Goal: Information Seeking & Learning: Learn about a topic

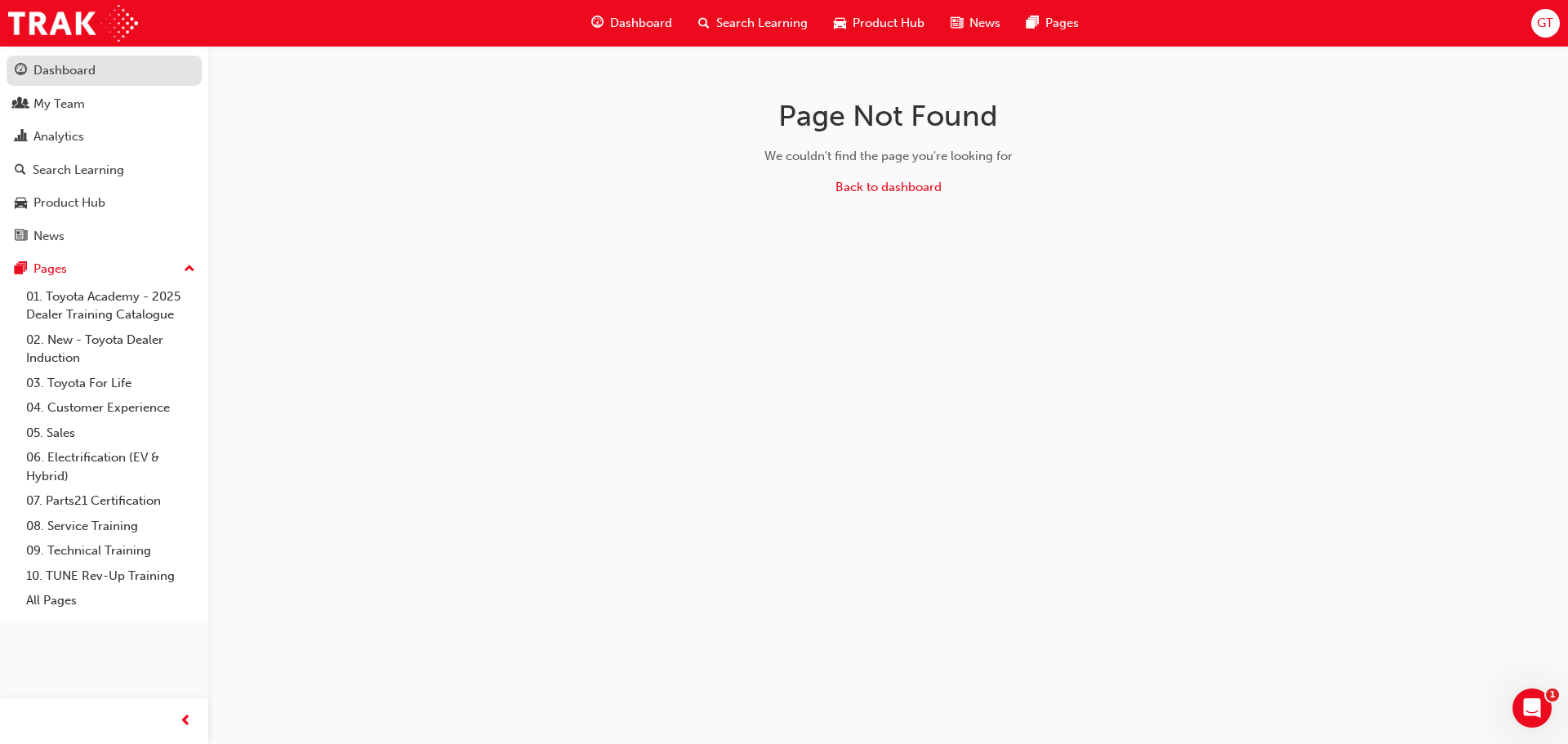
click at [85, 59] on link "Dashboard" at bounding box center [104, 71] width 195 height 30
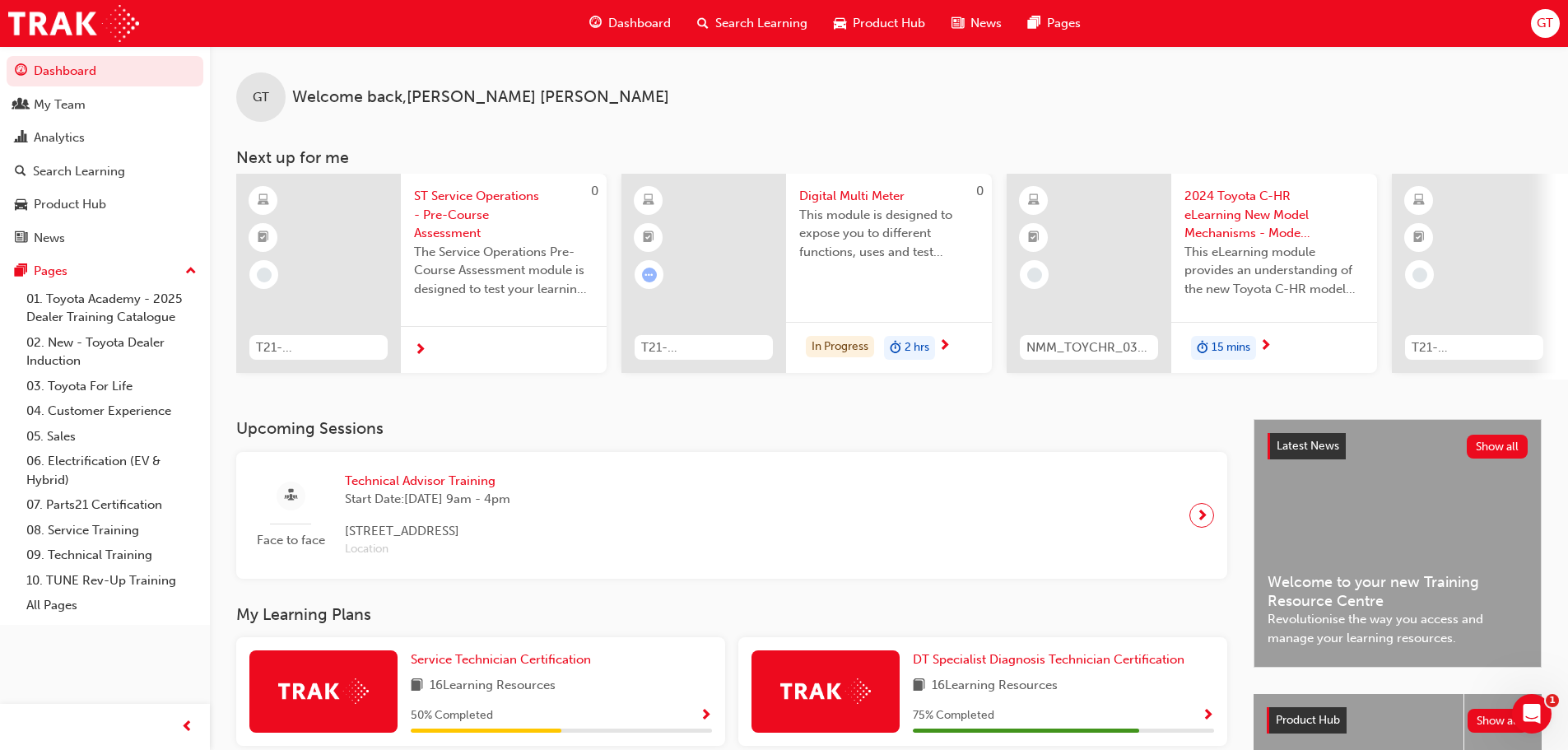
click at [457, 190] on span "ST Service Operations - Pre-Course Assessment" at bounding box center [504, 215] width 180 height 56
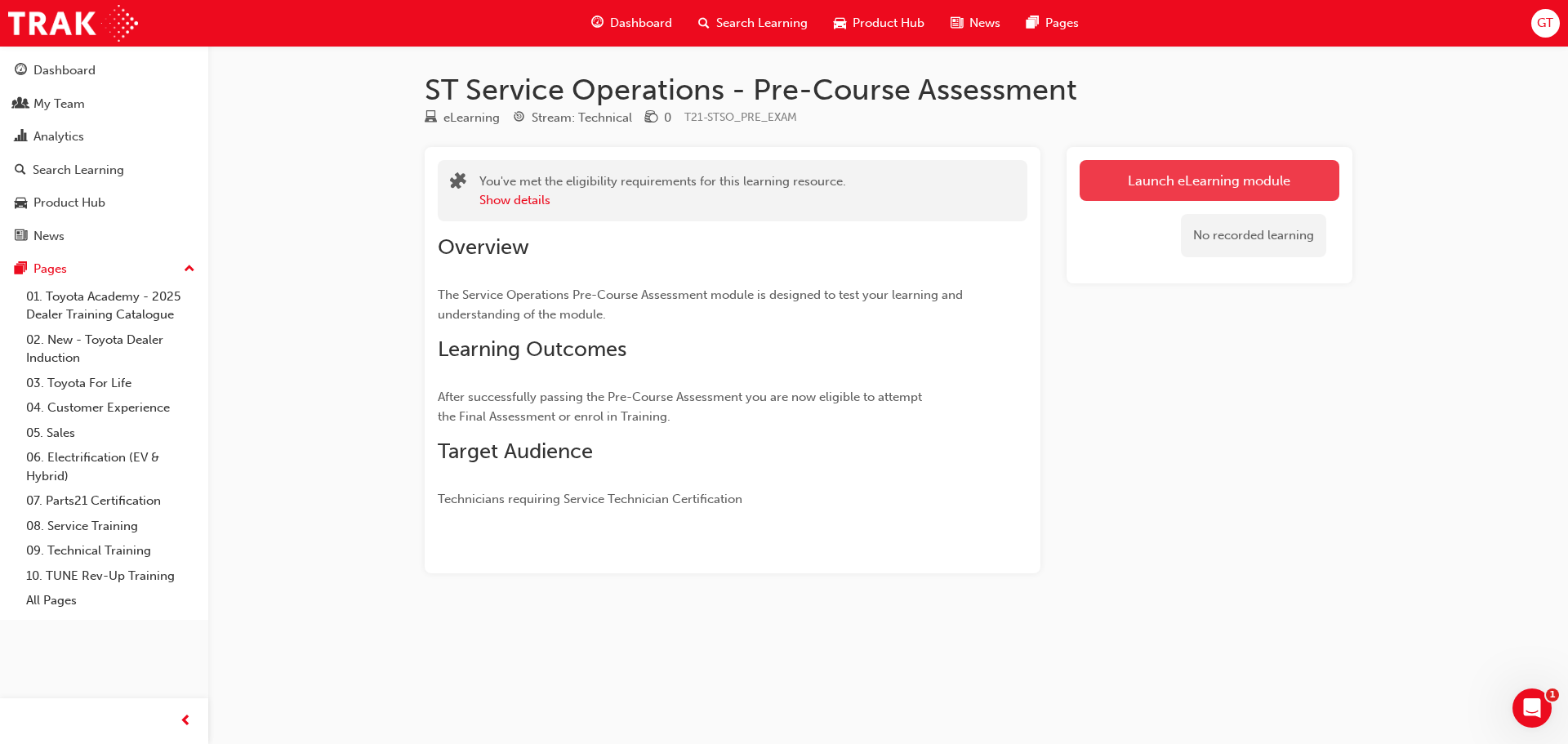
click at [1166, 176] on link "Launch eLearning module" at bounding box center [1210, 180] width 260 height 41
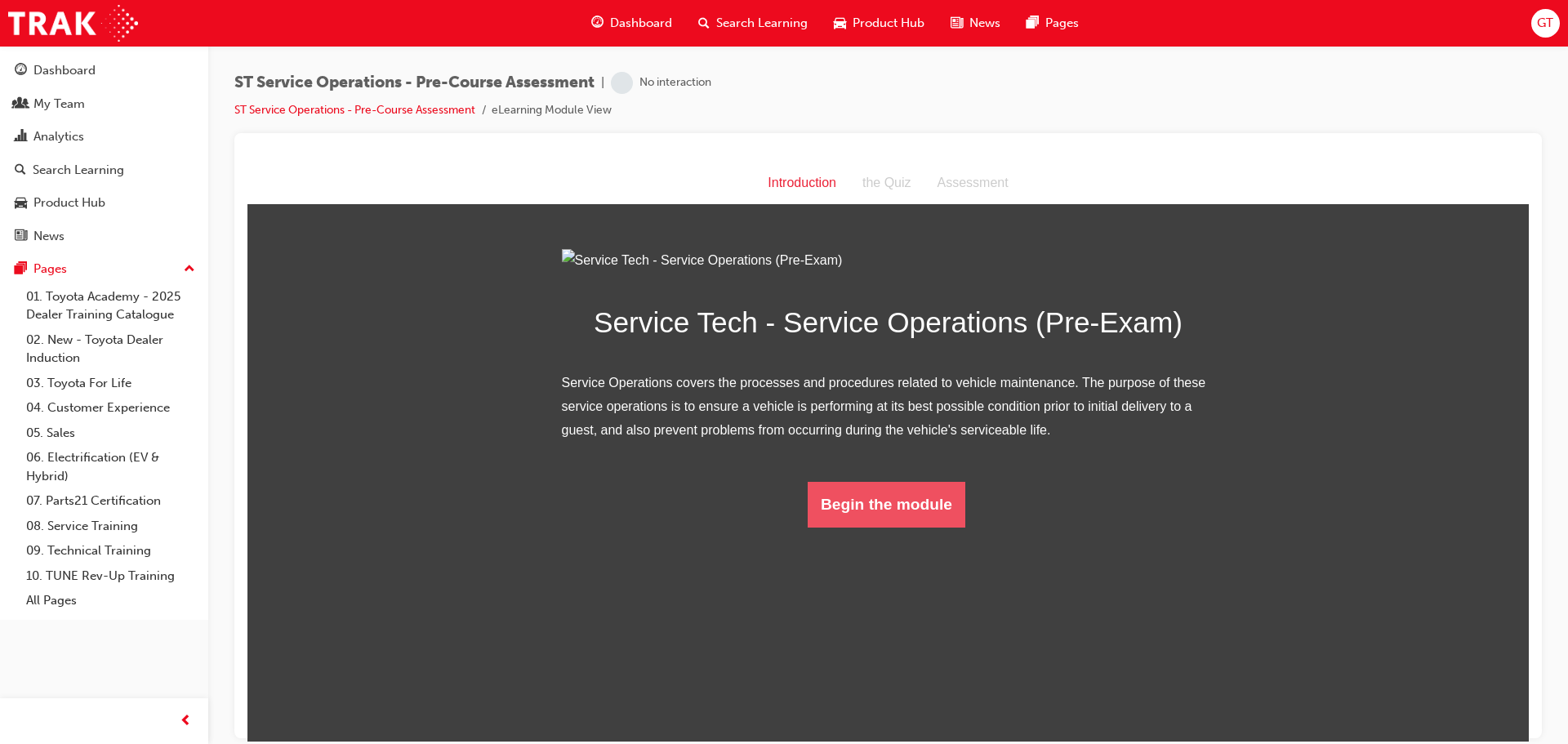
click at [894, 526] on button "Begin the module" at bounding box center [886, 503] width 157 height 45
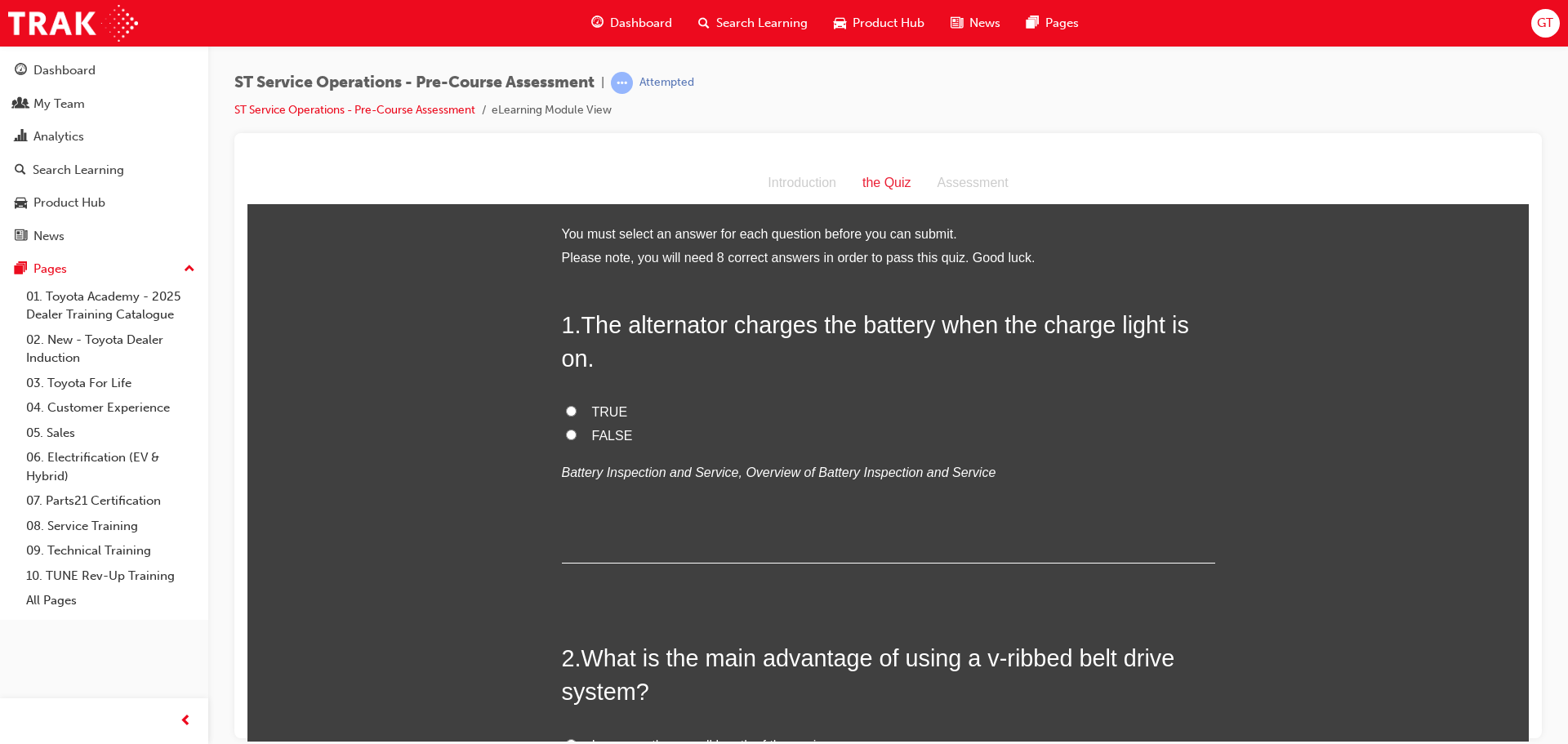
click at [562, 432] on label "FALSE" at bounding box center [888, 435] width 653 height 24
click at [566, 432] on input "FALSE" at bounding box center [571, 433] width 10 height 10
radio input "true"
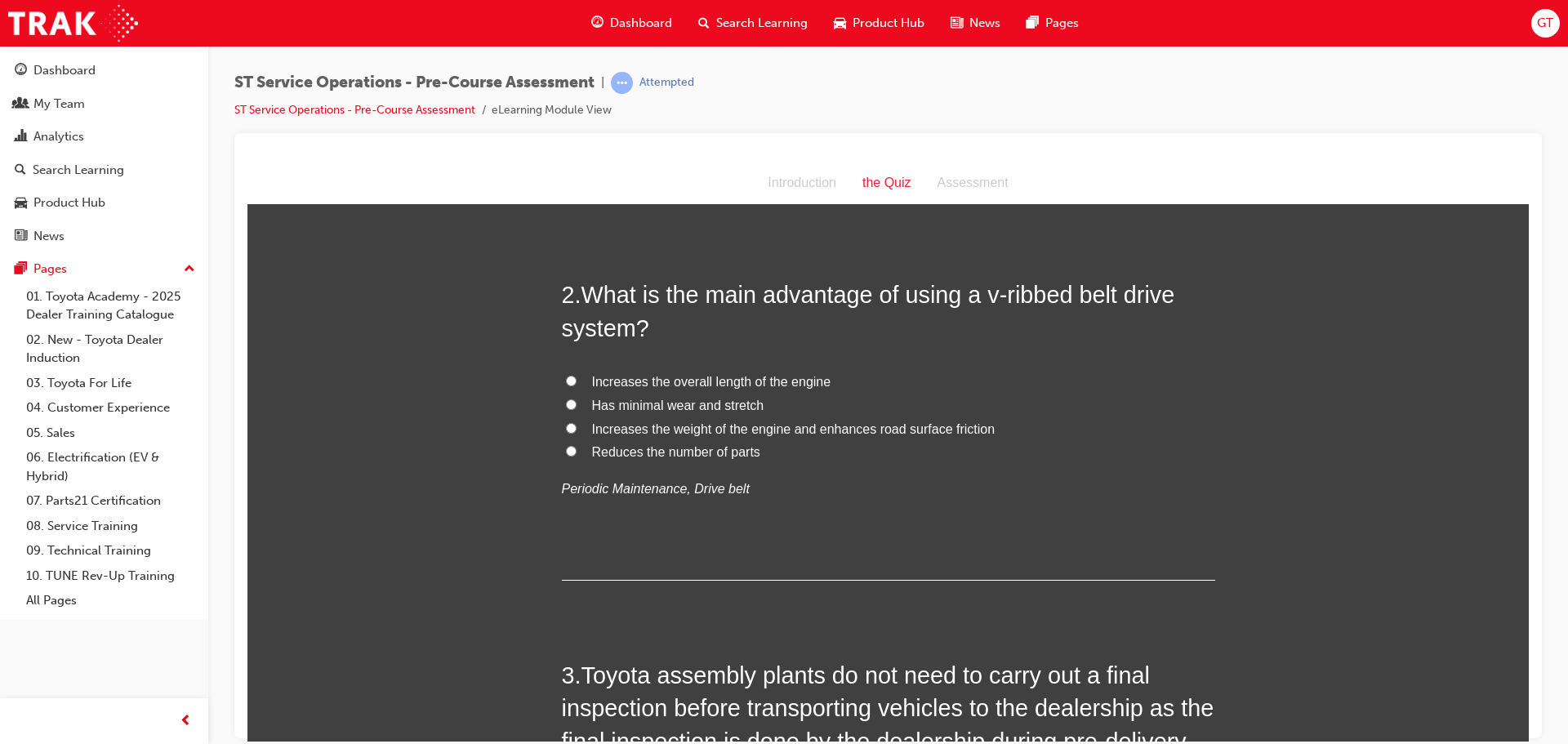
scroll to position [408, 0]
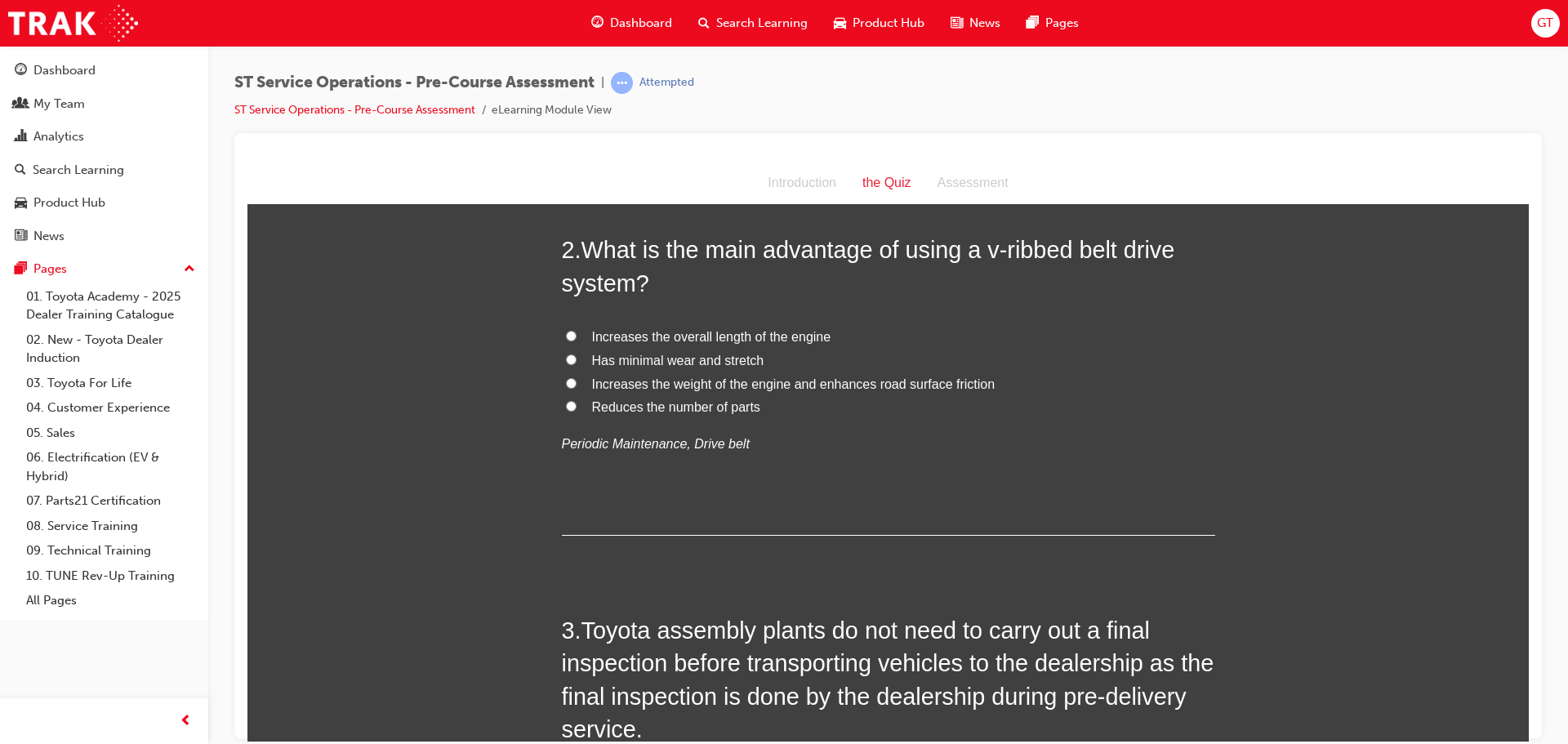
click at [566, 357] on input "Has minimal wear and stretch" at bounding box center [571, 358] width 10 height 10
radio input "true"
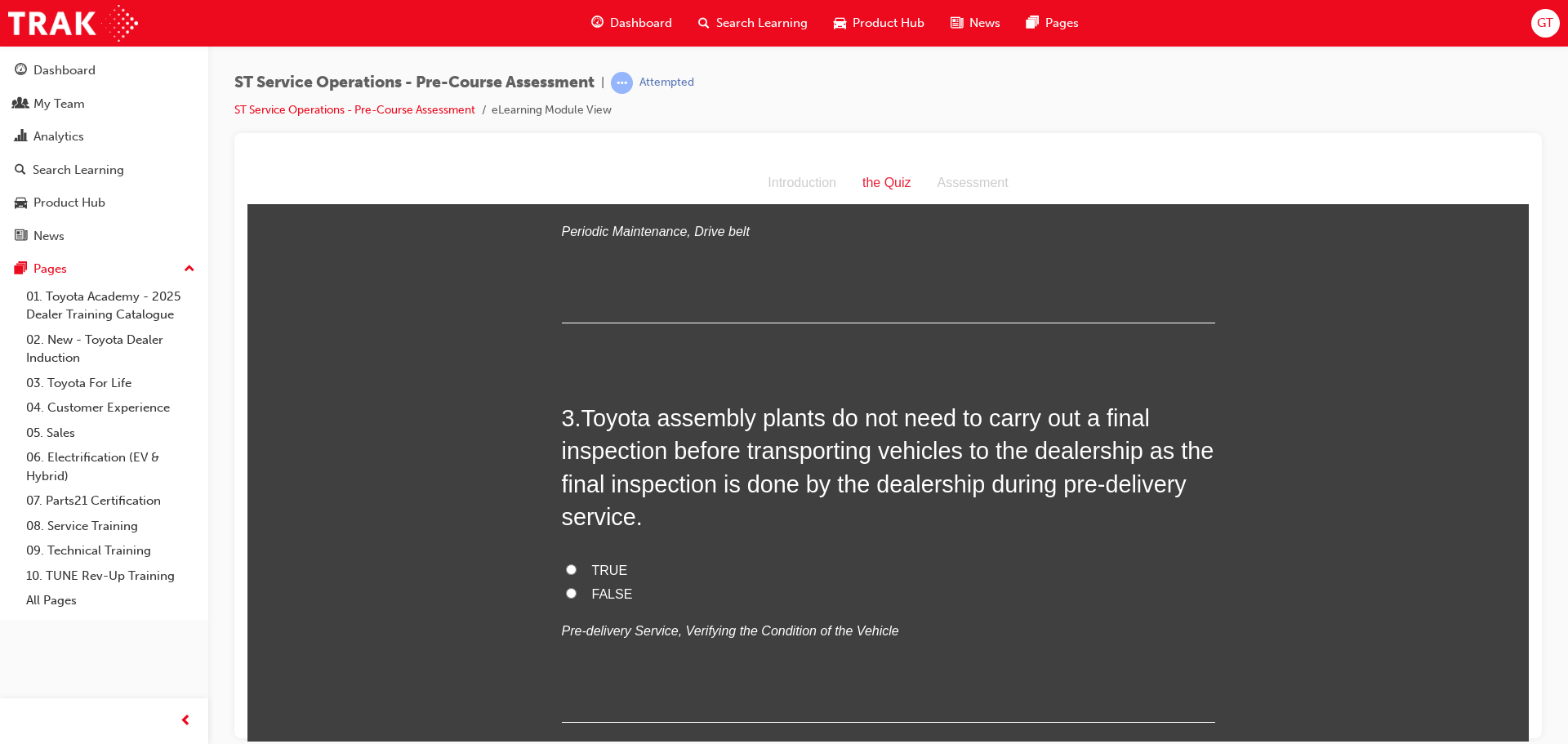
scroll to position [653, 0]
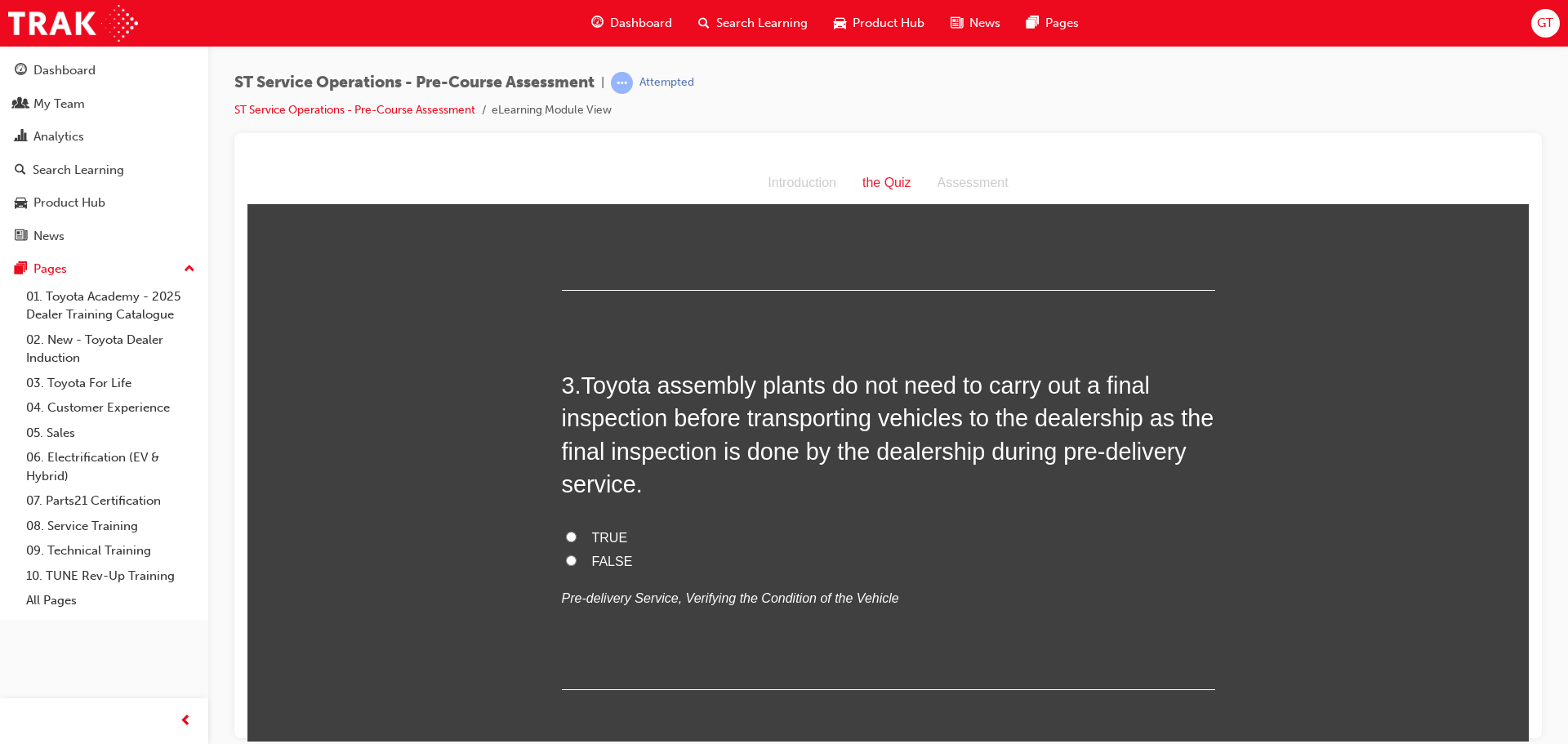
click at [566, 559] on input "FALSE" at bounding box center [571, 559] width 10 height 10
radio input "true"
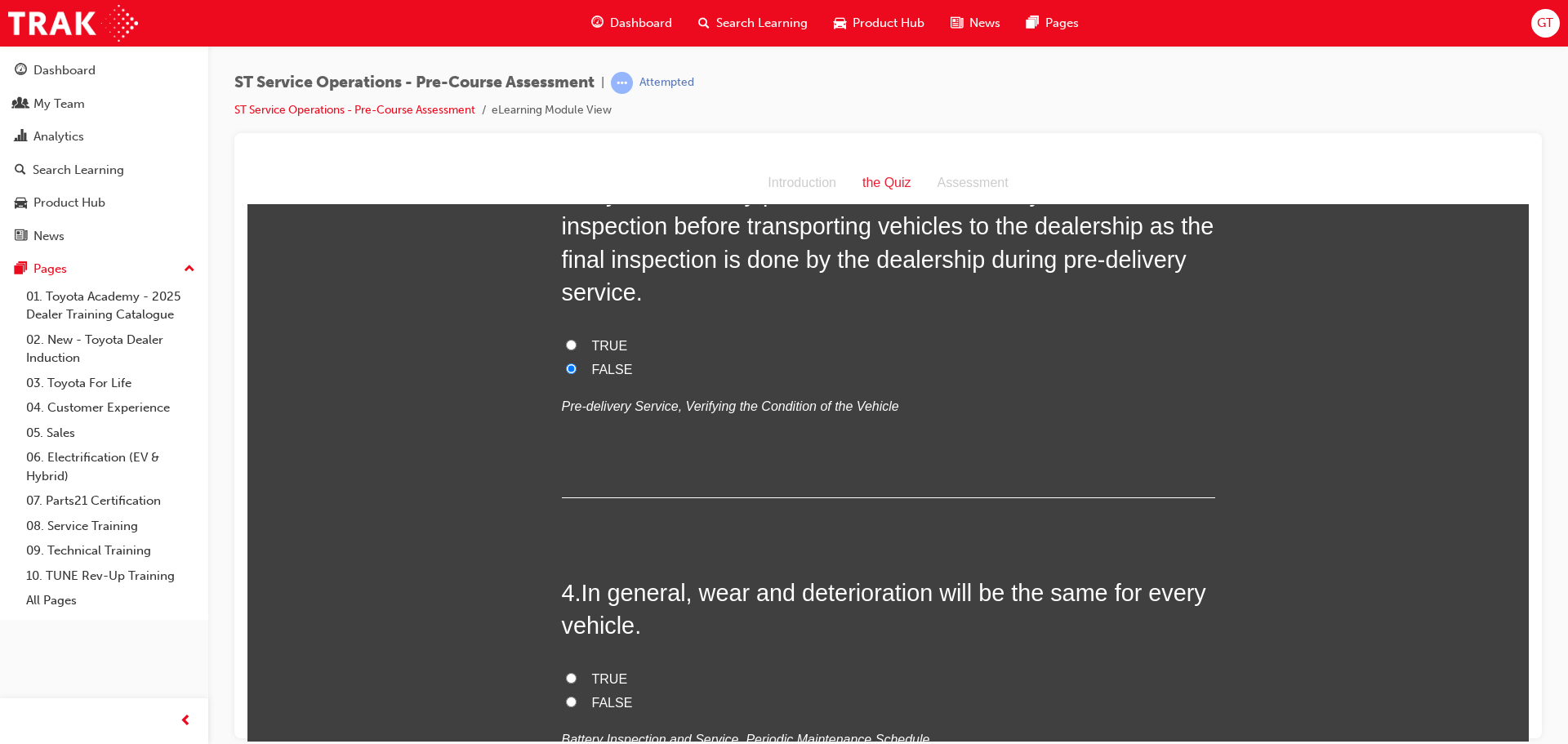
scroll to position [1062, 0]
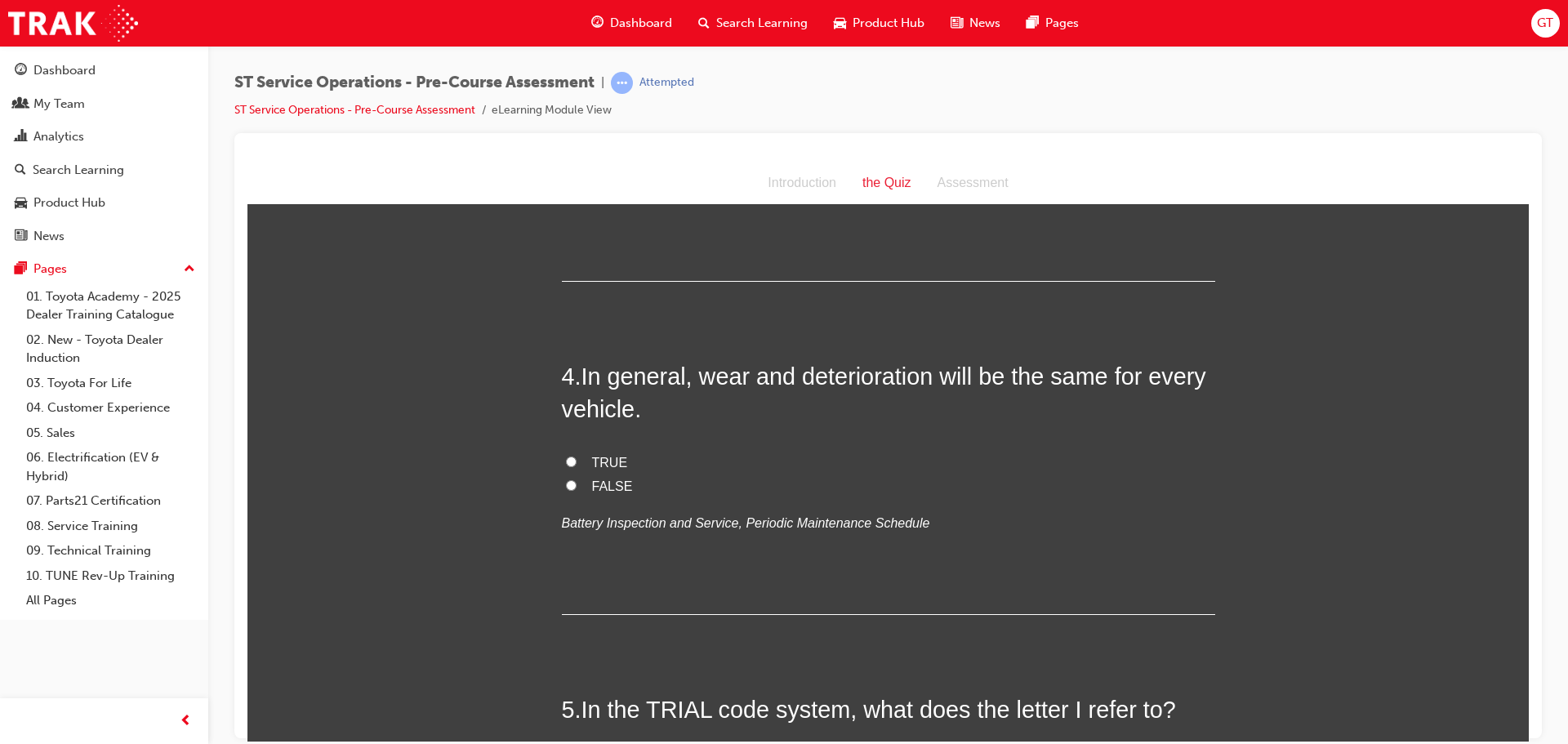
click at [566, 482] on input "FALSE" at bounding box center [571, 484] width 10 height 10
radio input "true"
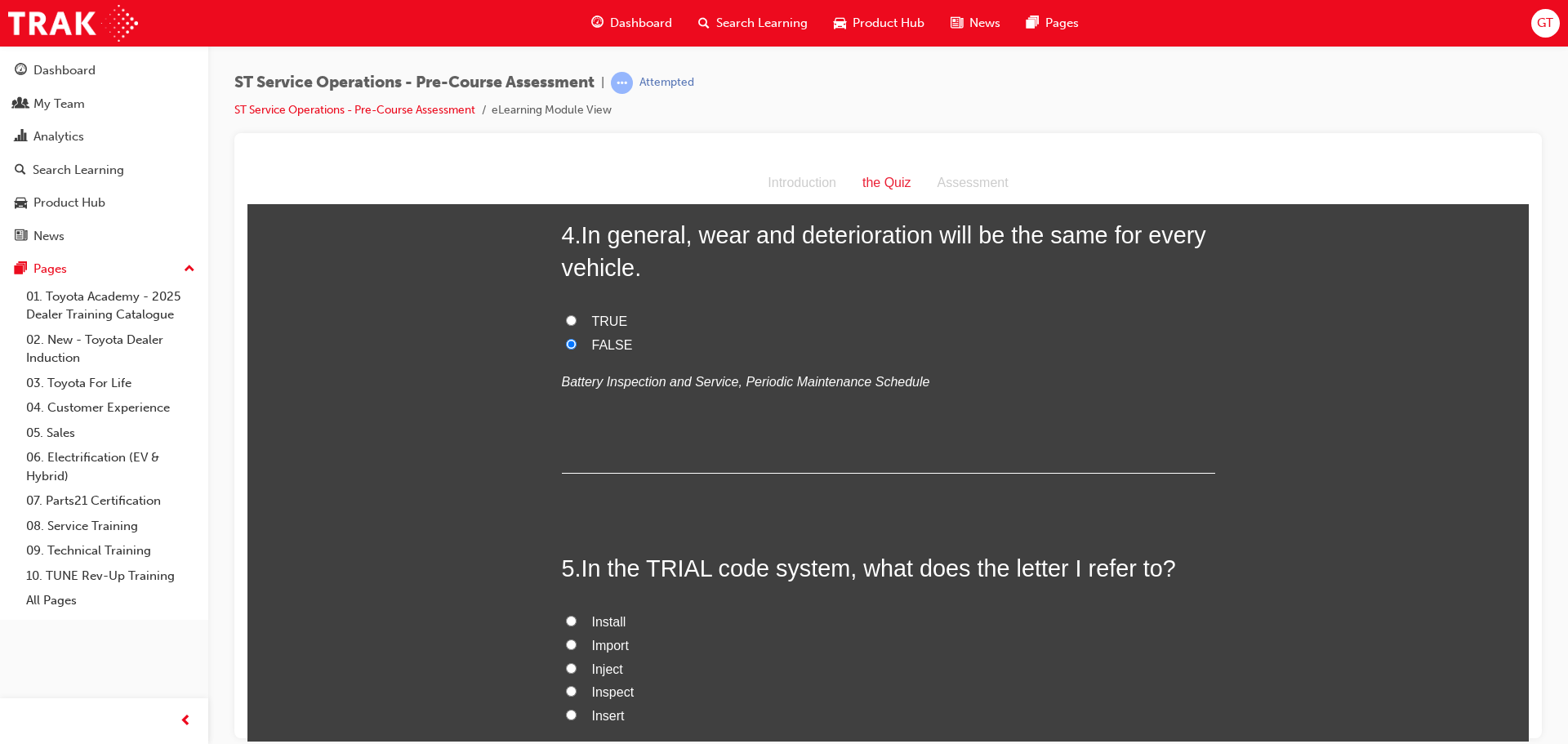
scroll to position [1306, 0]
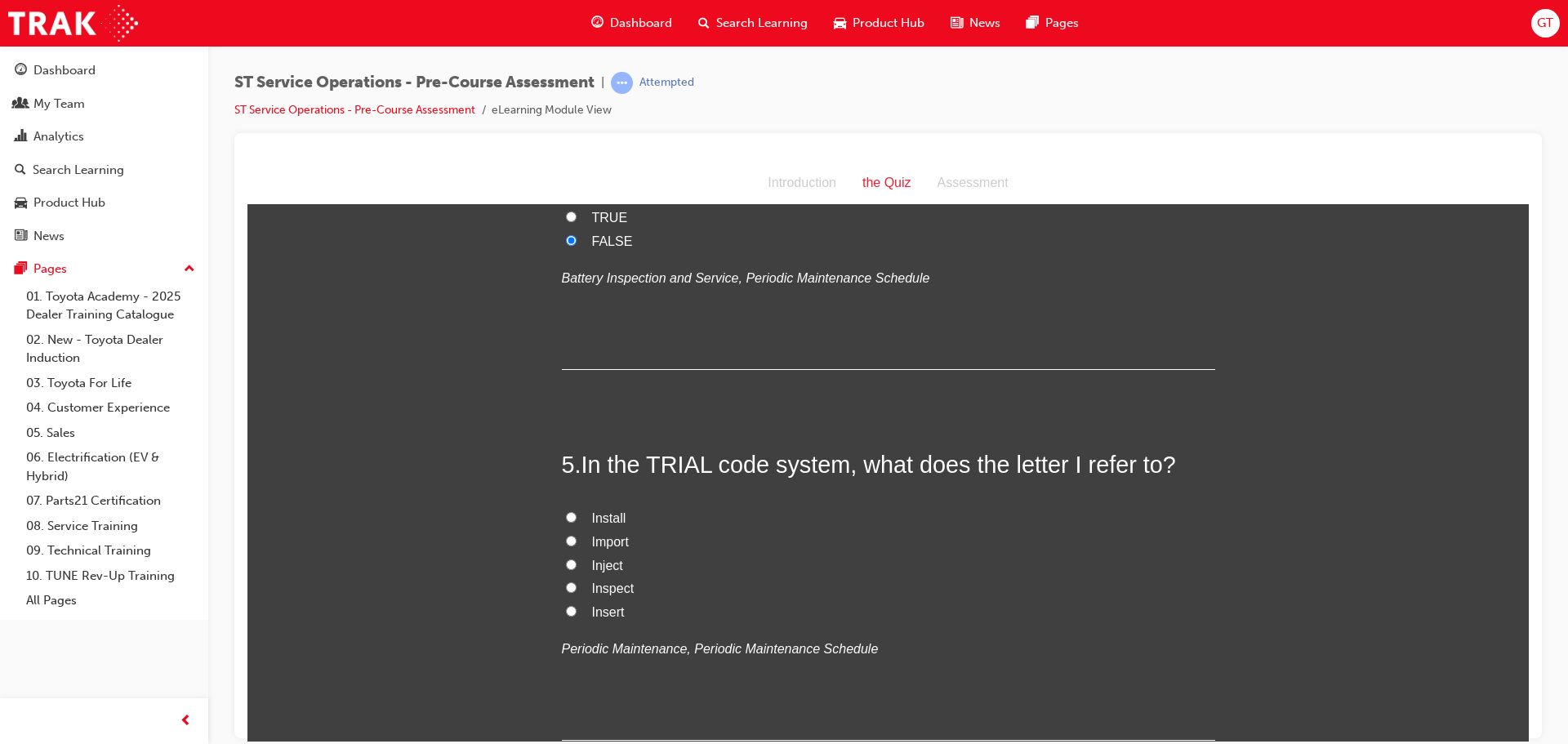
click at [569, 588] on input "Inspect" at bounding box center [571, 586] width 10 height 10
radio input "true"
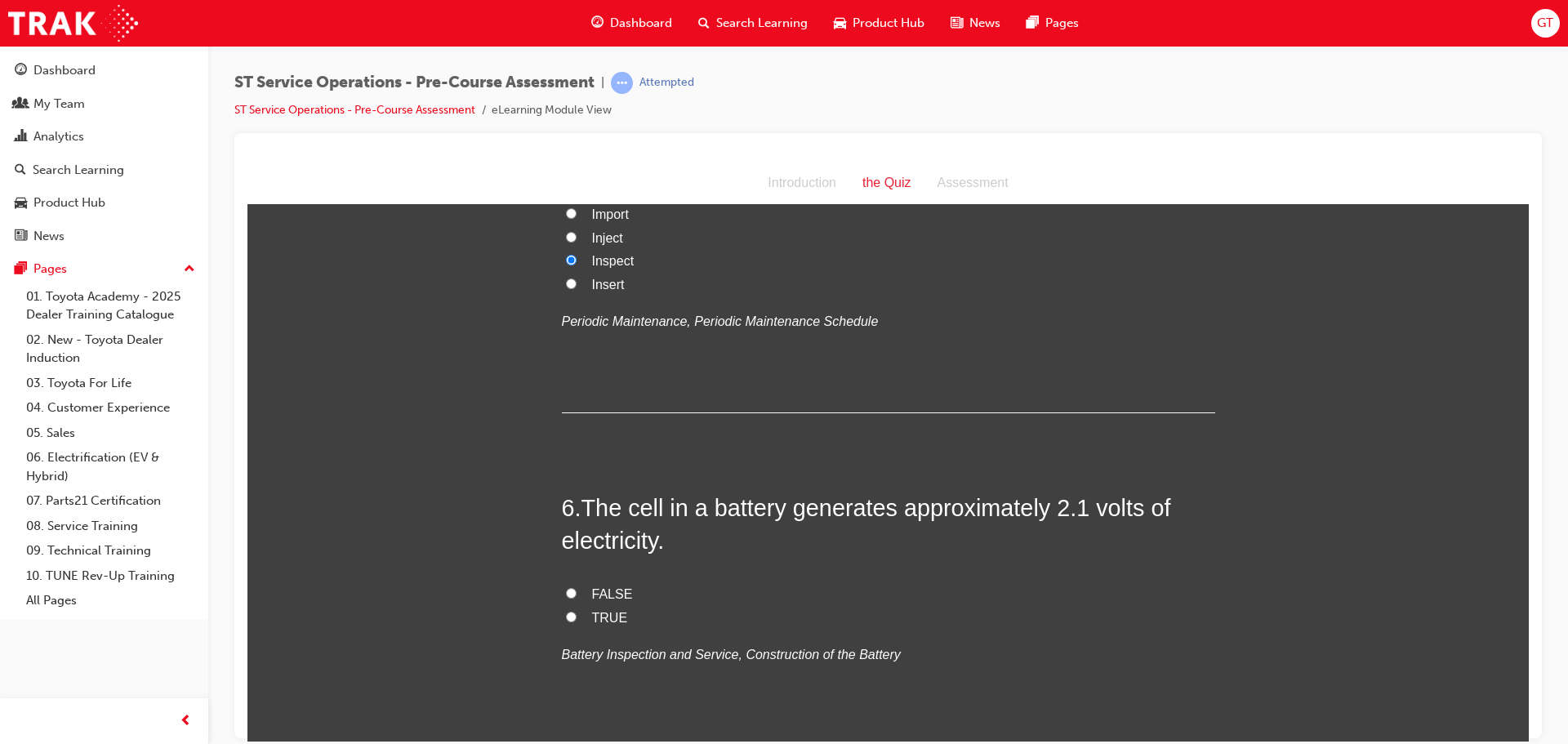
scroll to position [1715, 0]
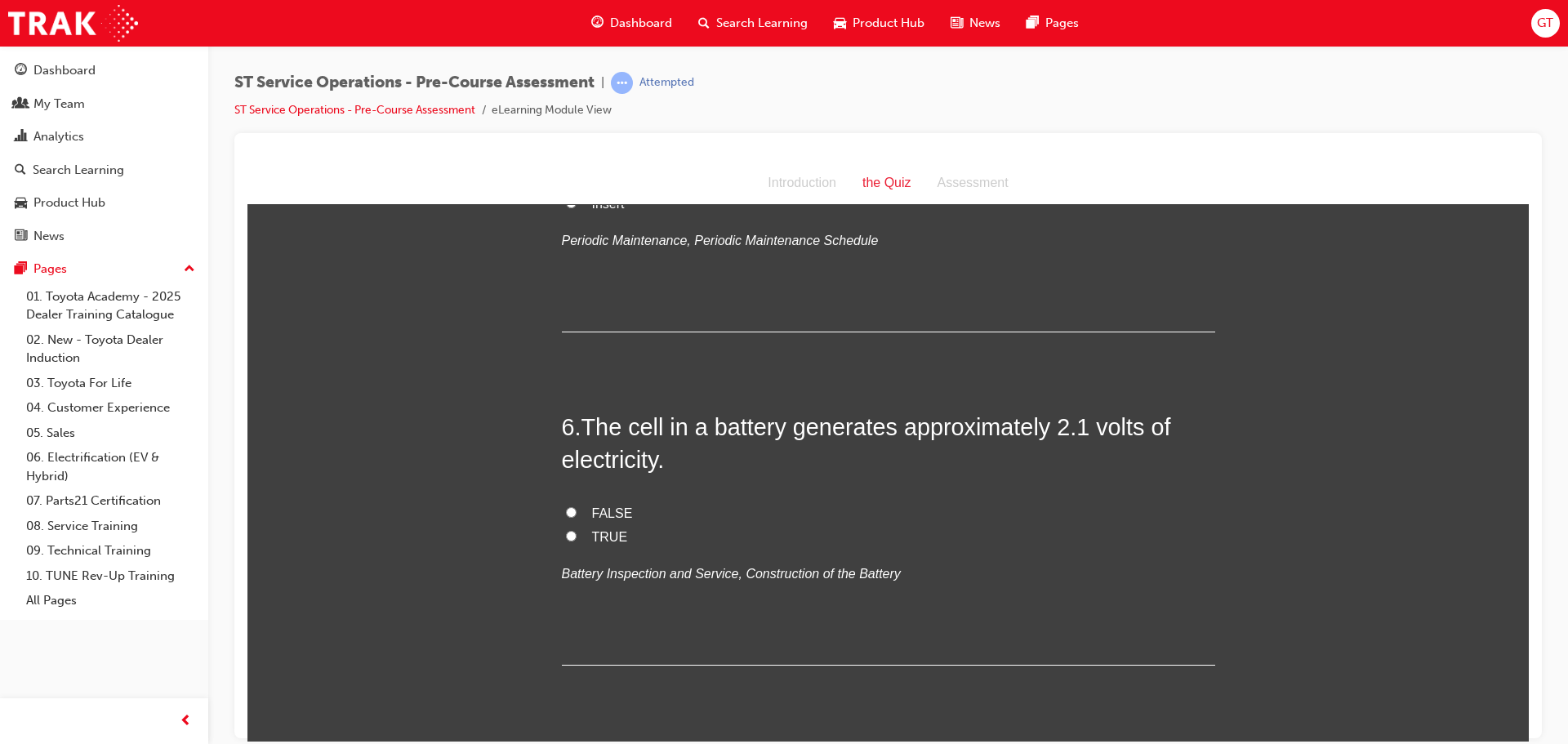
click at [566, 512] on input "FALSE" at bounding box center [571, 511] width 10 height 10
radio input "true"
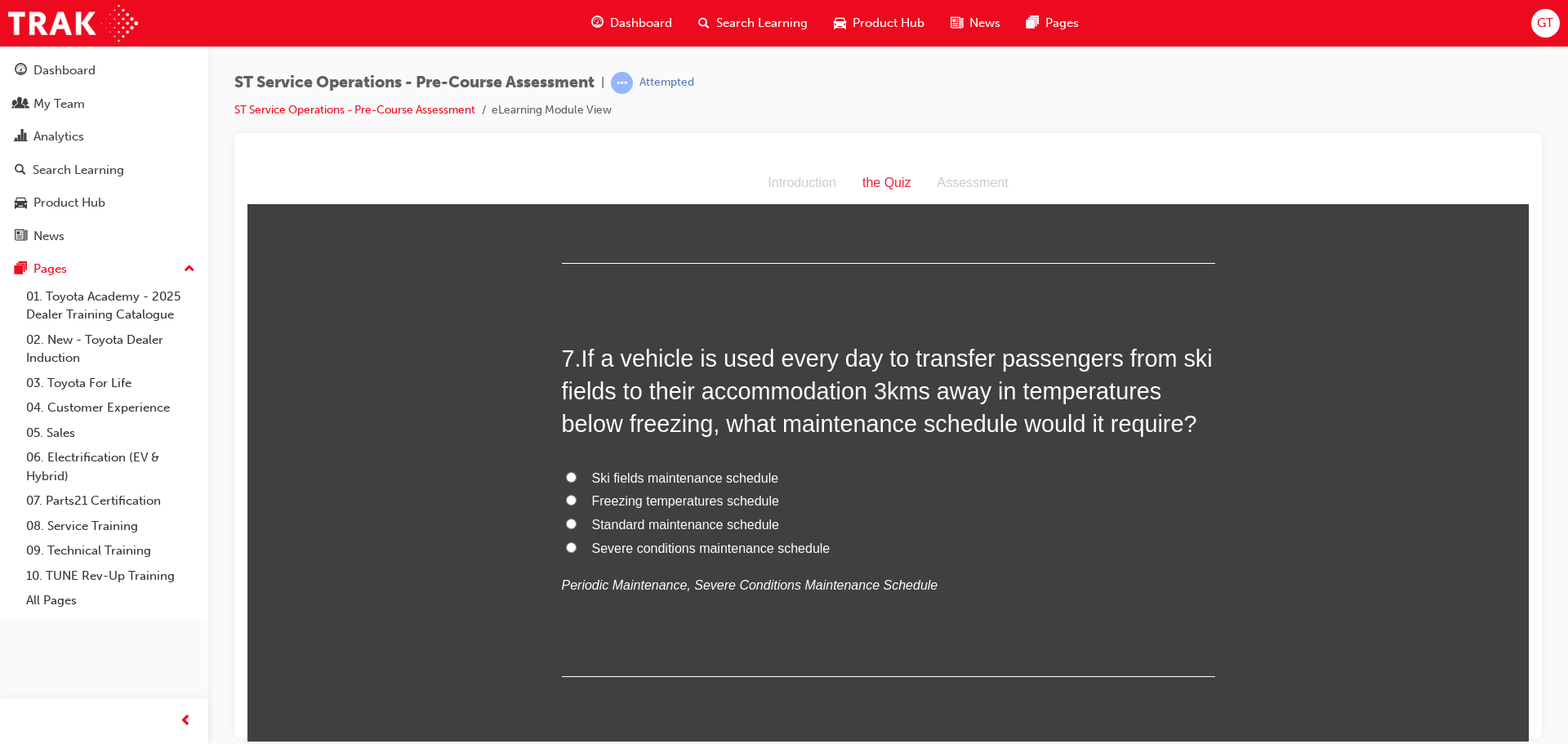
scroll to position [2122, 0]
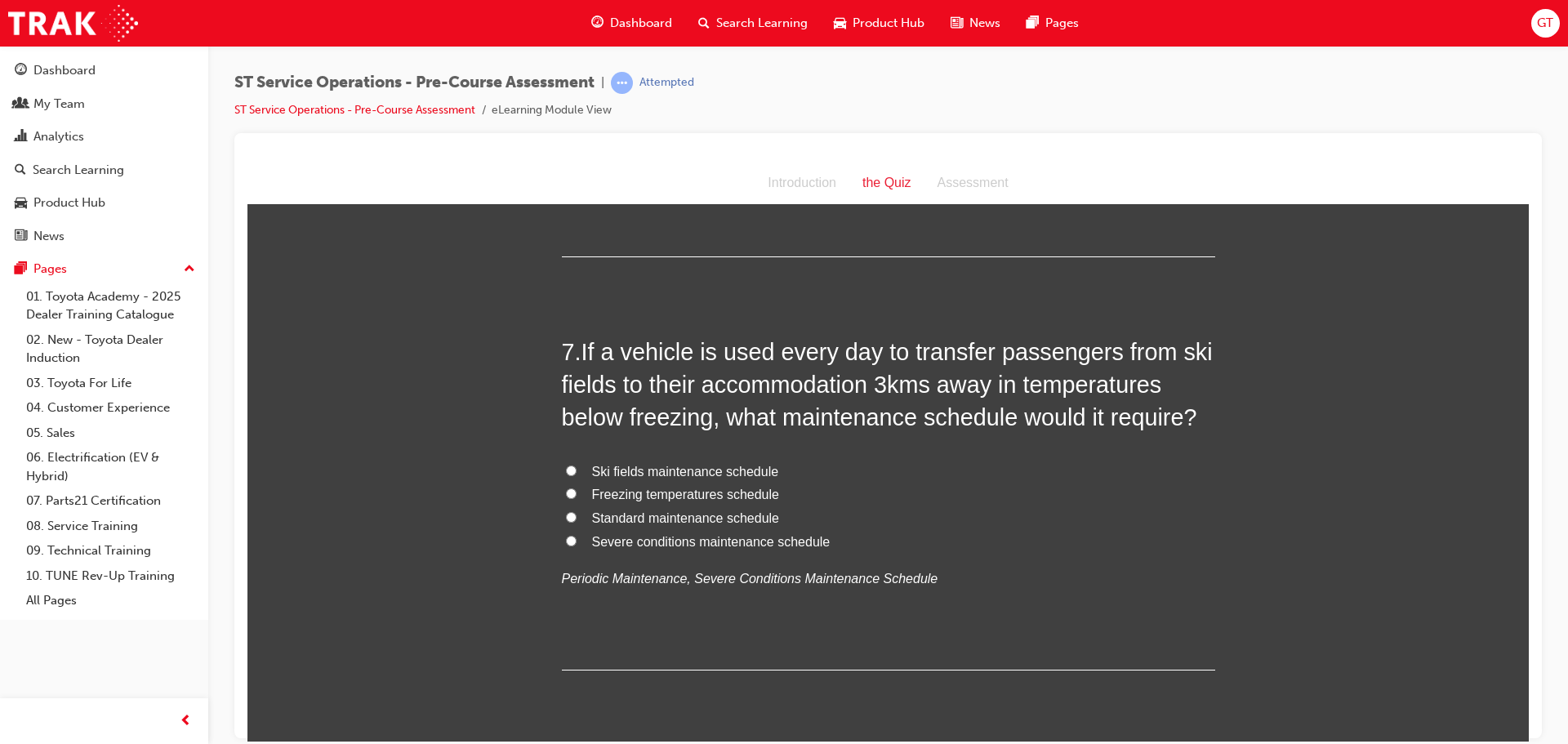
click at [574, 538] on label "Severe conditions maintenance schedule" at bounding box center [888, 541] width 653 height 24
click at [574, 538] on input "Severe conditions maintenance schedule" at bounding box center [571, 539] width 10 height 10
radio input "true"
drag, startPoint x: 568, startPoint y: 471, endPoint x: 564, endPoint y: 502, distance: 31.3
click at [562, 501] on div "Ski fields maintenance schedule Freezing temperatures schedule Standard mainten…" at bounding box center [888, 525] width 653 height 131
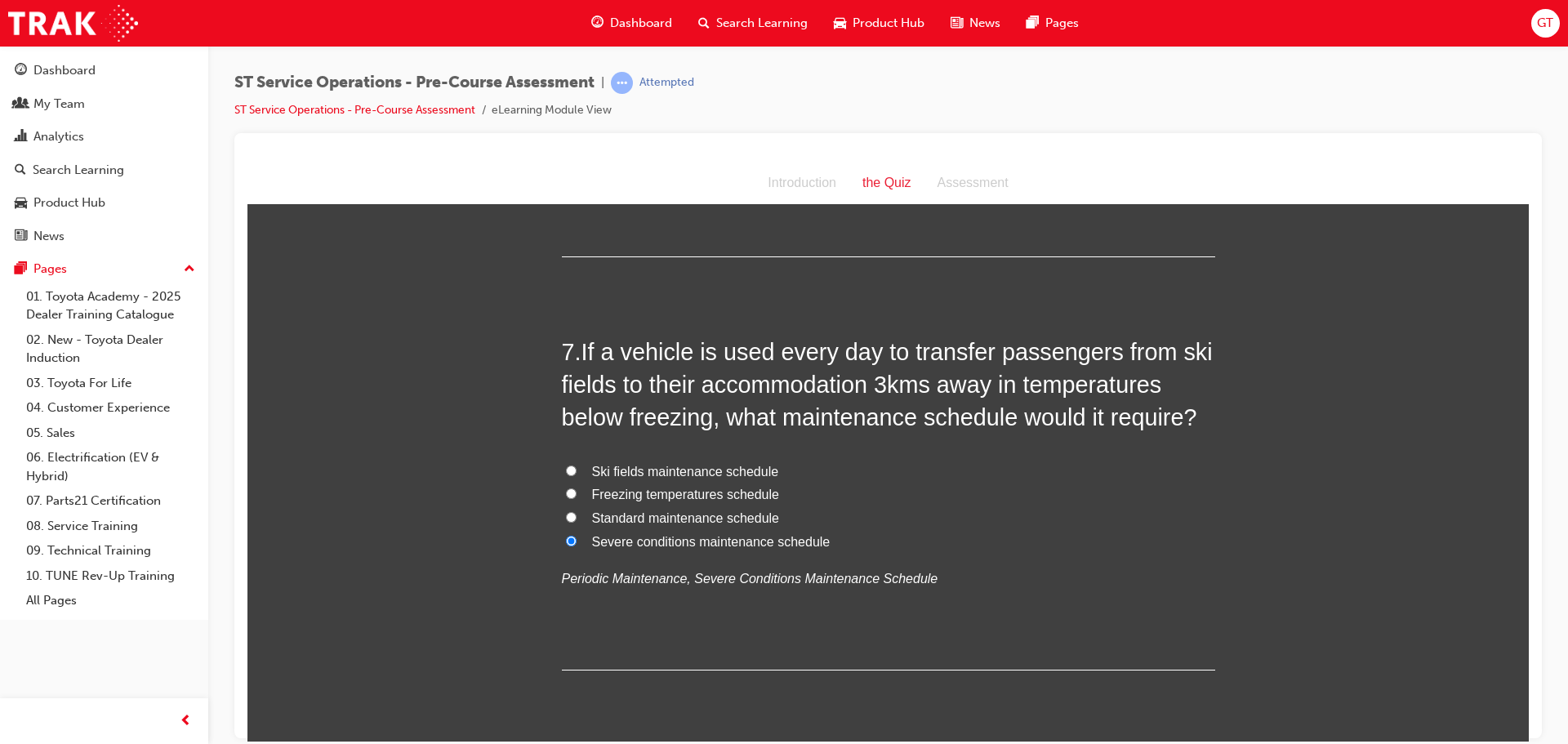
click at [568, 488] on input "Freezing temperatures schedule" at bounding box center [571, 492] width 10 height 10
radio input "true"
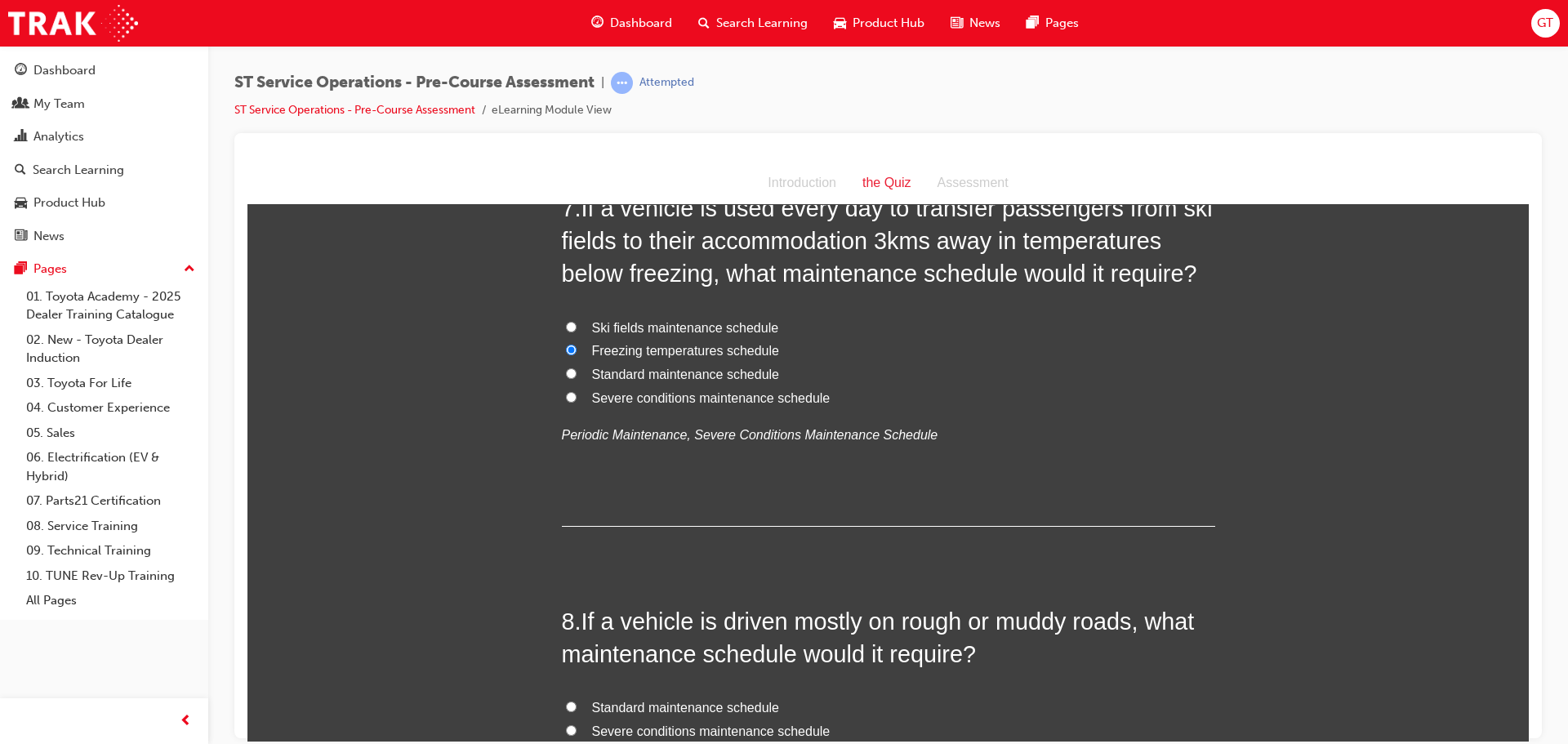
scroll to position [2285, 0]
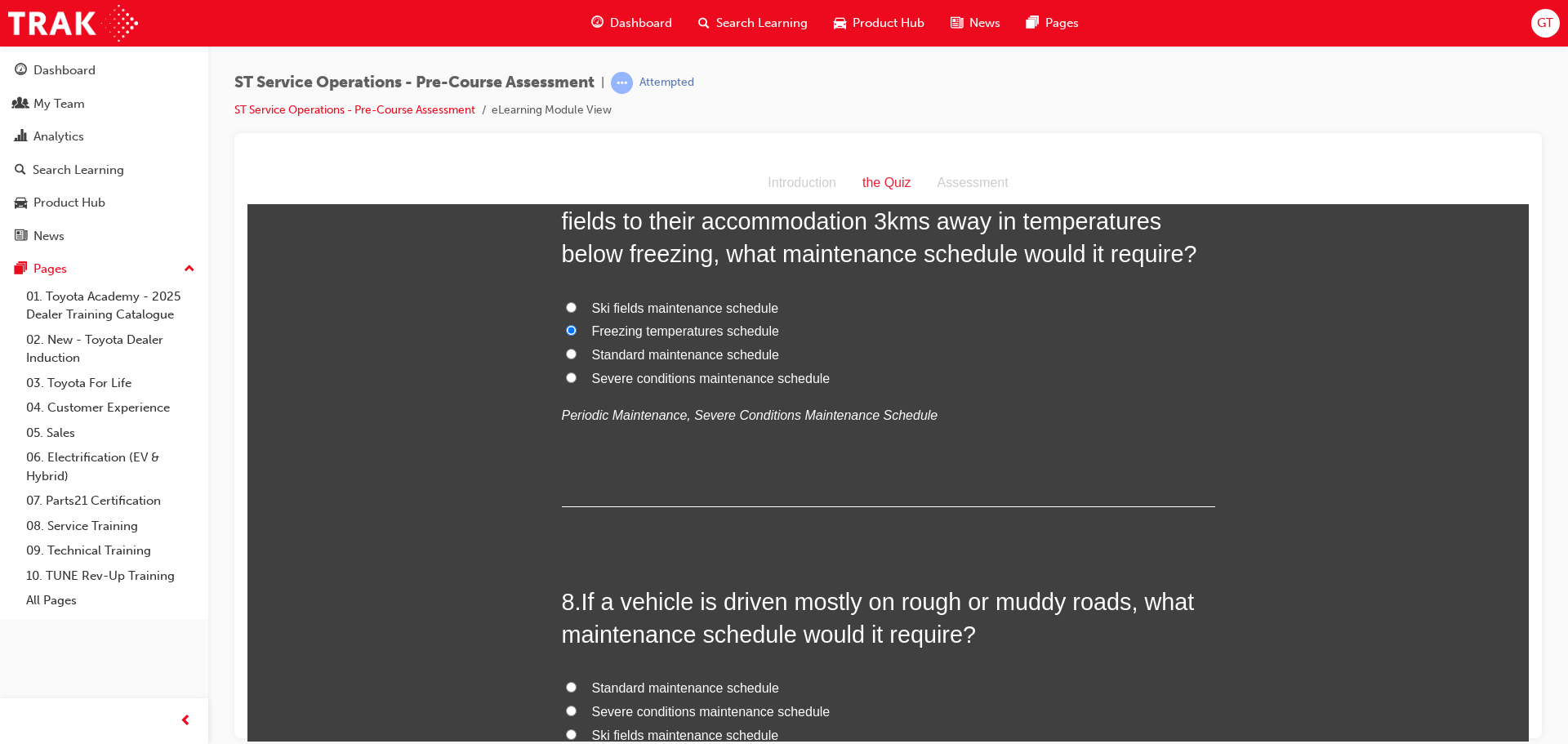
click at [566, 380] on input "Severe conditions maintenance schedule" at bounding box center [571, 376] width 10 height 10
radio input "true"
click at [566, 327] on input "Freezing temperatures schedule" at bounding box center [571, 329] width 10 height 10
radio input "true"
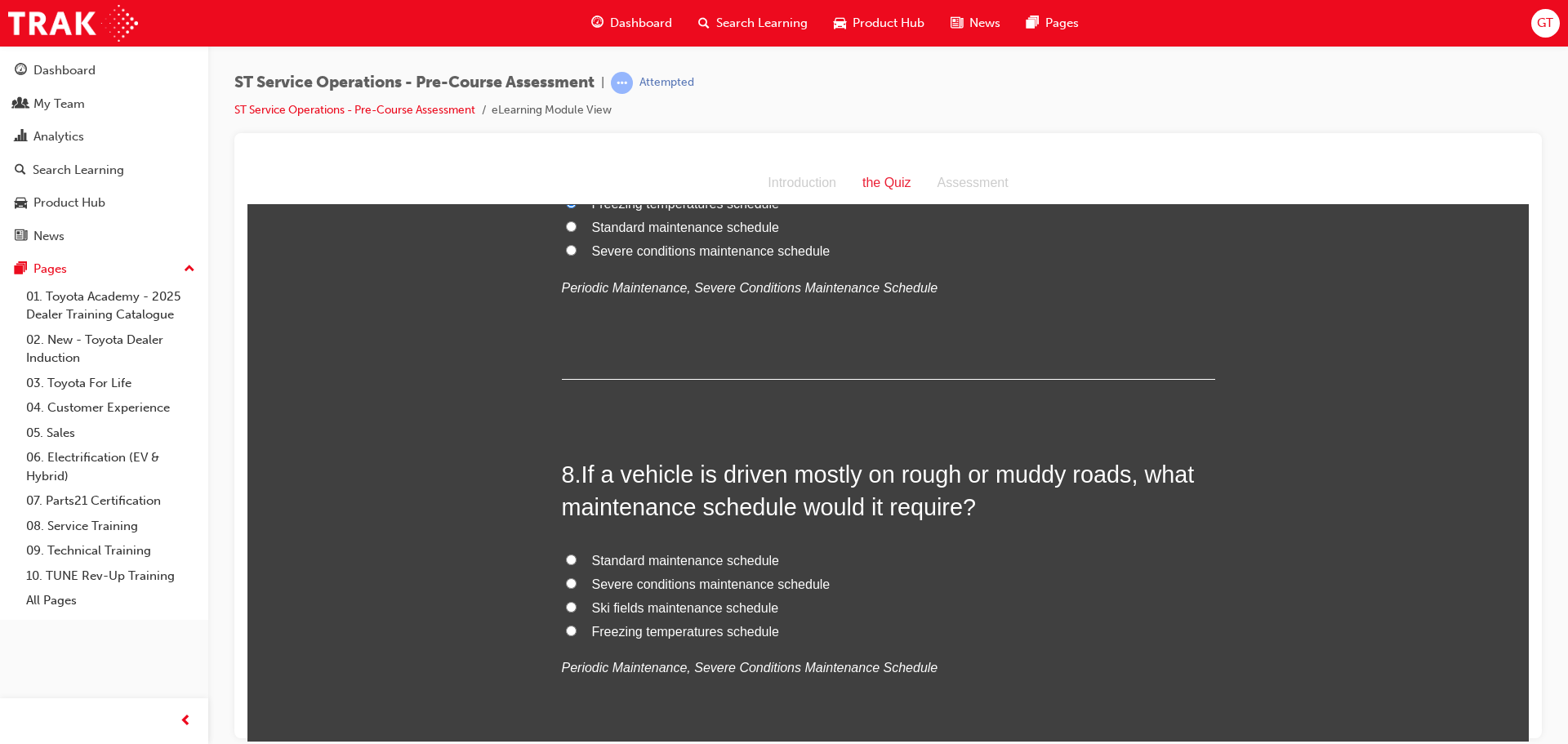
scroll to position [2449, 0]
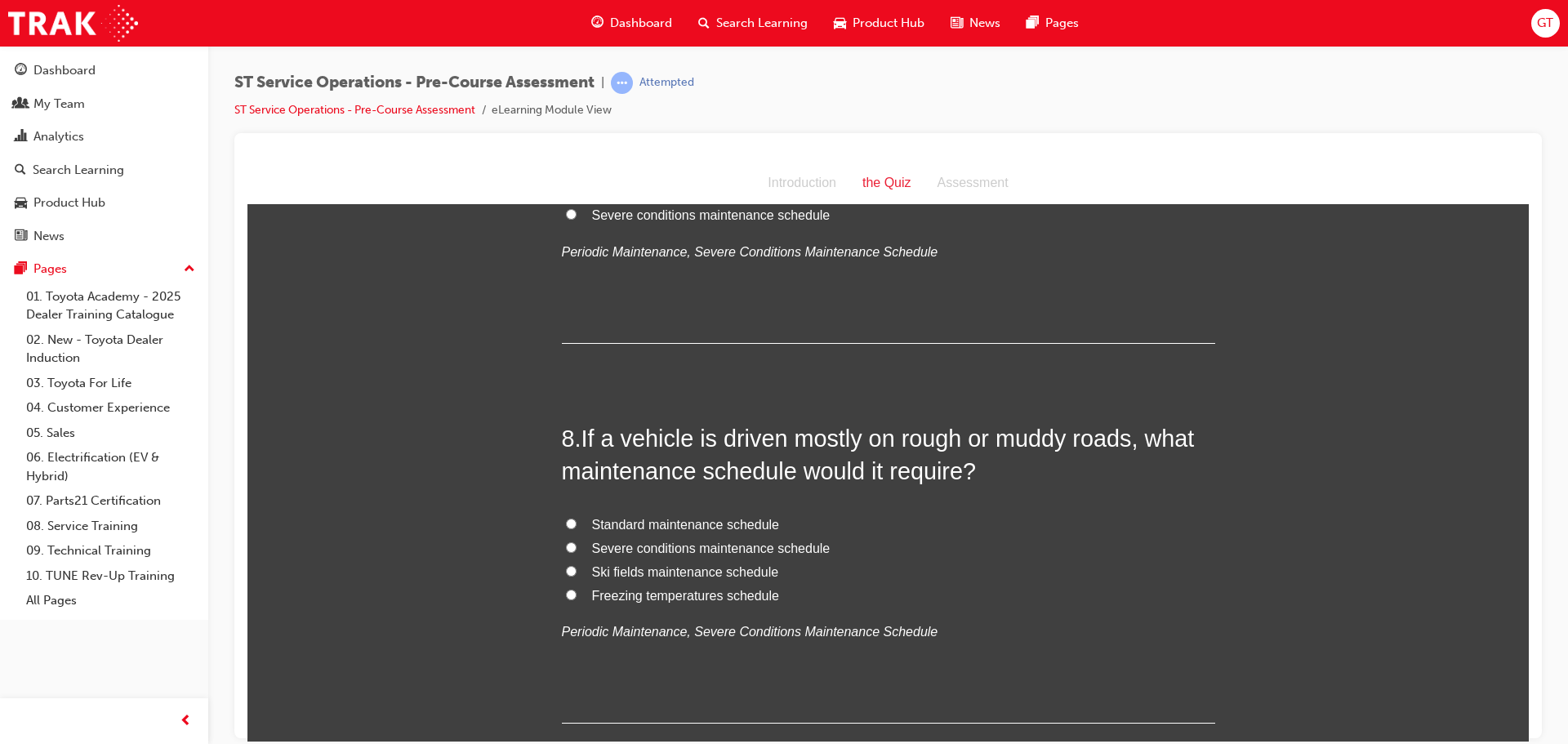
click at [574, 545] on label "Severe conditions maintenance schedule" at bounding box center [888, 548] width 653 height 24
click at [574, 545] on input "Severe conditions maintenance schedule" at bounding box center [571, 546] width 10 height 10
radio input "true"
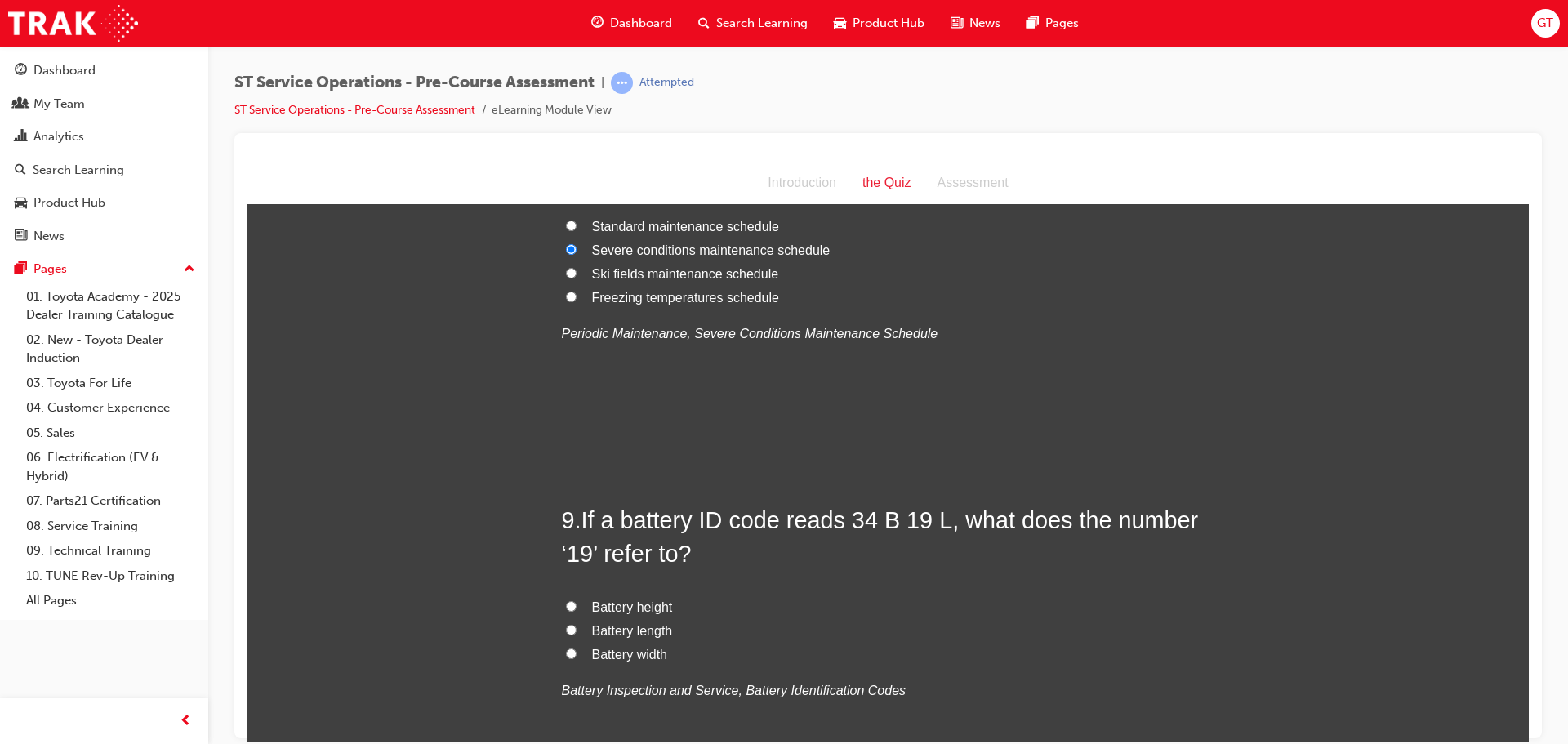
scroll to position [2775, 0]
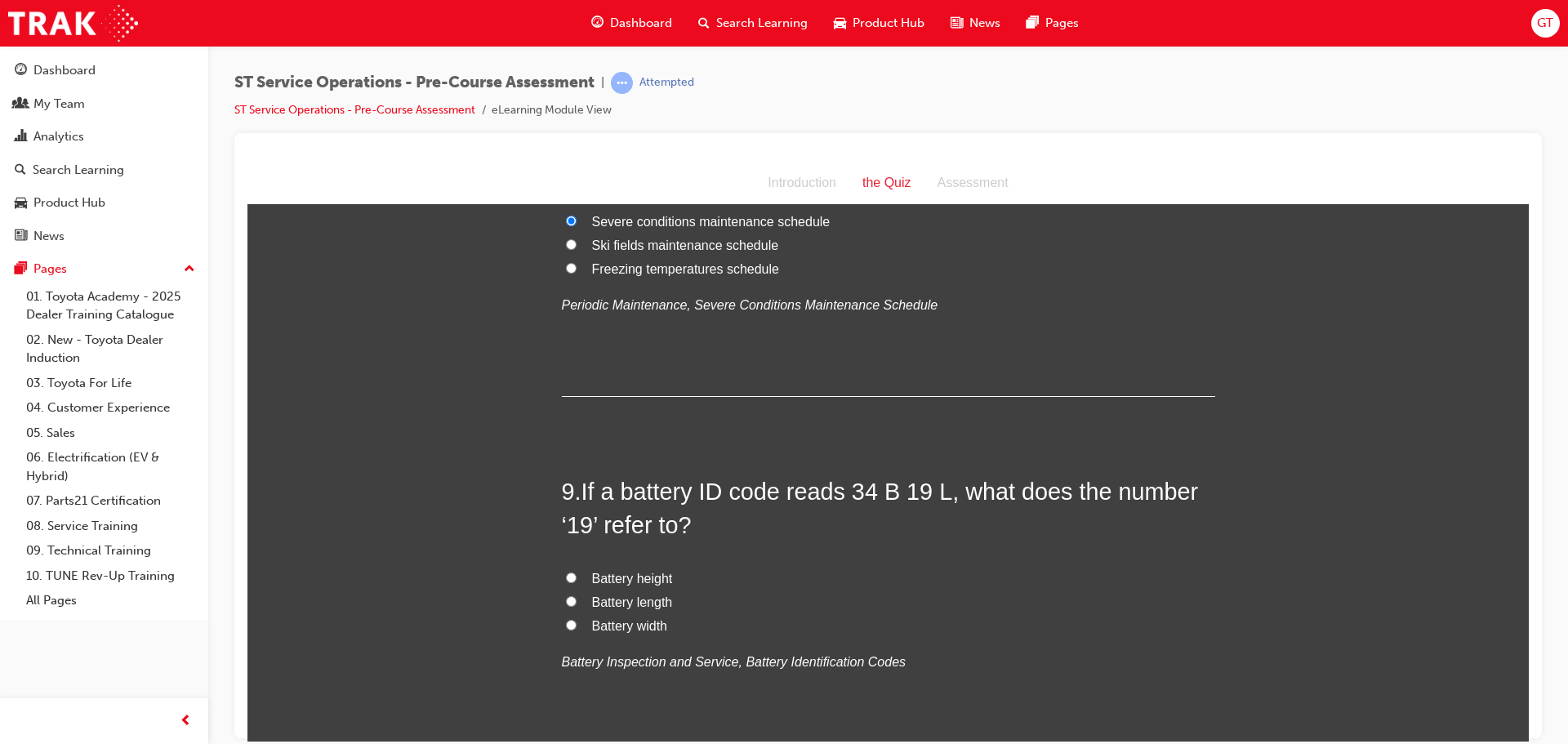
click at [571, 624] on label "Battery width" at bounding box center [888, 626] width 653 height 24
click at [571, 624] on input "Battery width" at bounding box center [571, 624] width 10 height 10
radio input "true"
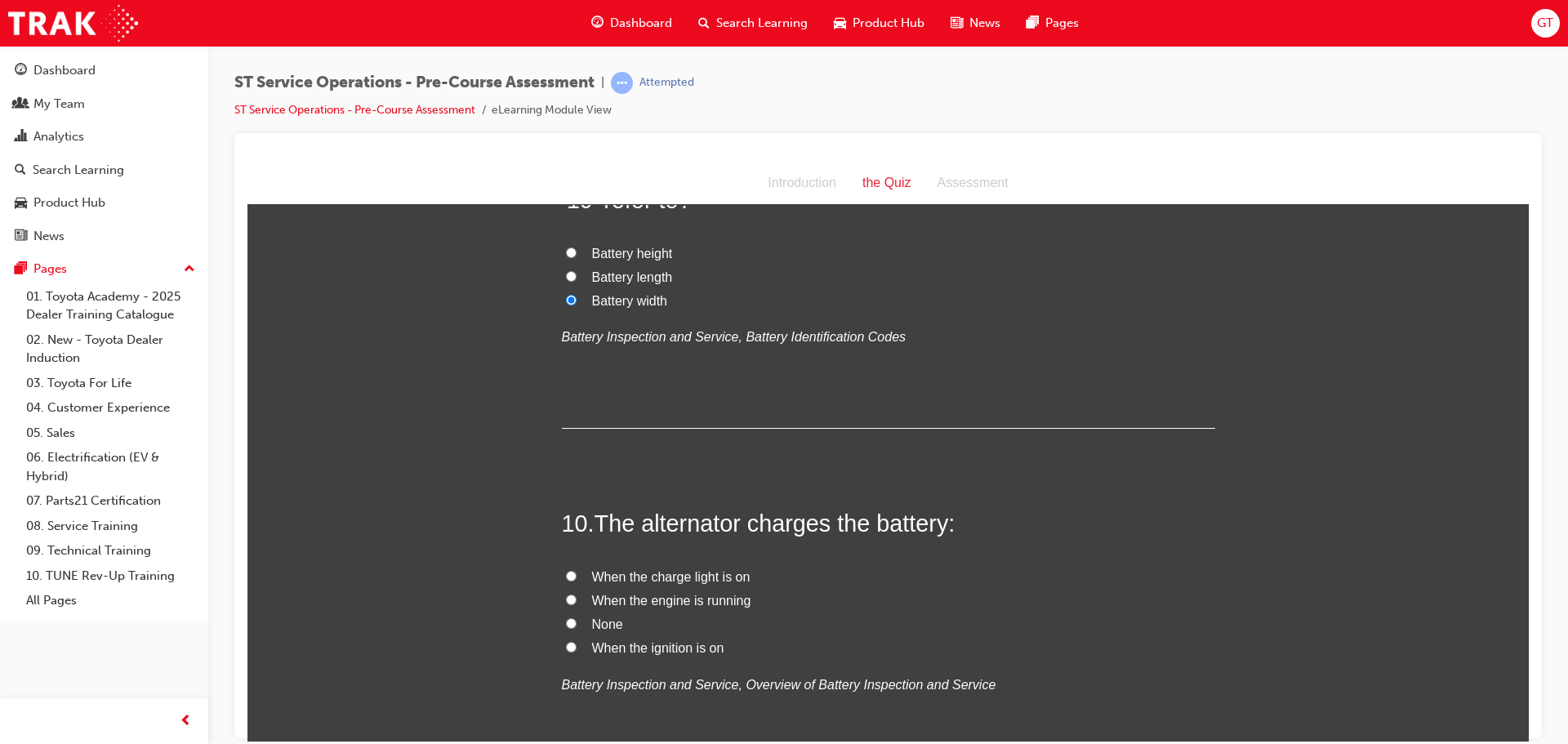
scroll to position [3102, 0]
click at [566, 598] on input "When the engine is running" at bounding box center [571, 596] width 10 height 10
radio input "true"
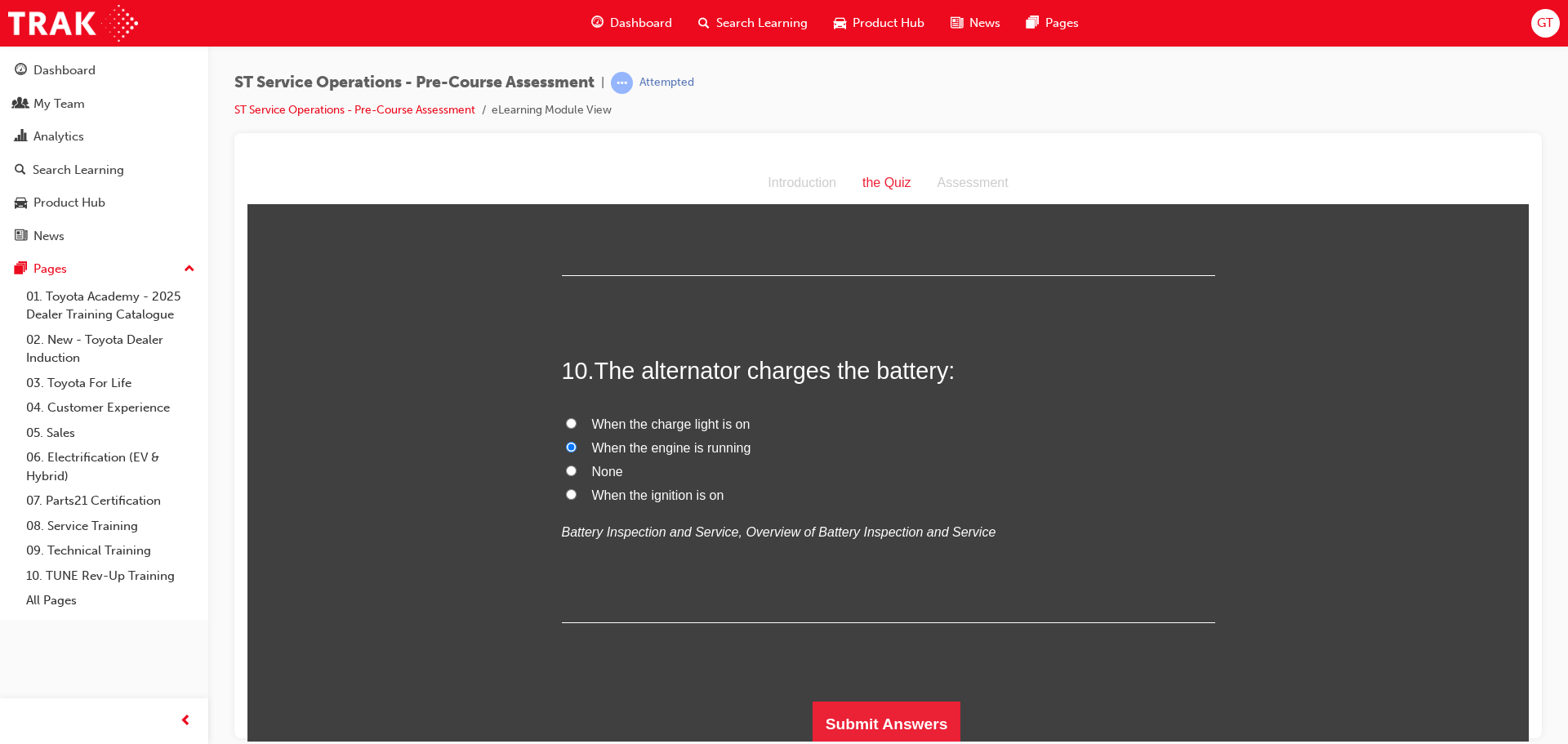
scroll to position [3257, 0]
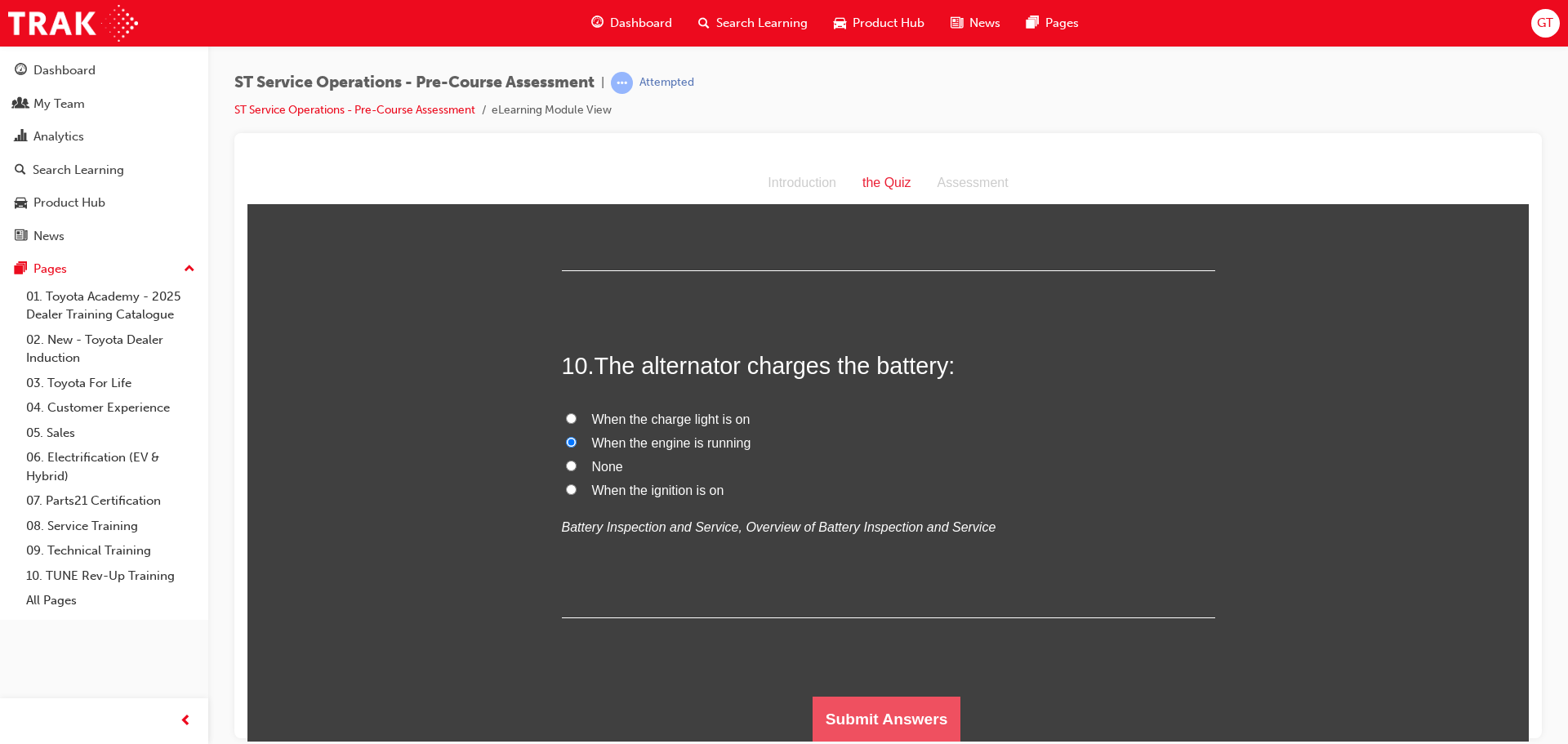
click at [829, 702] on button "Submit Answers" at bounding box center [886, 718] width 149 height 45
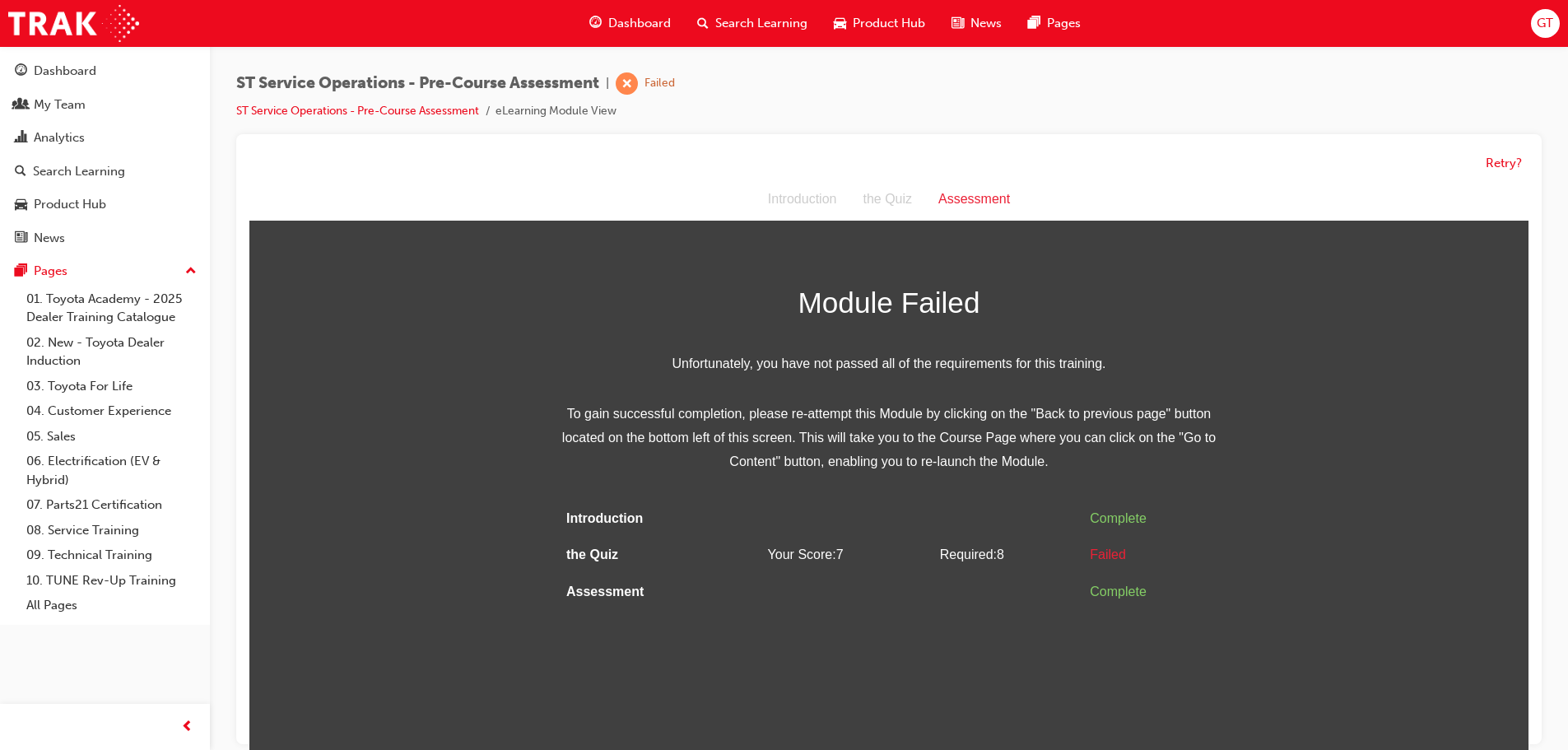
scroll to position [12, 0]
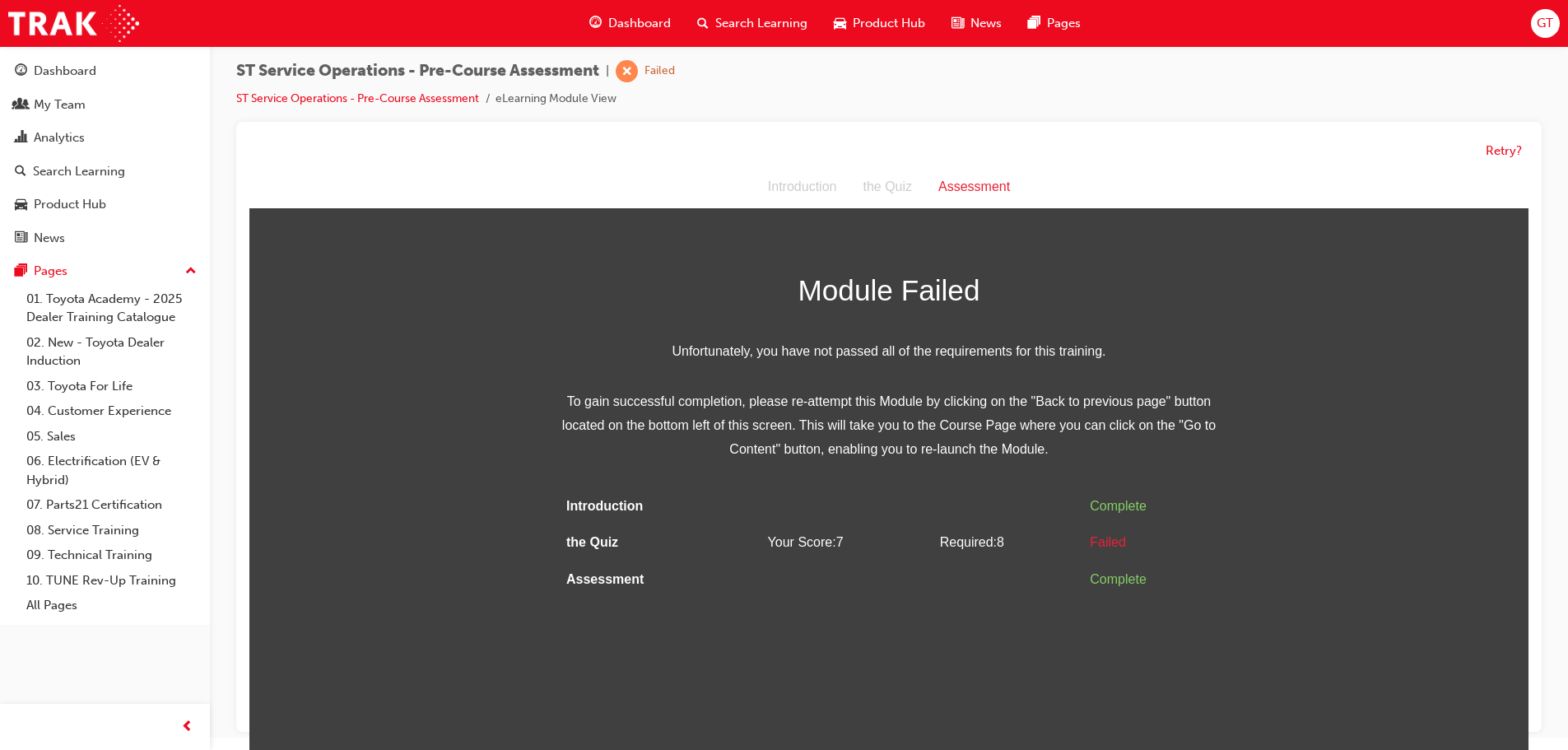
click at [1499, 138] on div "Retry?" at bounding box center [889, 151] width 1278 height 32
click at [1497, 154] on button "Retry?" at bounding box center [1504, 151] width 36 height 19
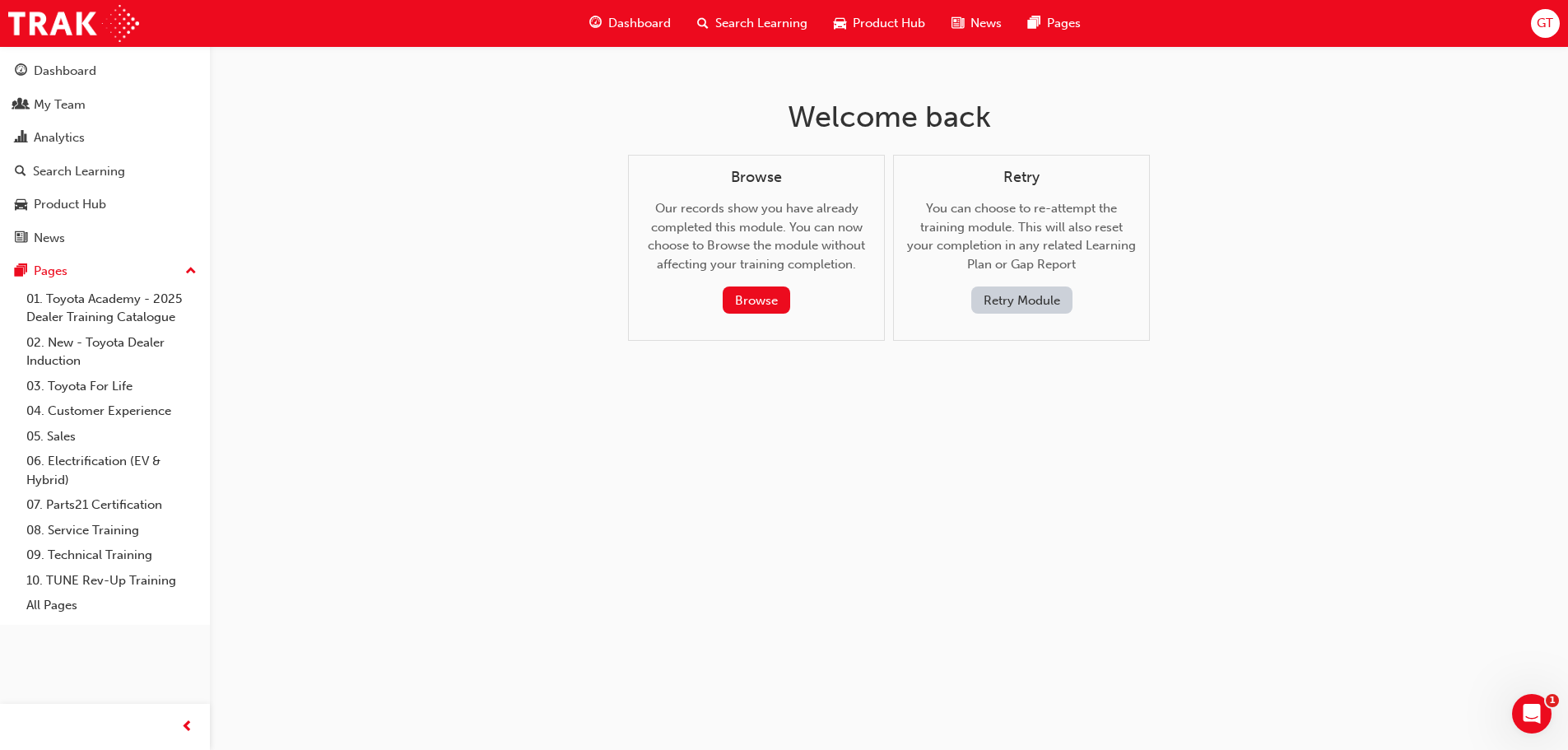
scroll to position [0, 0]
click at [996, 306] on button "Retry Module" at bounding box center [1027, 300] width 101 height 27
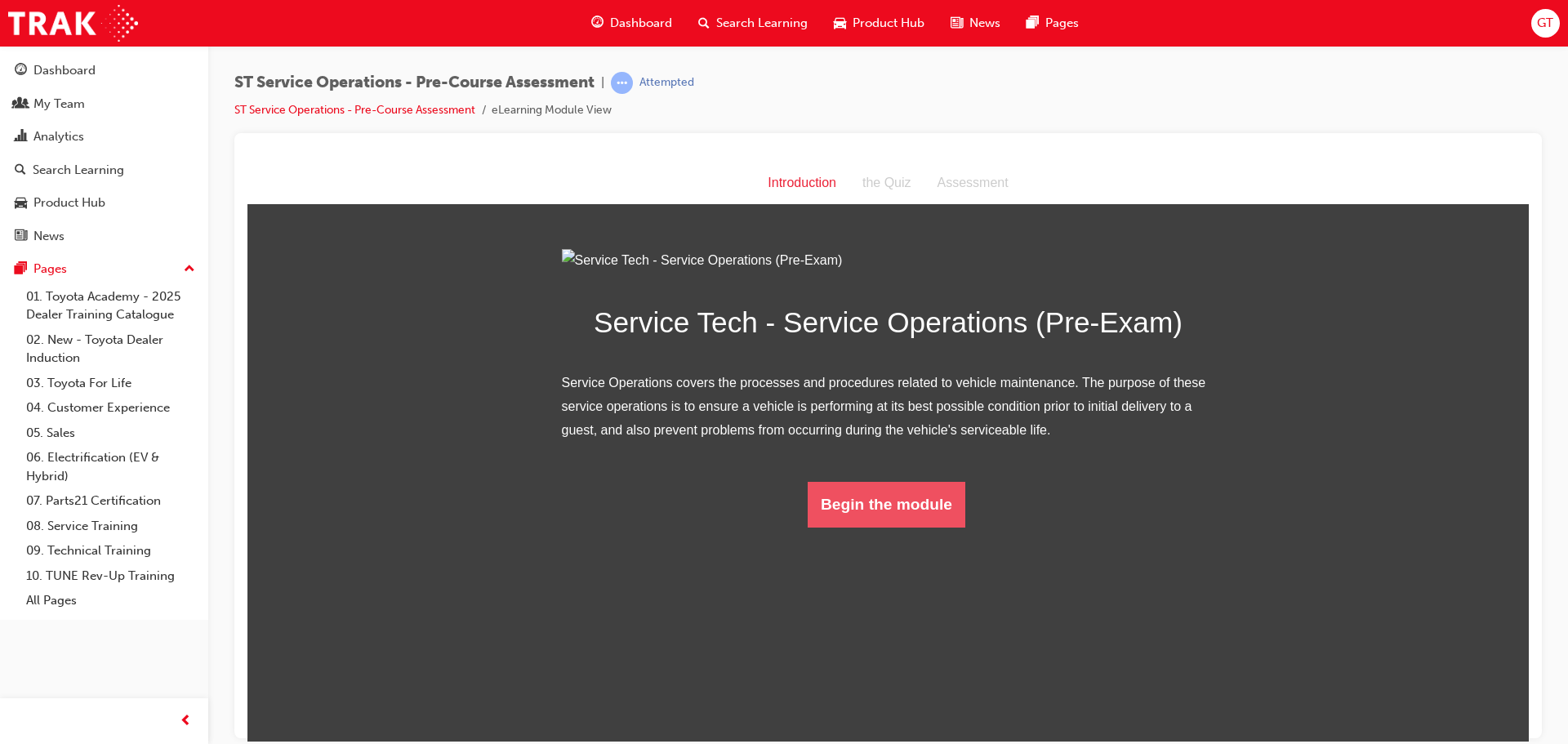
click at [856, 526] on button "Begin the module" at bounding box center [886, 503] width 157 height 45
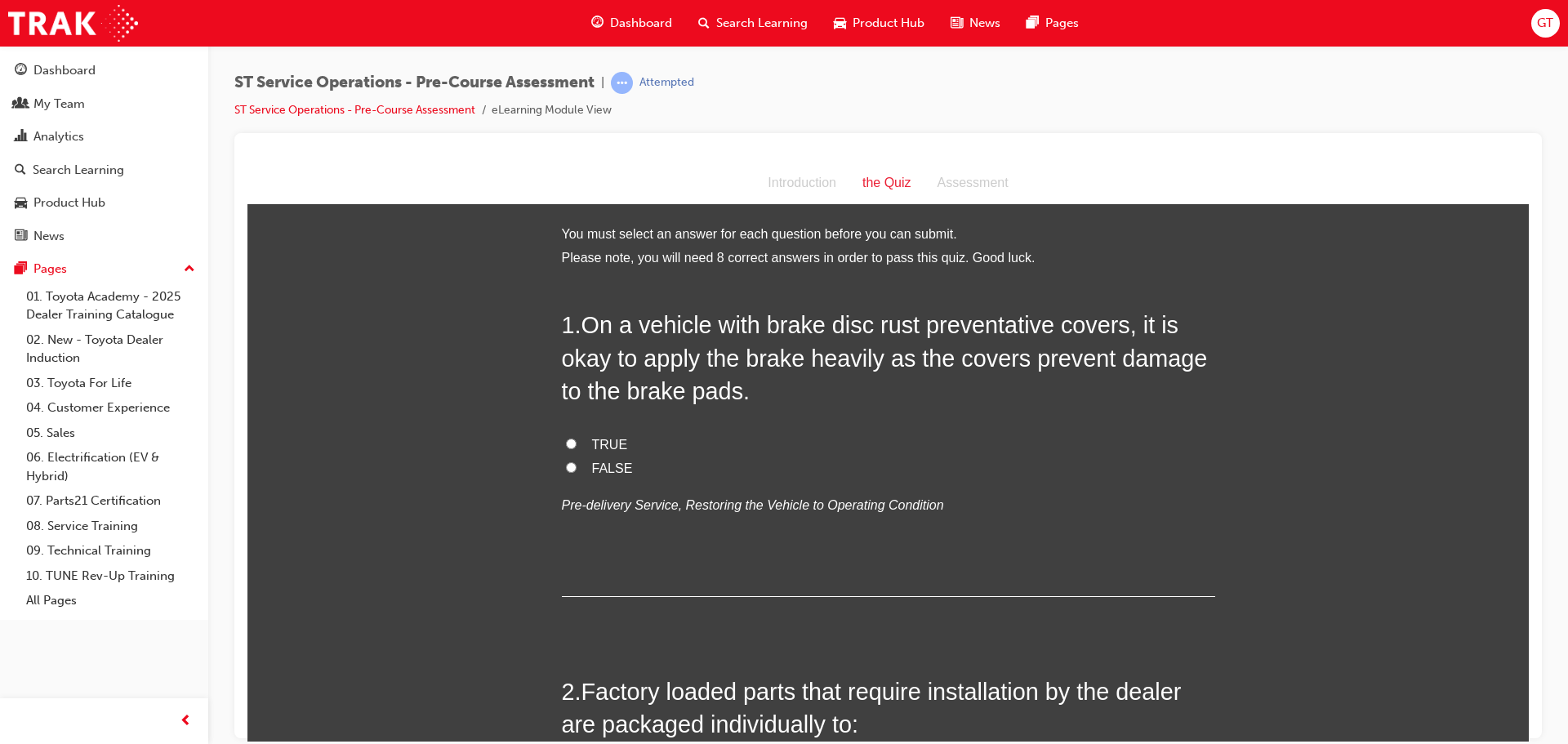
click at [569, 467] on input "FALSE" at bounding box center [571, 466] width 10 height 10
radio input "true"
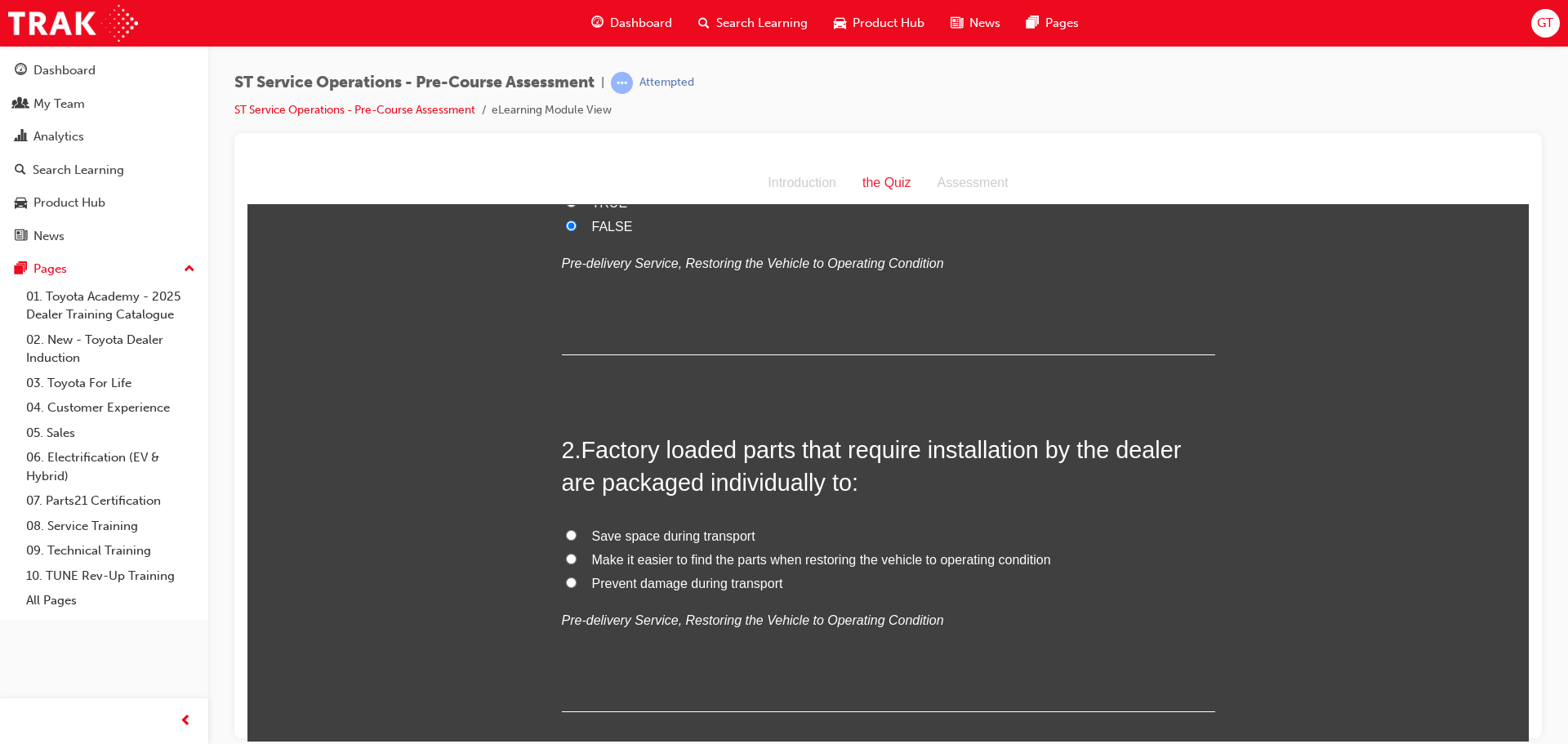
scroll to position [245, 0]
click at [566, 579] on input "Prevent damage during transport" at bounding box center [571, 578] width 10 height 10
radio input "true"
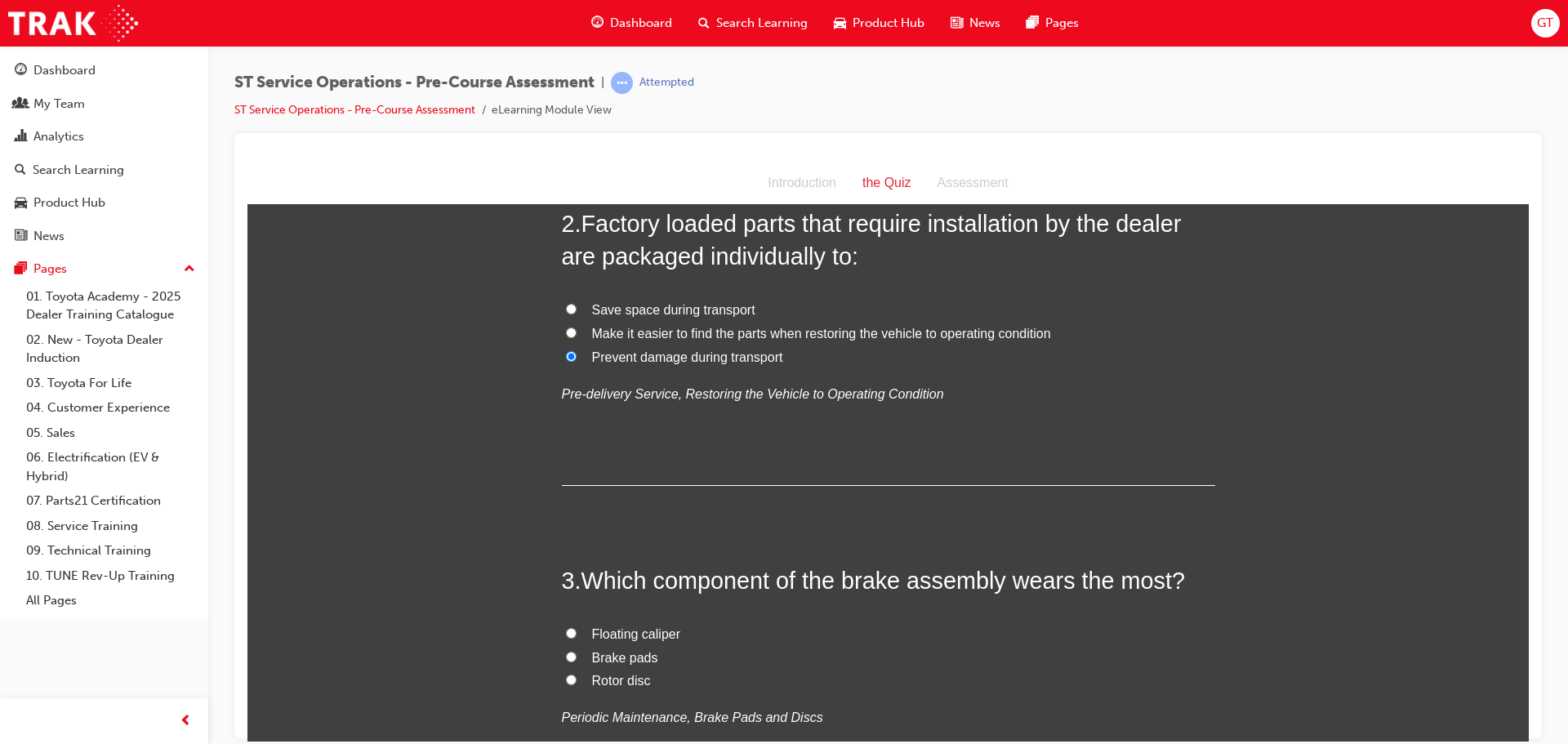
scroll to position [653, 0]
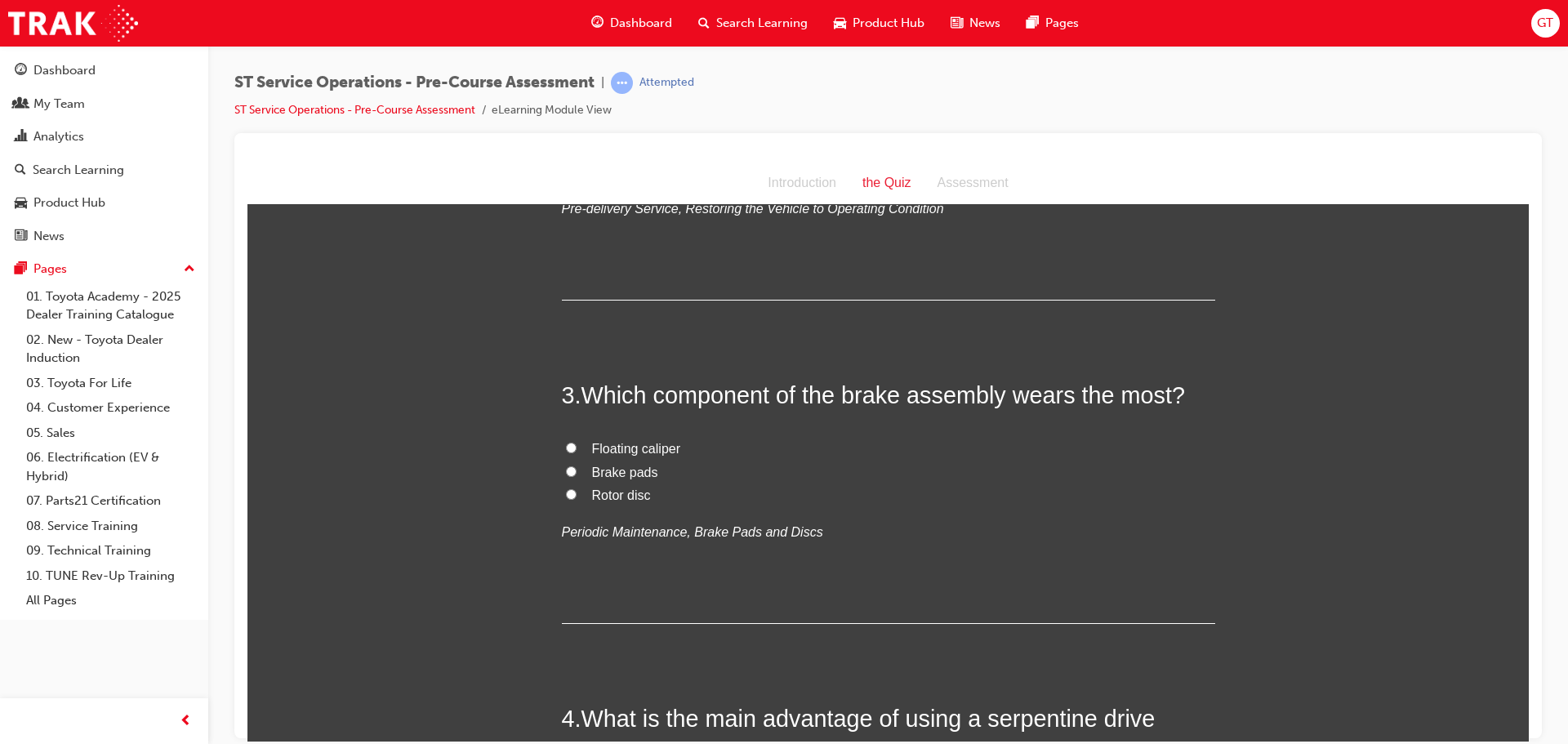
click at [562, 473] on label "Brake pads" at bounding box center [888, 472] width 653 height 24
click at [566, 473] on input "Brake pads" at bounding box center [571, 470] width 10 height 10
radio input "true"
click at [566, 467] on input "Brake pads" at bounding box center [571, 470] width 10 height 10
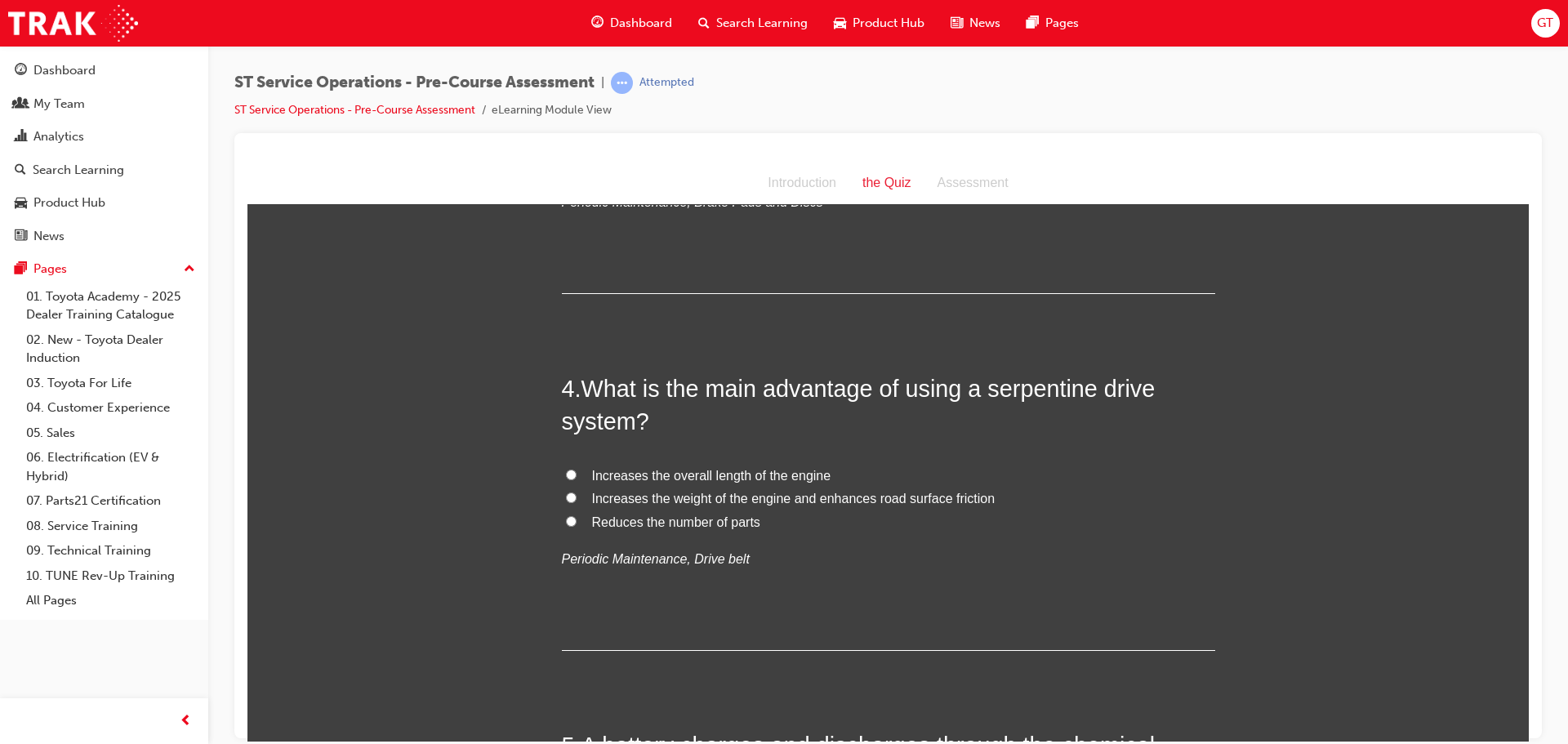
scroll to position [1062, 0]
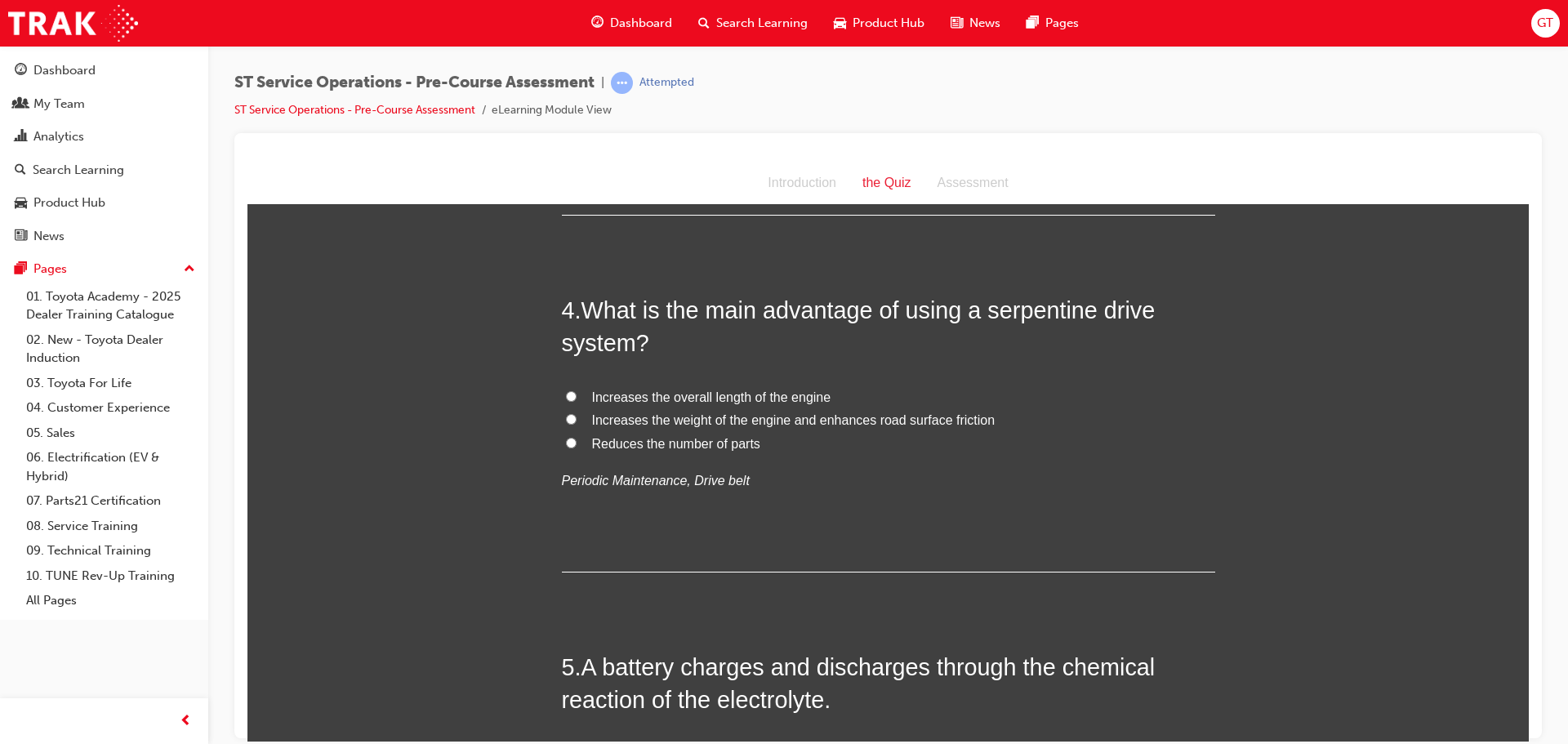
click at [566, 445] on input "Reduces the number of parts" at bounding box center [571, 442] width 10 height 10
radio input "true"
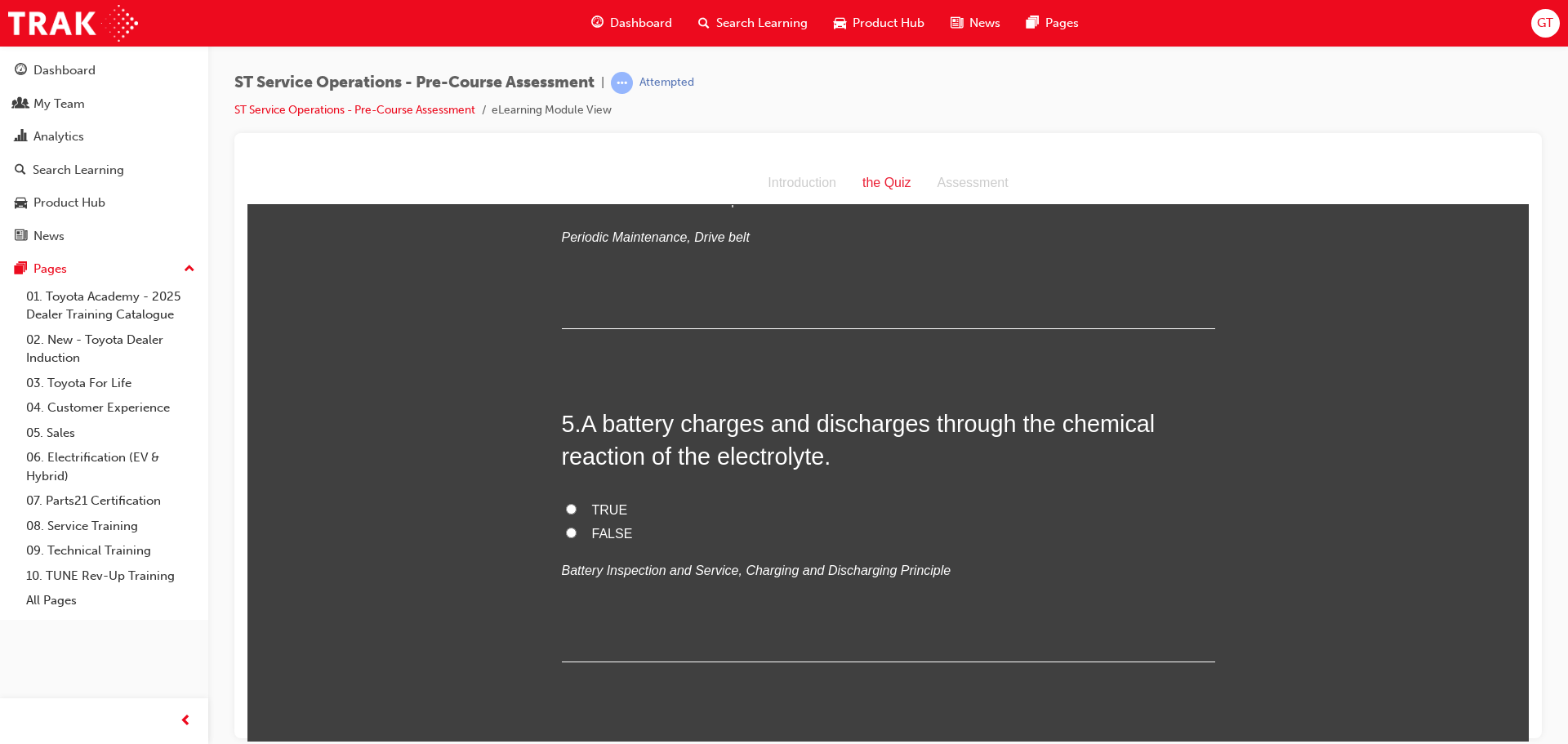
scroll to position [1306, 0]
click at [579, 491] on div "5 . A battery charges and discharges through the chemical reaction of the elect…" at bounding box center [888, 532] width 653 height 255
click at [576, 503] on label "TRUE" at bounding box center [888, 508] width 653 height 24
click at [576, 503] on input "TRUE" at bounding box center [571, 506] width 10 height 10
radio input "true"
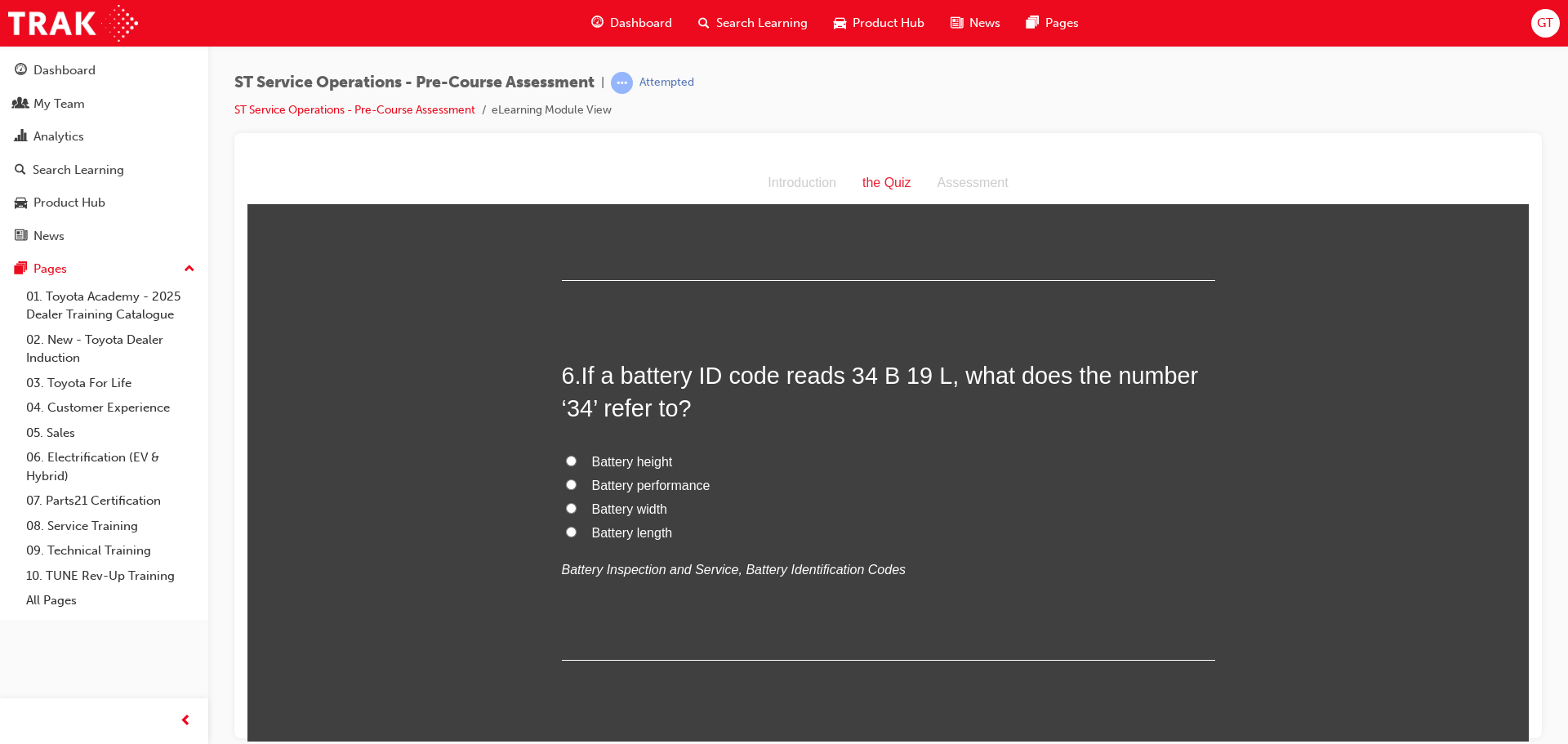
scroll to position [1715, 0]
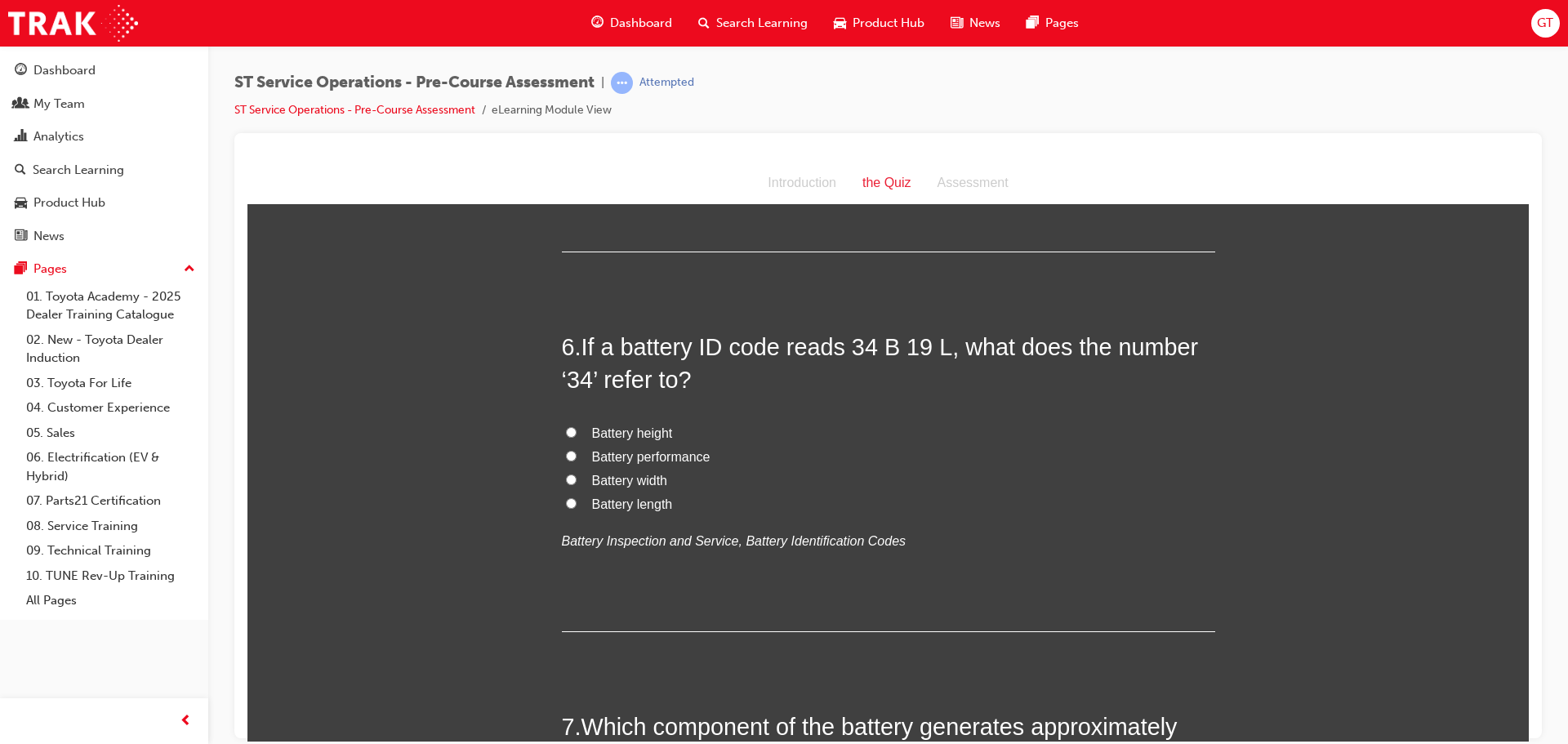
click at [566, 451] on input "Battery performance" at bounding box center [571, 455] width 10 height 10
radio input "true"
click at [567, 419] on div "6 . If a battery ID code reads 34 B 19 L, what does the number ‘34’ refer to? B…" at bounding box center [888, 481] width 653 height 302
click at [566, 434] on input "Battery height" at bounding box center [571, 431] width 10 height 10
radio input "true"
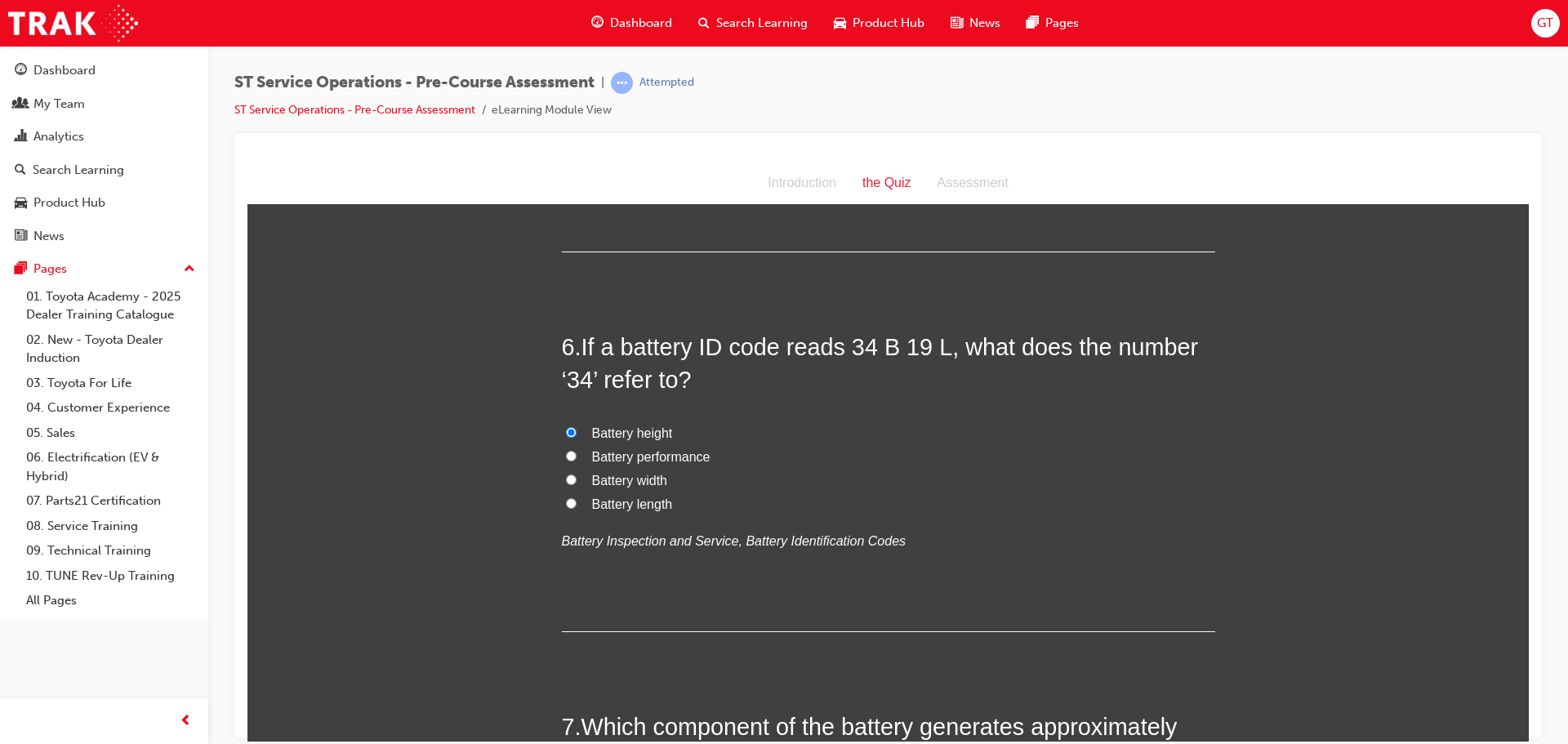
click at [579, 462] on label "Battery performance" at bounding box center [888, 456] width 653 height 24
click at [576, 461] on input "Battery performance" at bounding box center [571, 455] width 10 height 10
radio input "true"
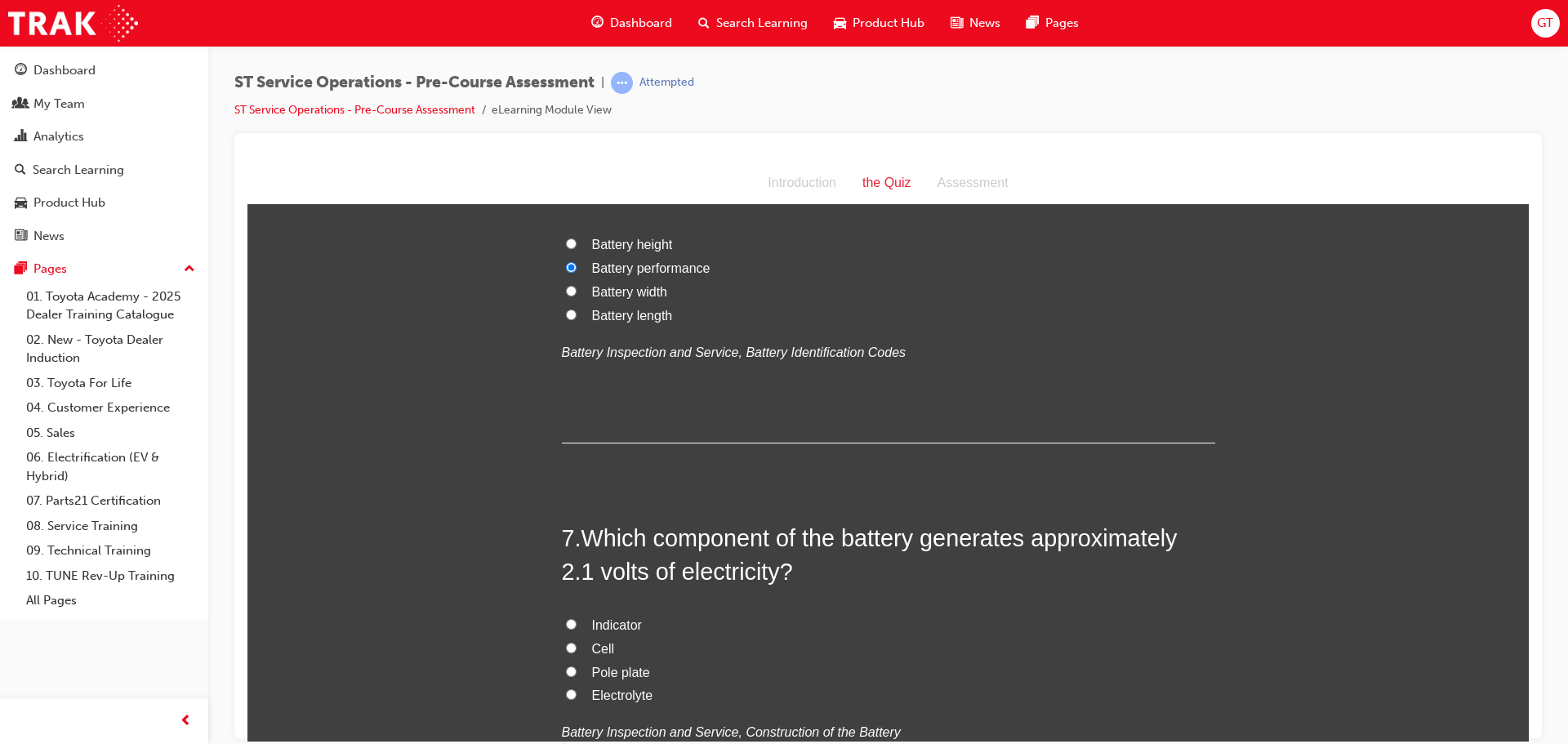
scroll to position [1878, 0]
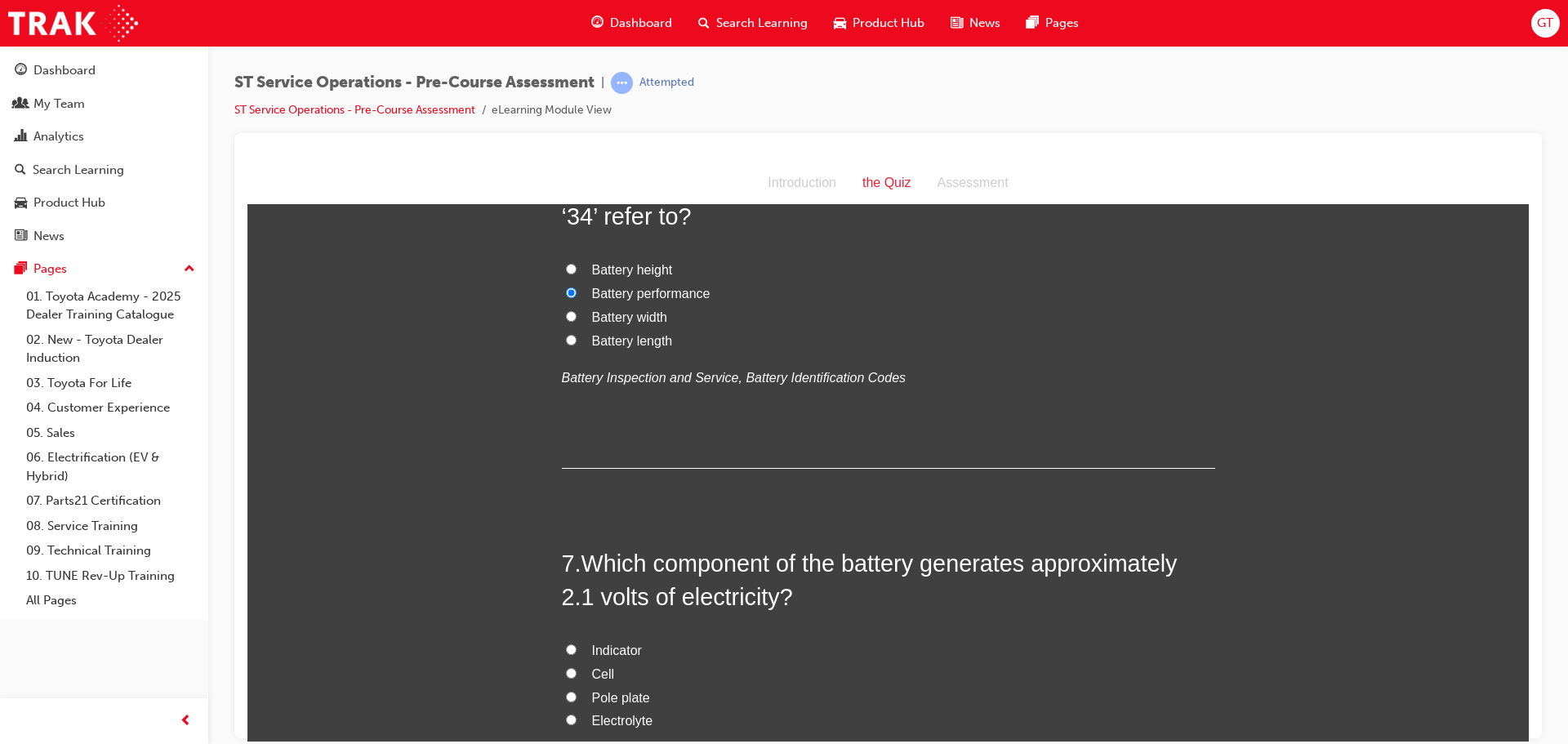
click at [566, 341] on input "Battery length" at bounding box center [571, 338] width 10 height 10
radio input "true"
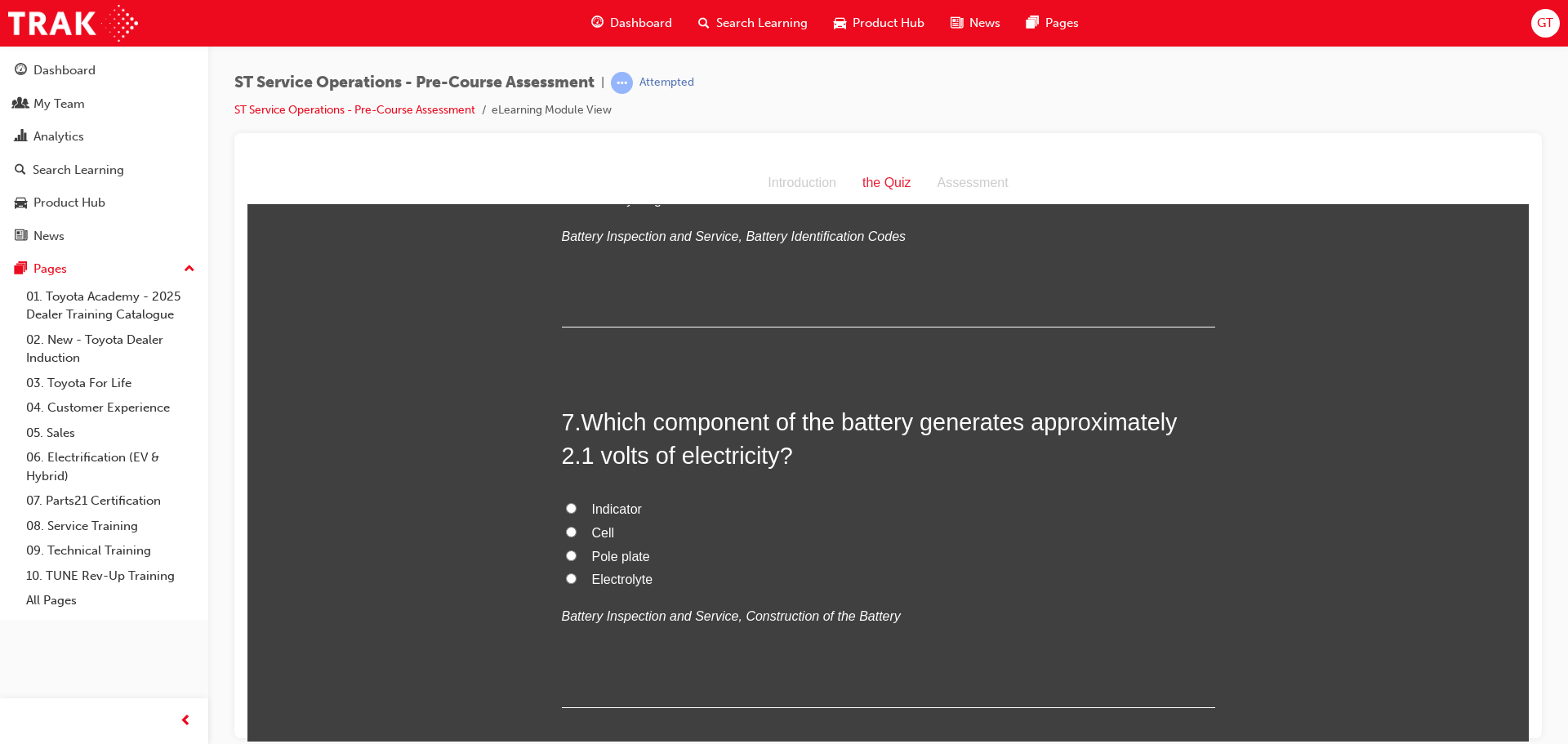
scroll to position [2041, 0]
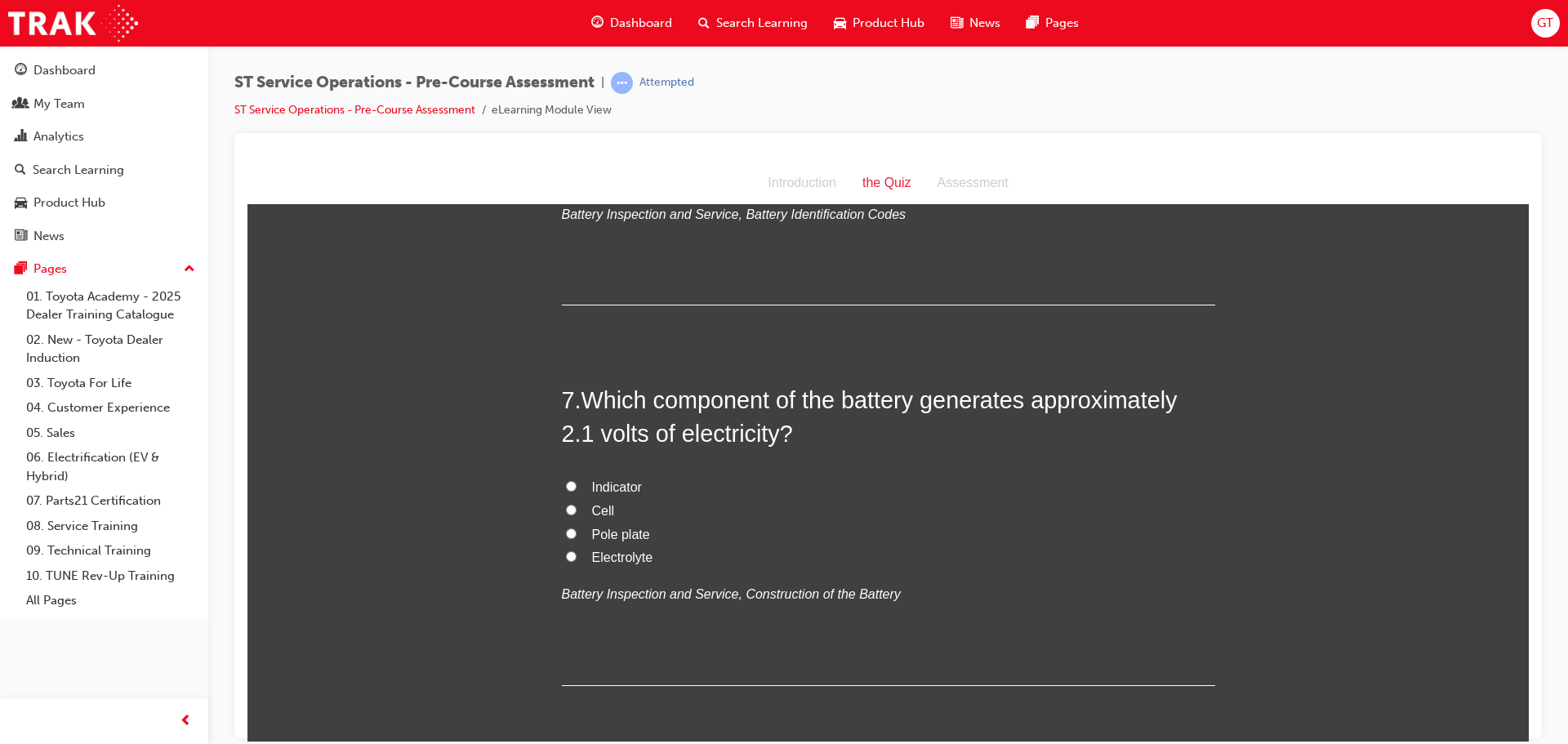
click at [566, 508] on input "Cell" at bounding box center [571, 508] width 10 height 10
radio input "true"
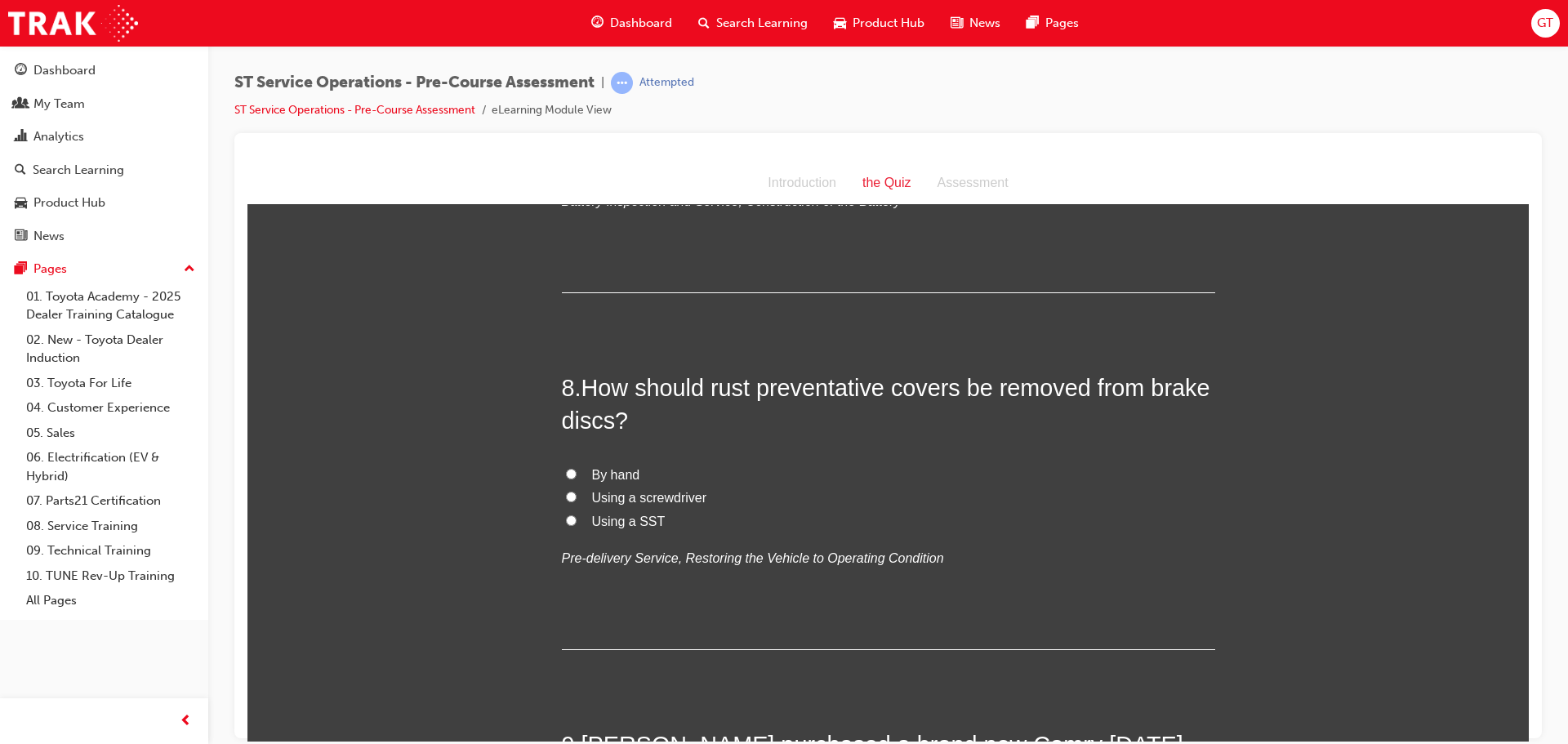
scroll to position [2449, 0]
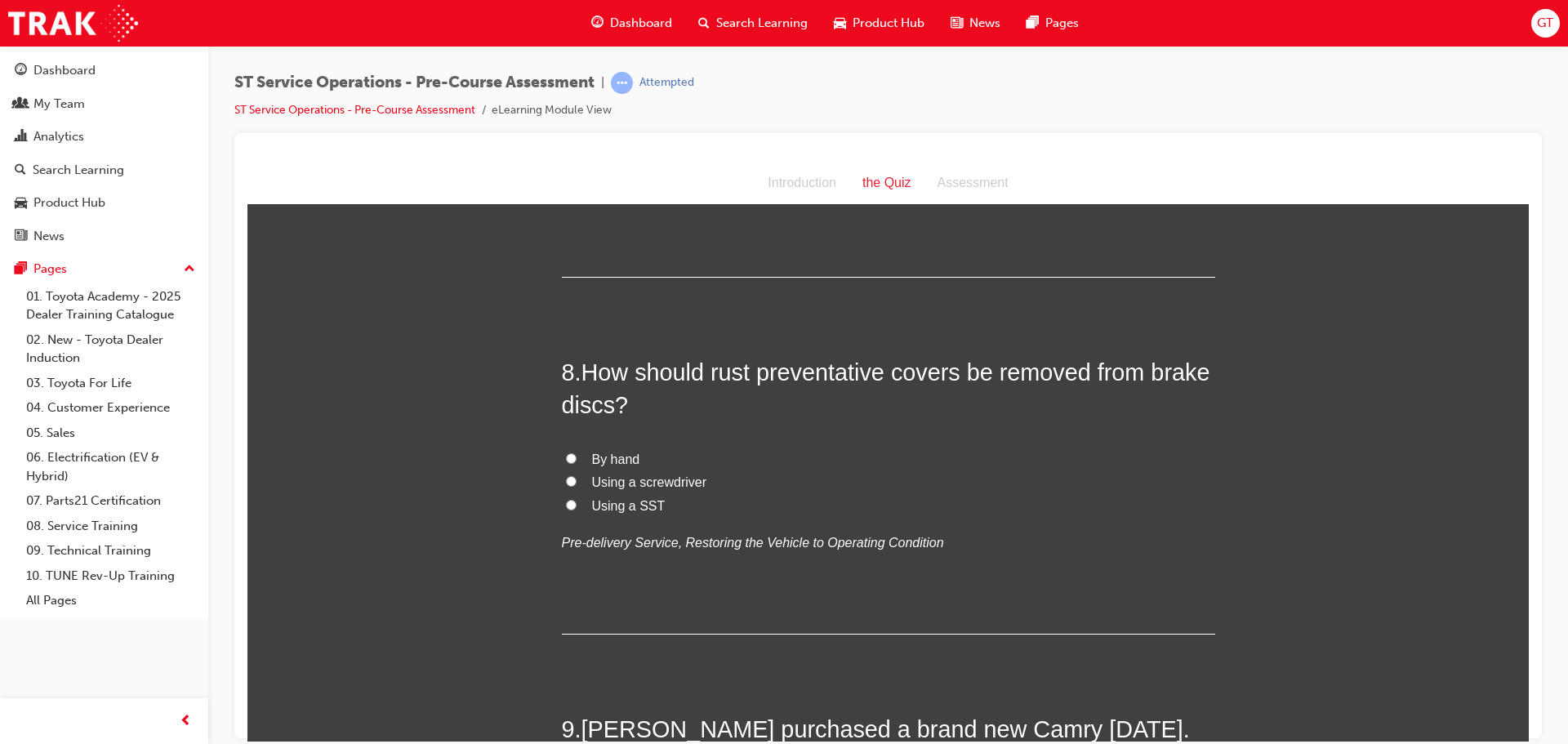
click at [566, 447] on label "By hand" at bounding box center [888, 459] width 653 height 24
click at [566, 452] on input "By hand" at bounding box center [571, 457] width 10 height 10
radio input "true"
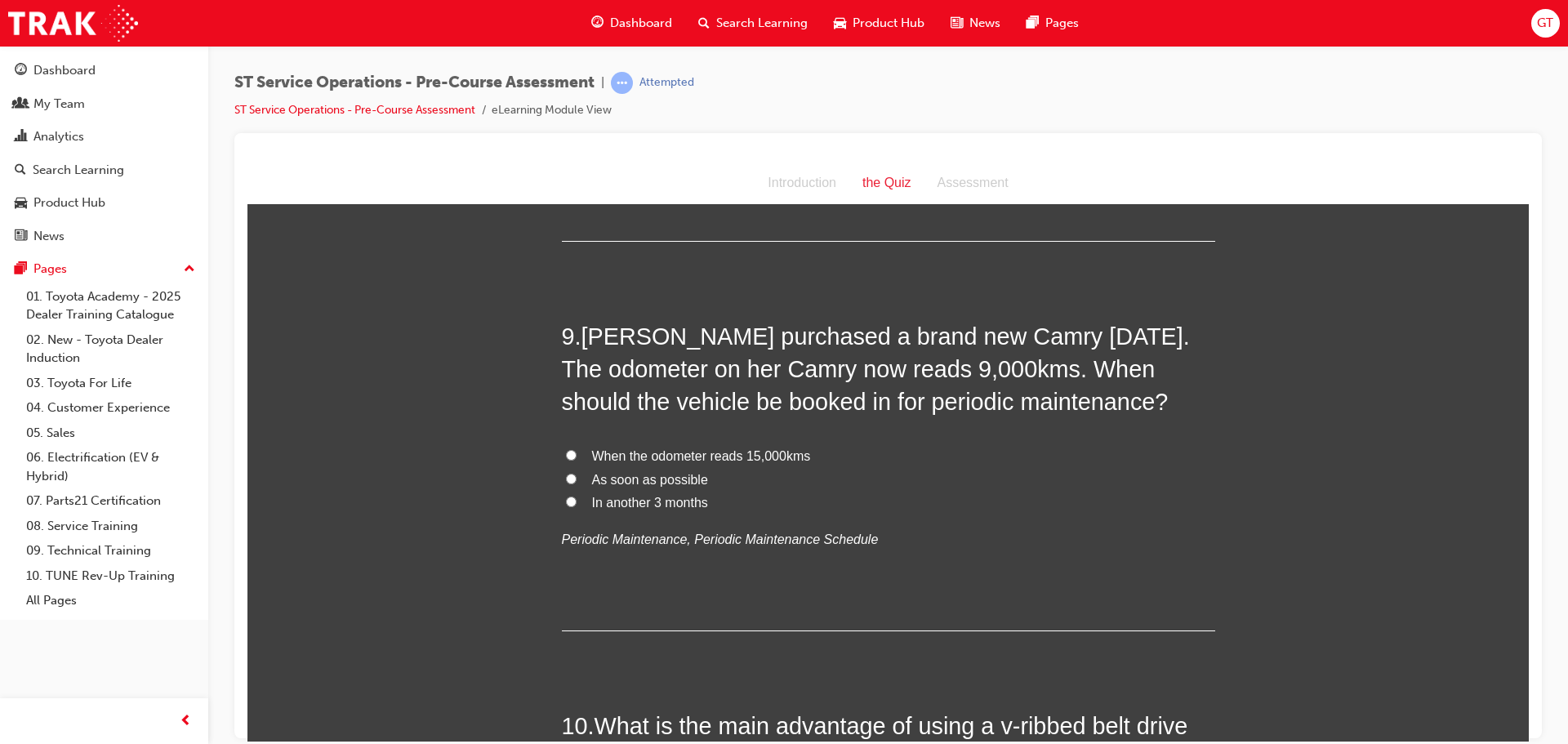
scroll to position [2857, 0]
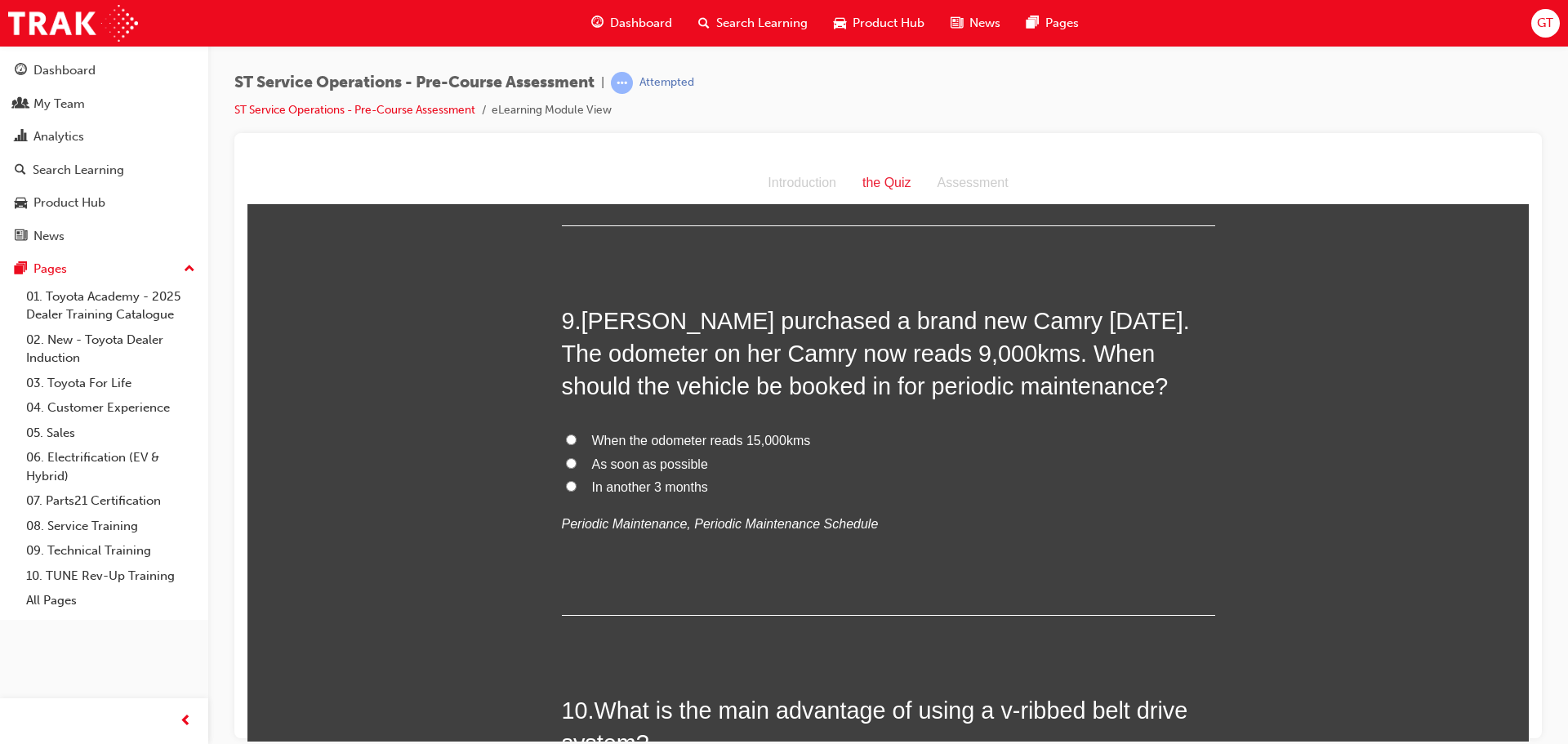
click at [583, 493] on label "In another 3 months" at bounding box center [888, 486] width 653 height 24
click at [576, 491] on input "In another 3 months" at bounding box center [571, 484] width 10 height 10
radio input "true"
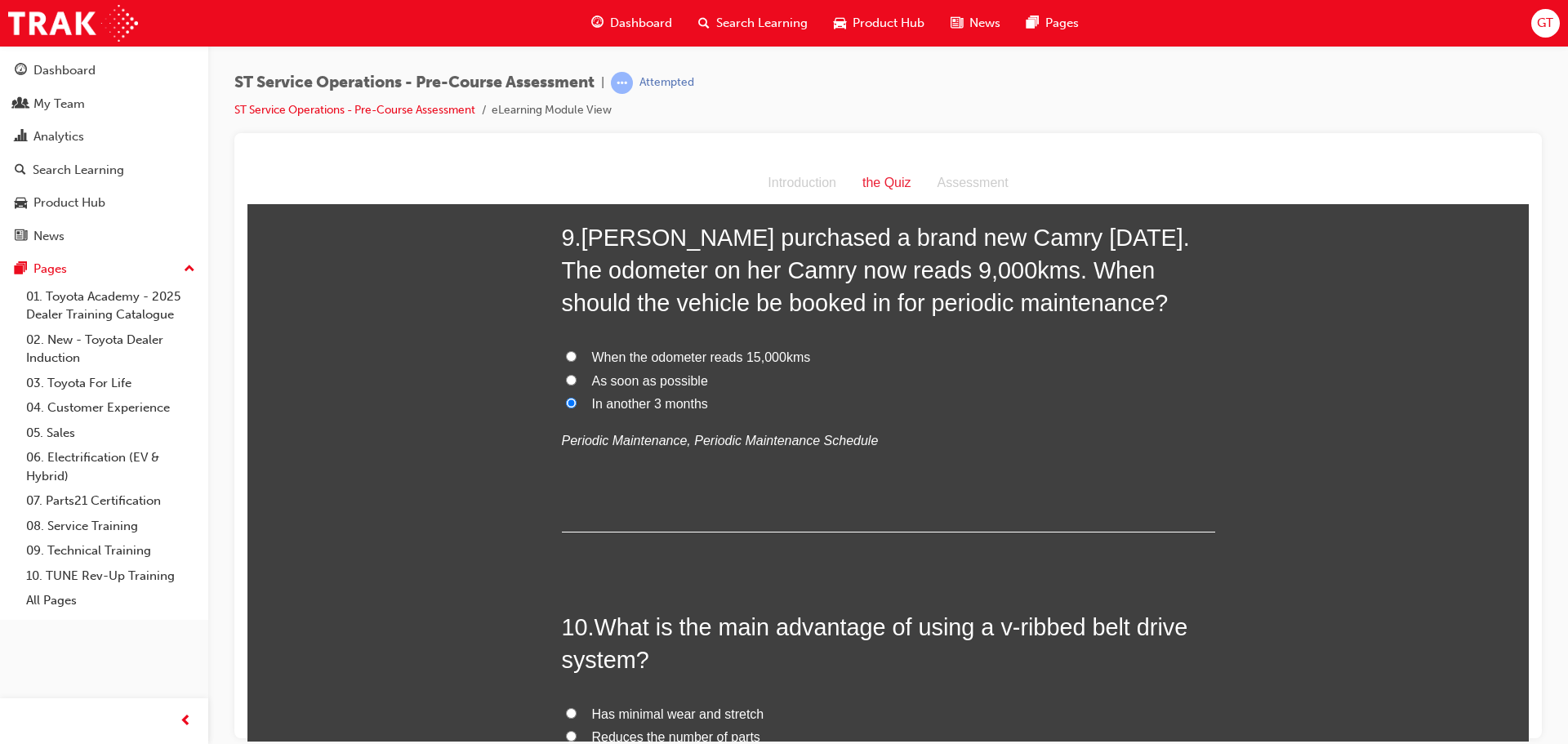
scroll to position [2938, 0]
click at [571, 357] on label "When the odometer reads 15,000kms" at bounding box center [888, 358] width 653 height 24
click at [571, 357] on input "When the odometer reads 15,000kms" at bounding box center [571, 356] width 10 height 10
radio input "true"
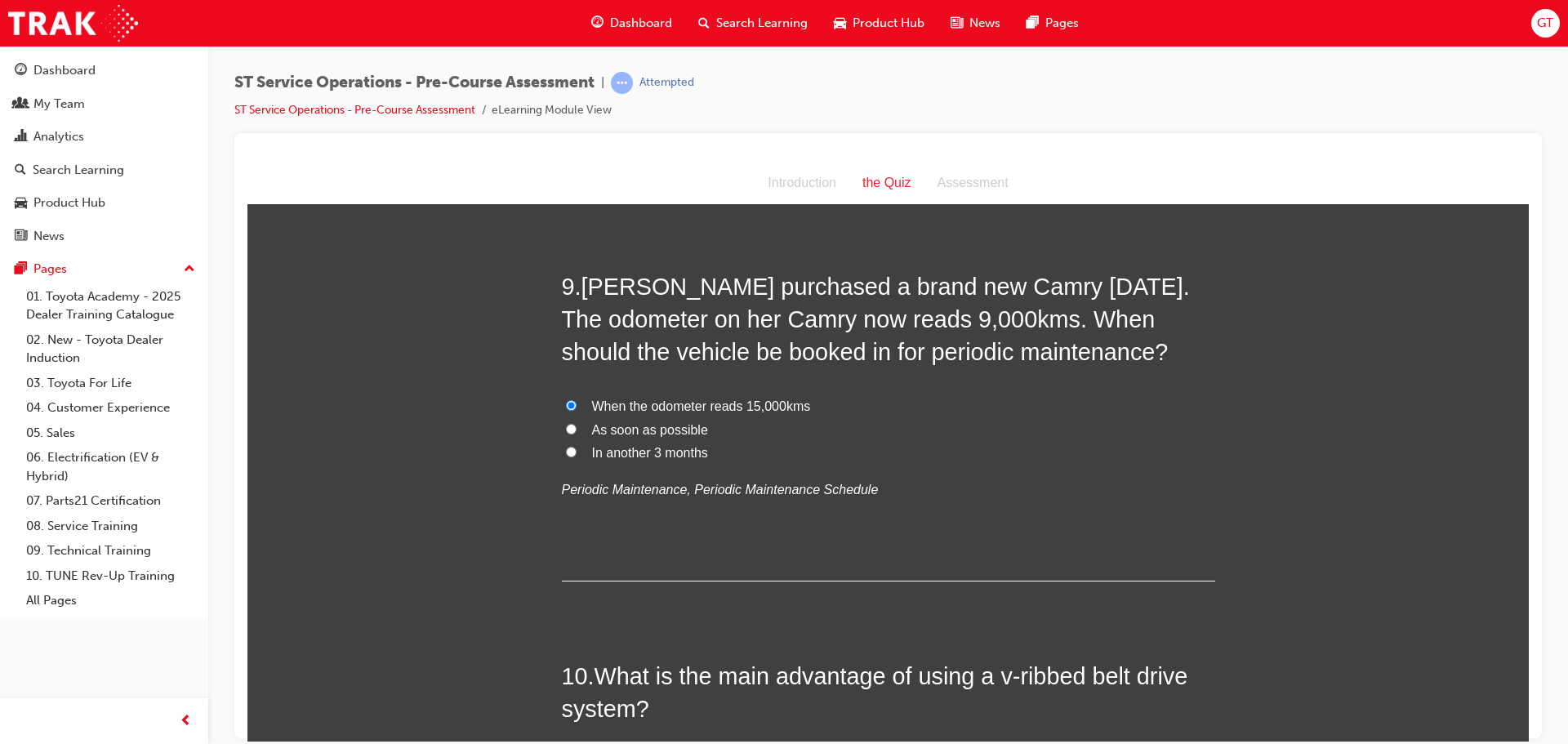
scroll to position [2857, 0]
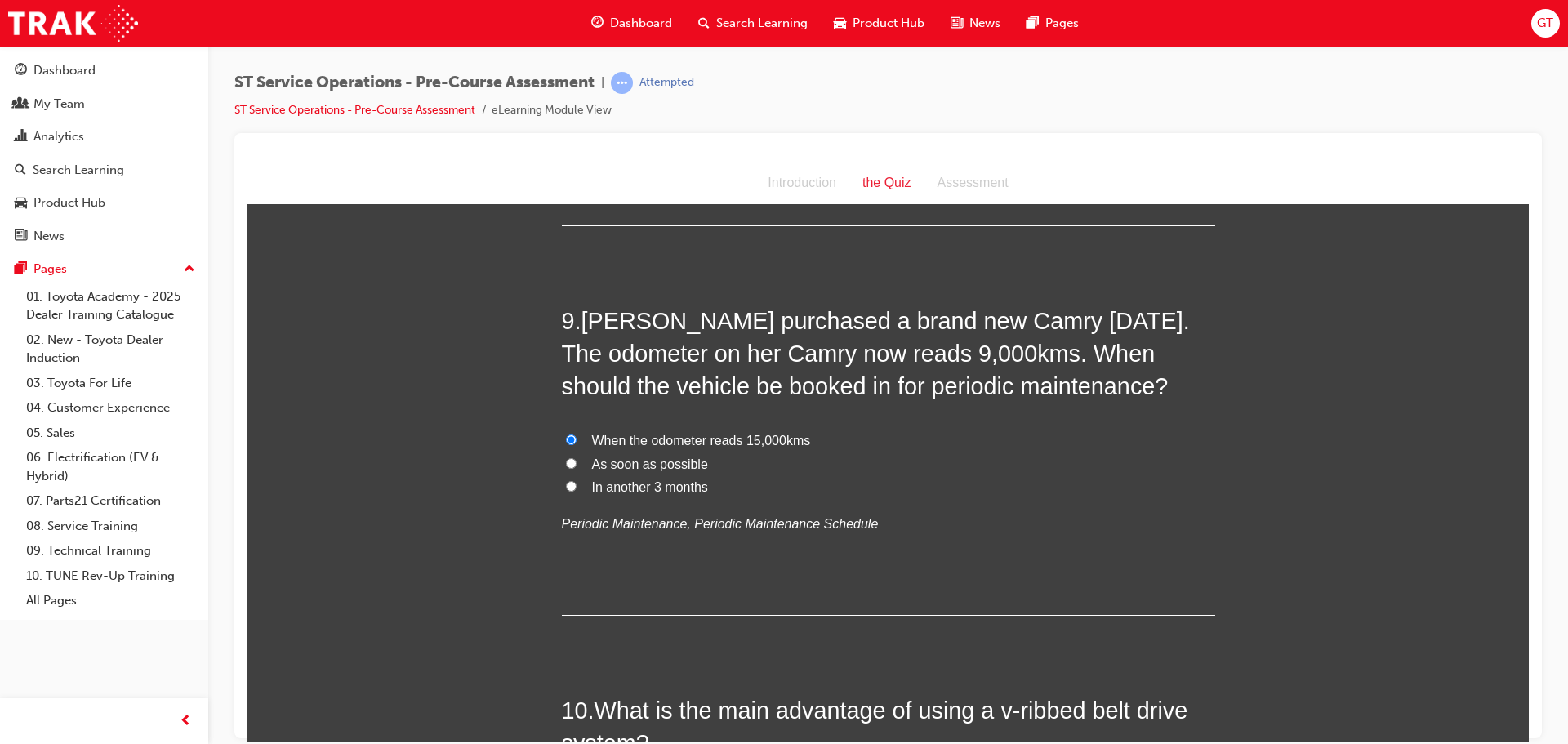
click at [605, 488] on span "In another 3 months" at bounding box center [649, 486] width 116 height 14
click at [576, 488] on input "In another 3 months" at bounding box center [571, 484] width 10 height 10
radio input "true"
click at [610, 463] on span "As soon as possible" at bounding box center [649, 463] width 116 height 14
click at [576, 463] on input "As soon as possible" at bounding box center [571, 462] width 10 height 10
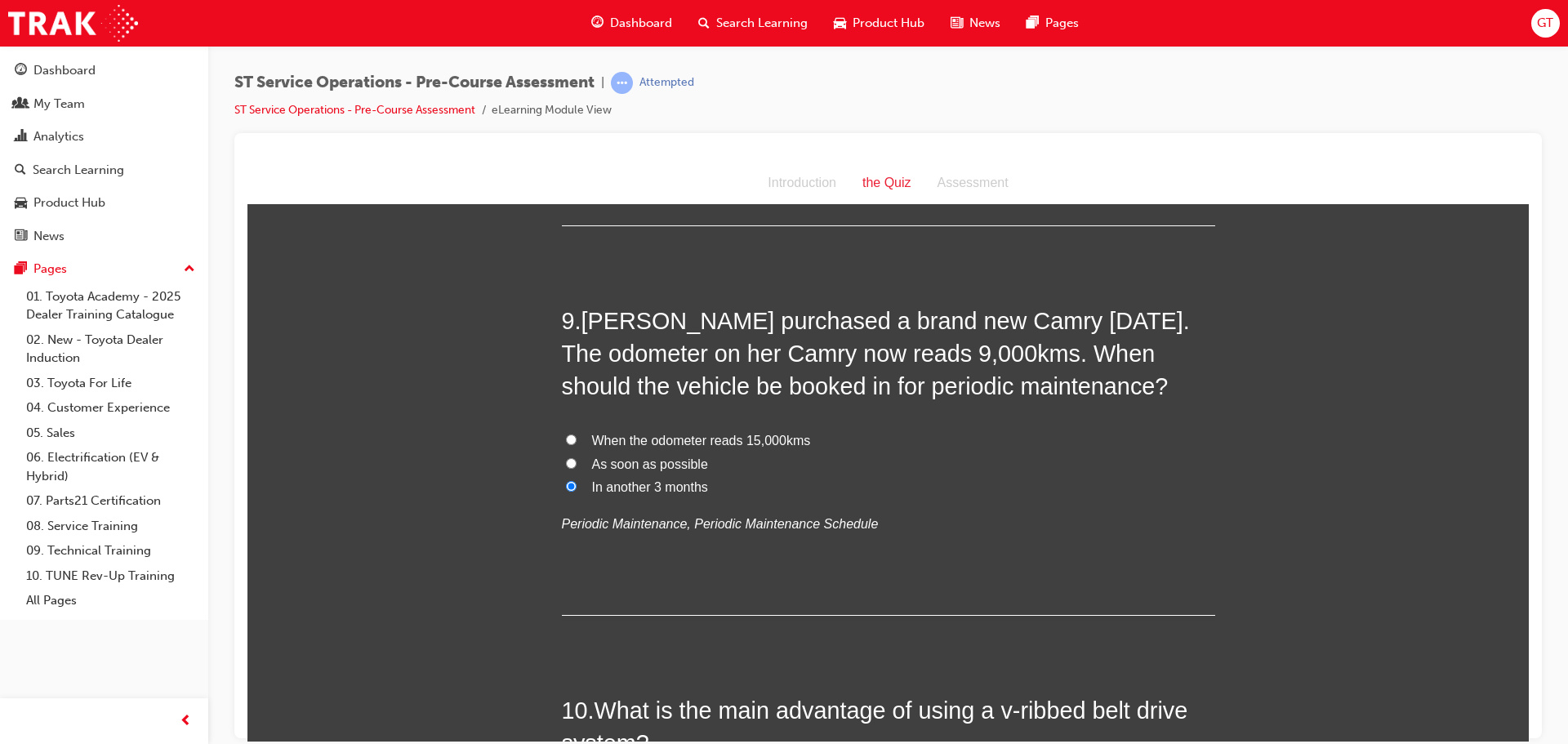
radio input "true"
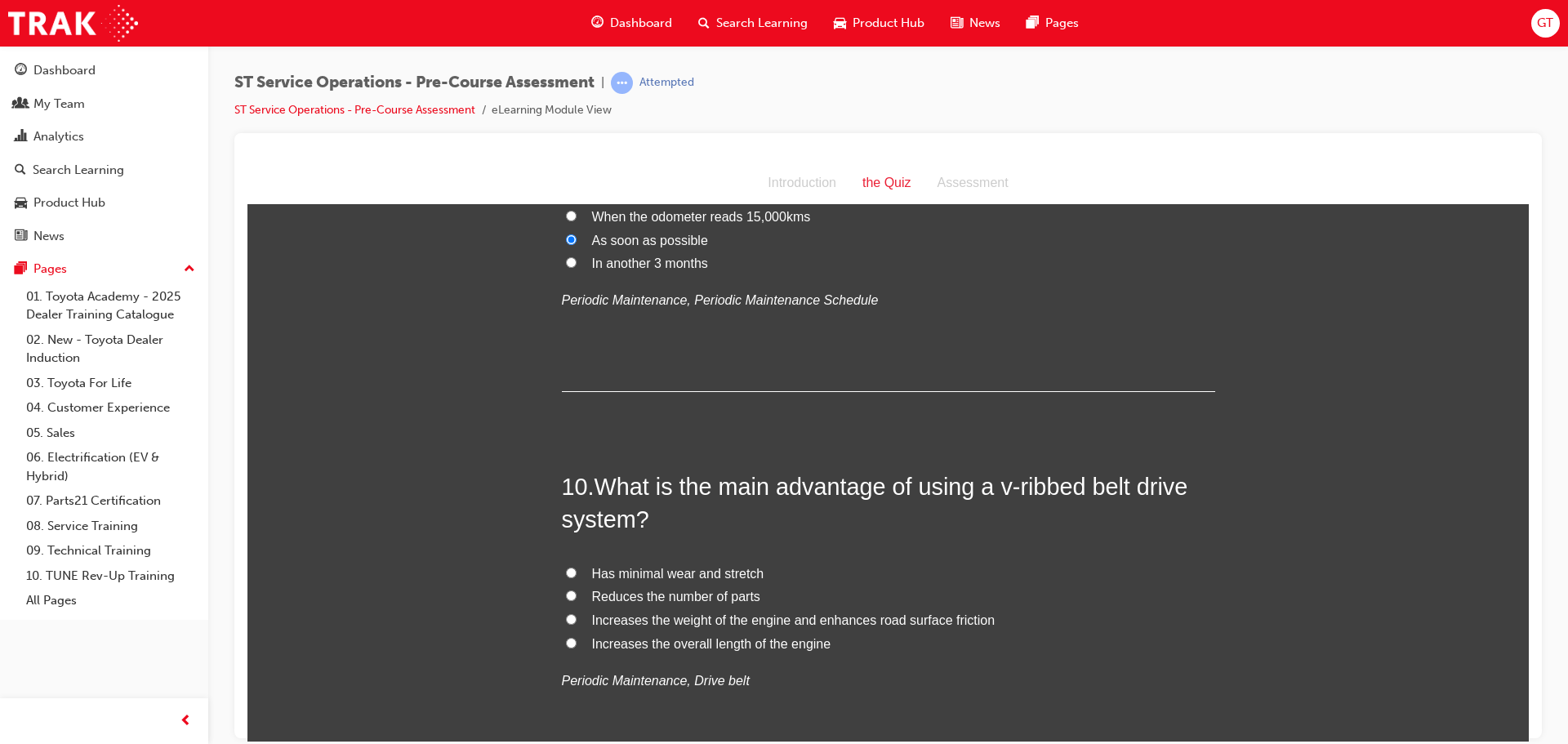
scroll to position [3102, 0]
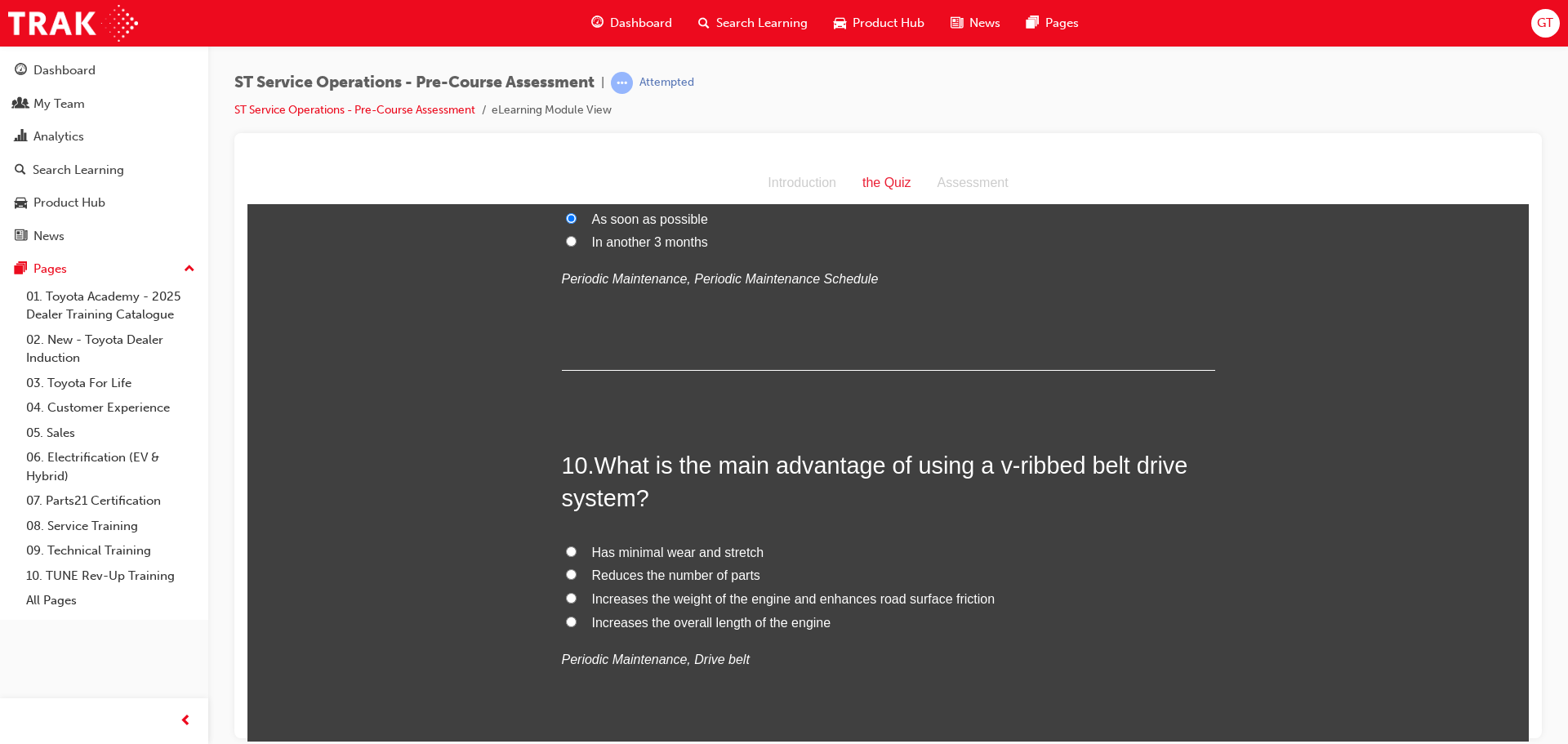
click at [580, 552] on label "Has minimal wear and stretch" at bounding box center [888, 552] width 653 height 24
click at [576, 552] on input "Has minimal wear and stretch" at bounding box center [571, 550] width 10 height 10
radio input "true"
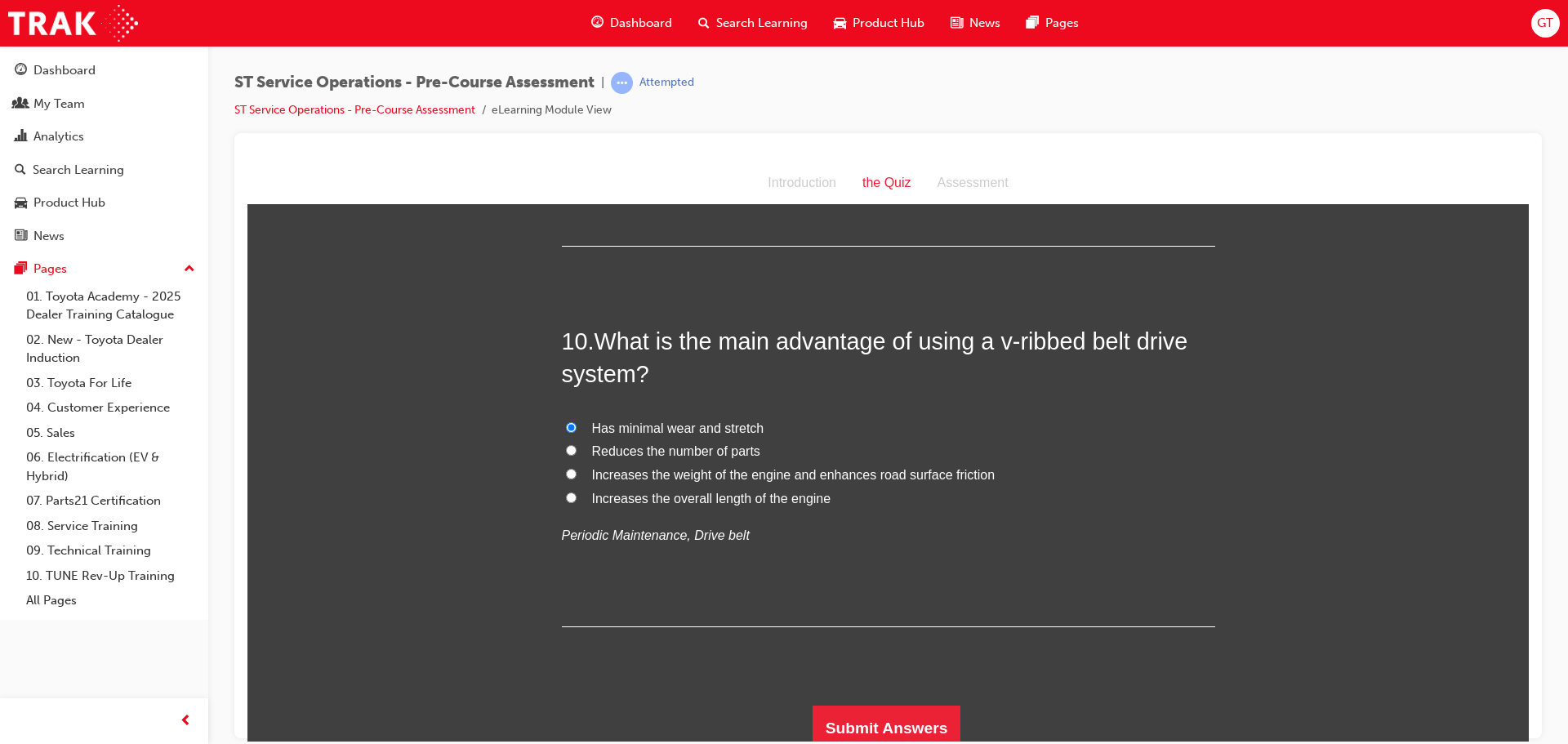
scroll to position [3235, 0]
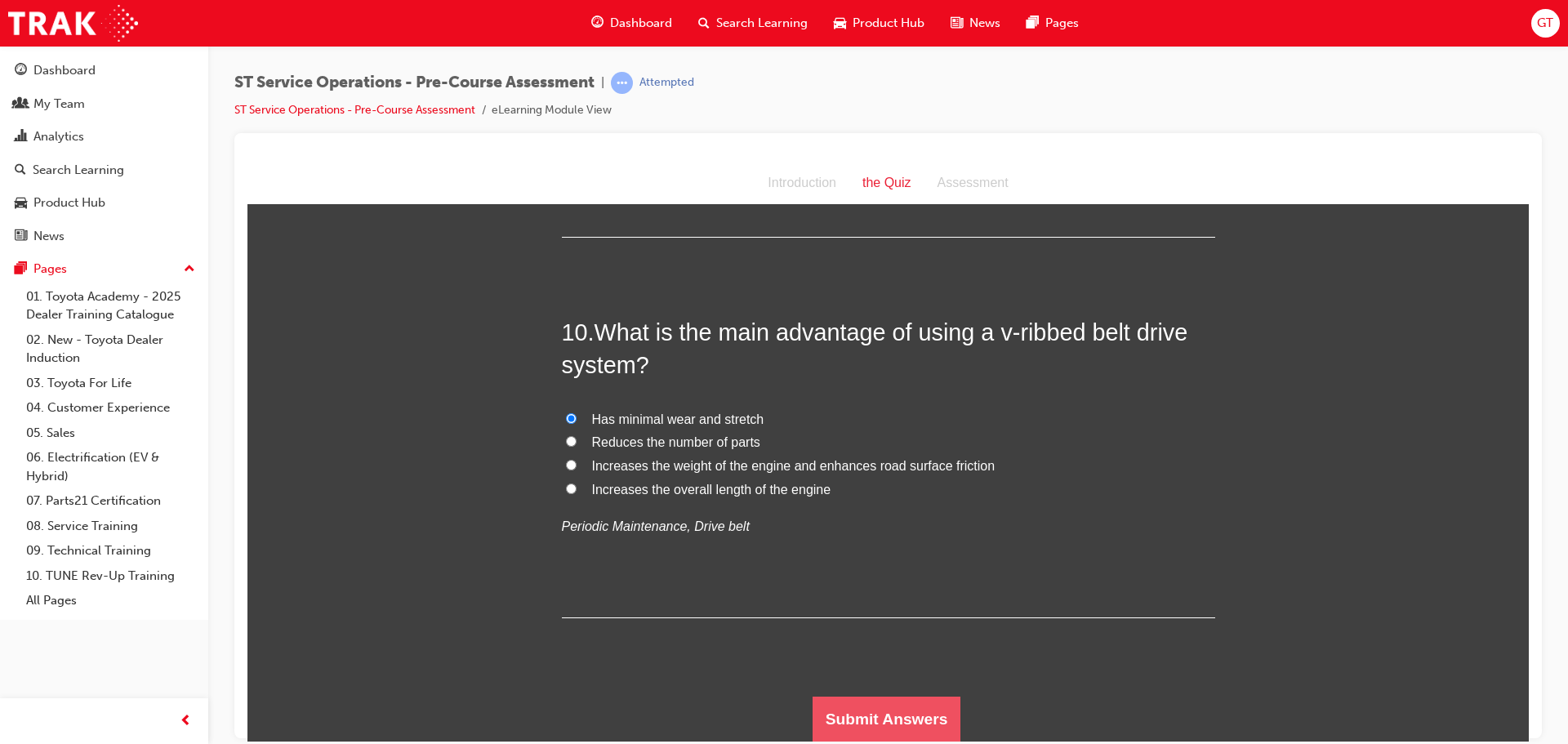
click at [890, 726] on button "Submit Answers" at bounding box center [886, 718] width 149 height 45
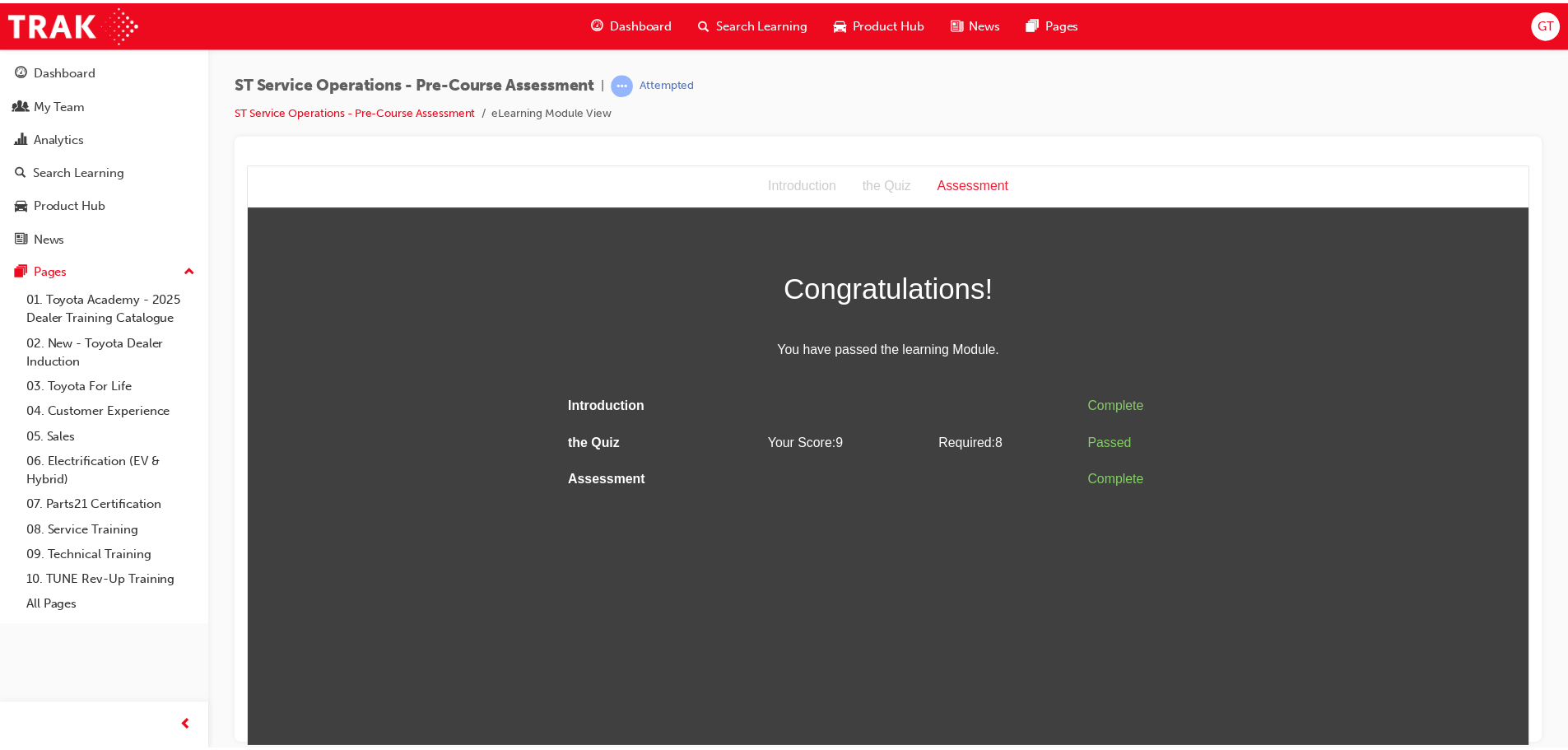
scroll to position [0, 0]
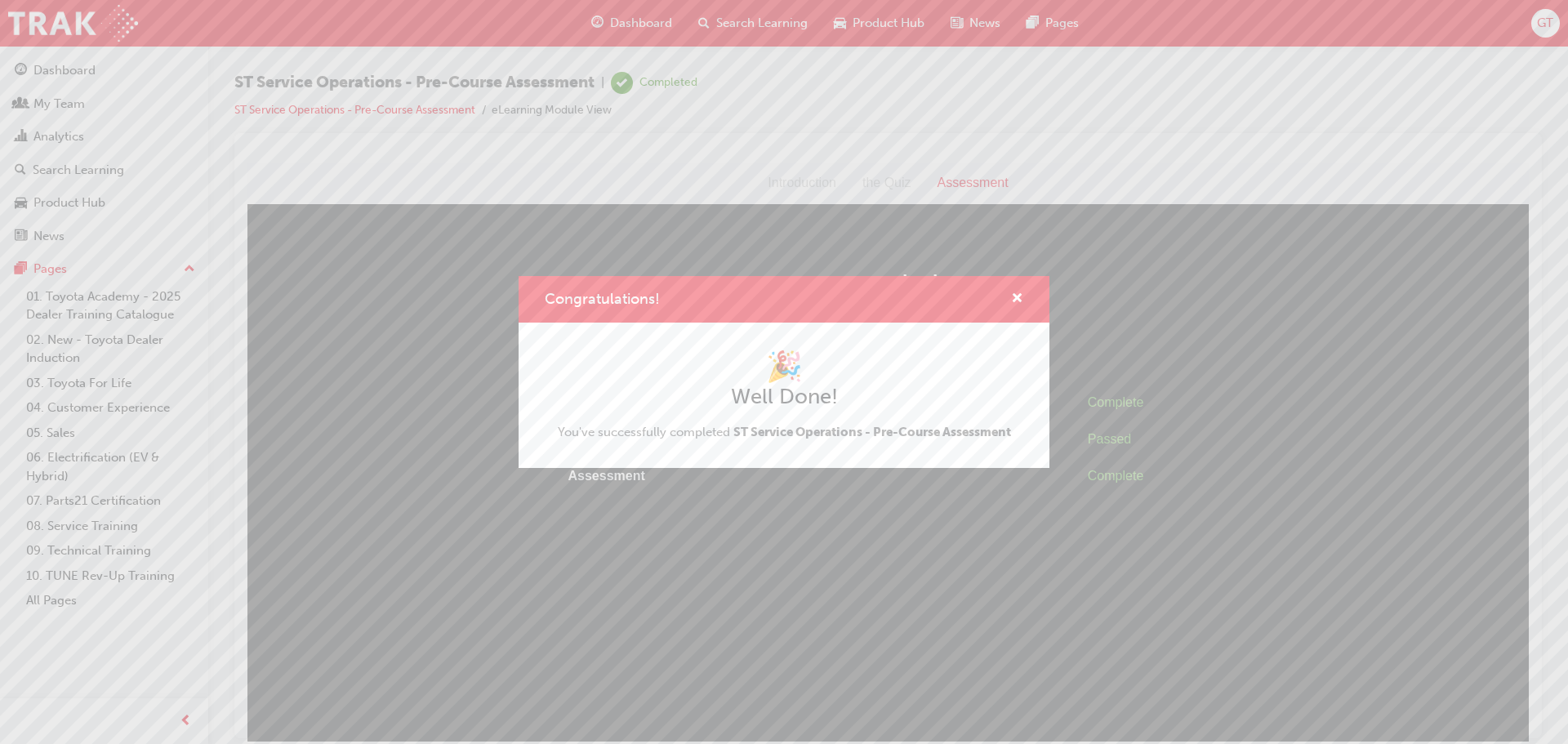
click at [891, 437] on span "ST Service Operations - Pre-Course Assessment" at bounding box center [871, 432] width 278 height 15
click at [862, 362] on h1 "🎉" at bounding box center [784, 367] width 453 height 36
click at [845, 408] on h2 "Well Done!" at bounding box center [784, 397] width 453 height 27
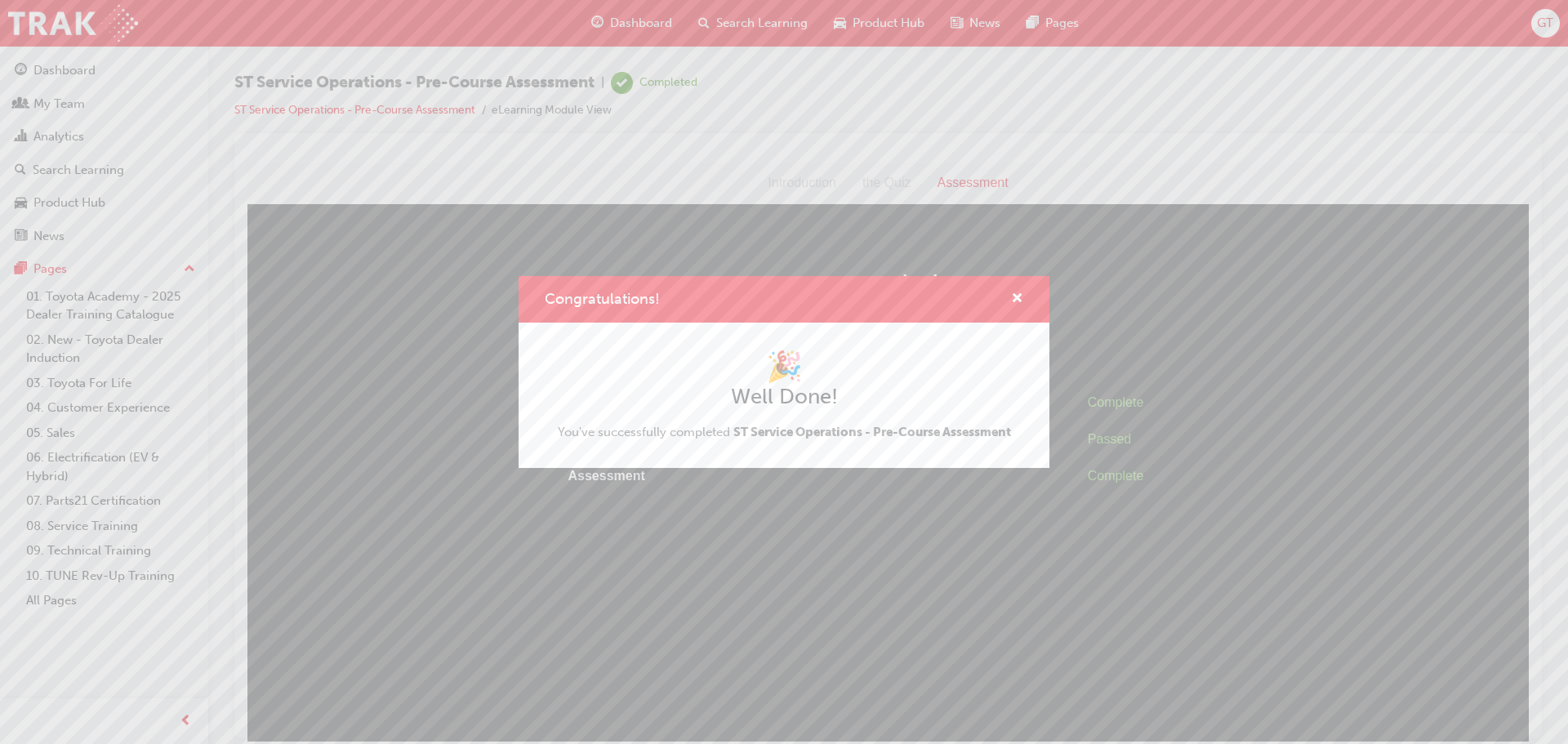
click at [1027, 299] on div "Congratulations!" at bounding box center [784, 299] width 531 height 46
click at [1021, 295] on span "cross-icon" at bounding box center [1016, 299] width 12 height 15
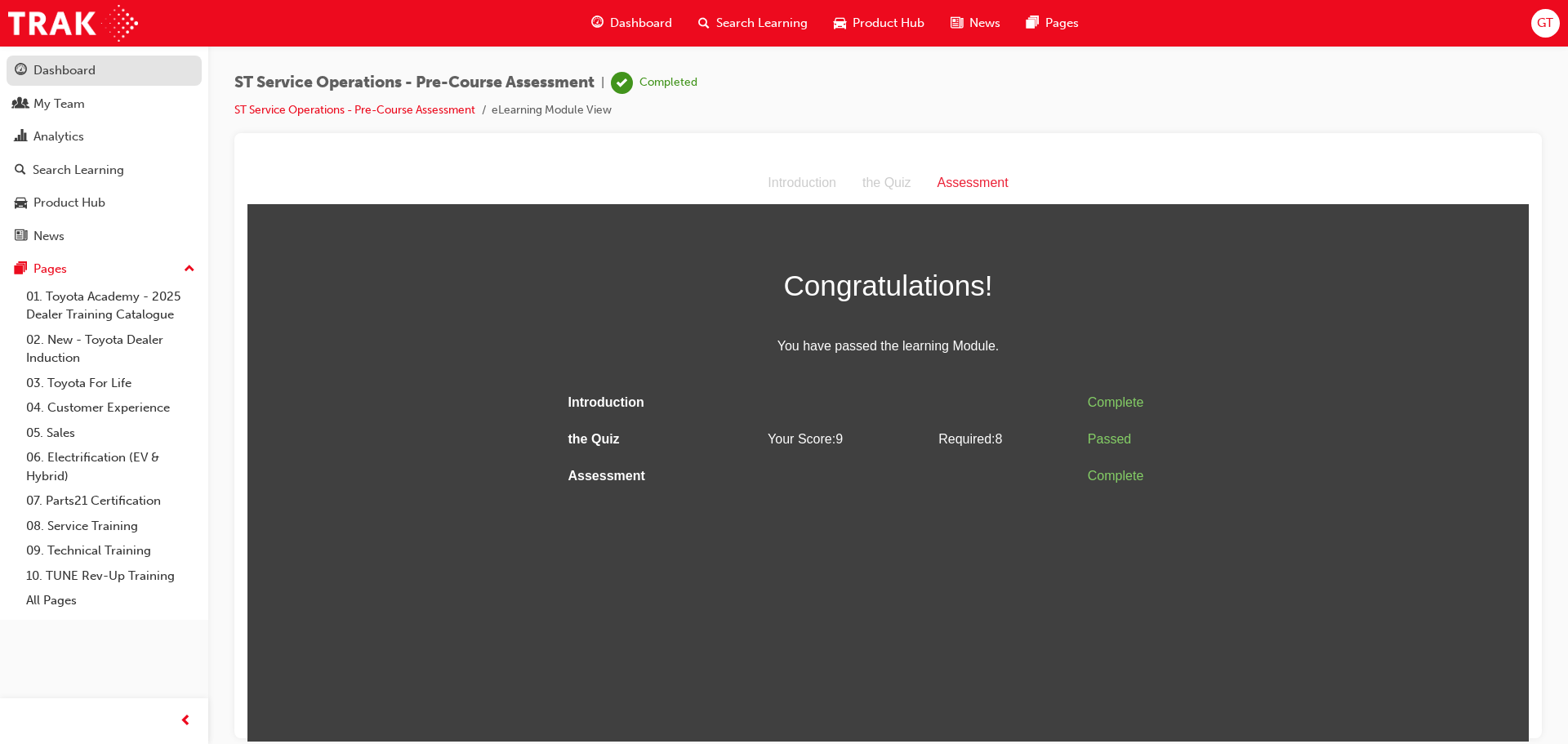
click at [70, 79] on div "Dashboard" at bounding box center [64, 71] width 62 height 19
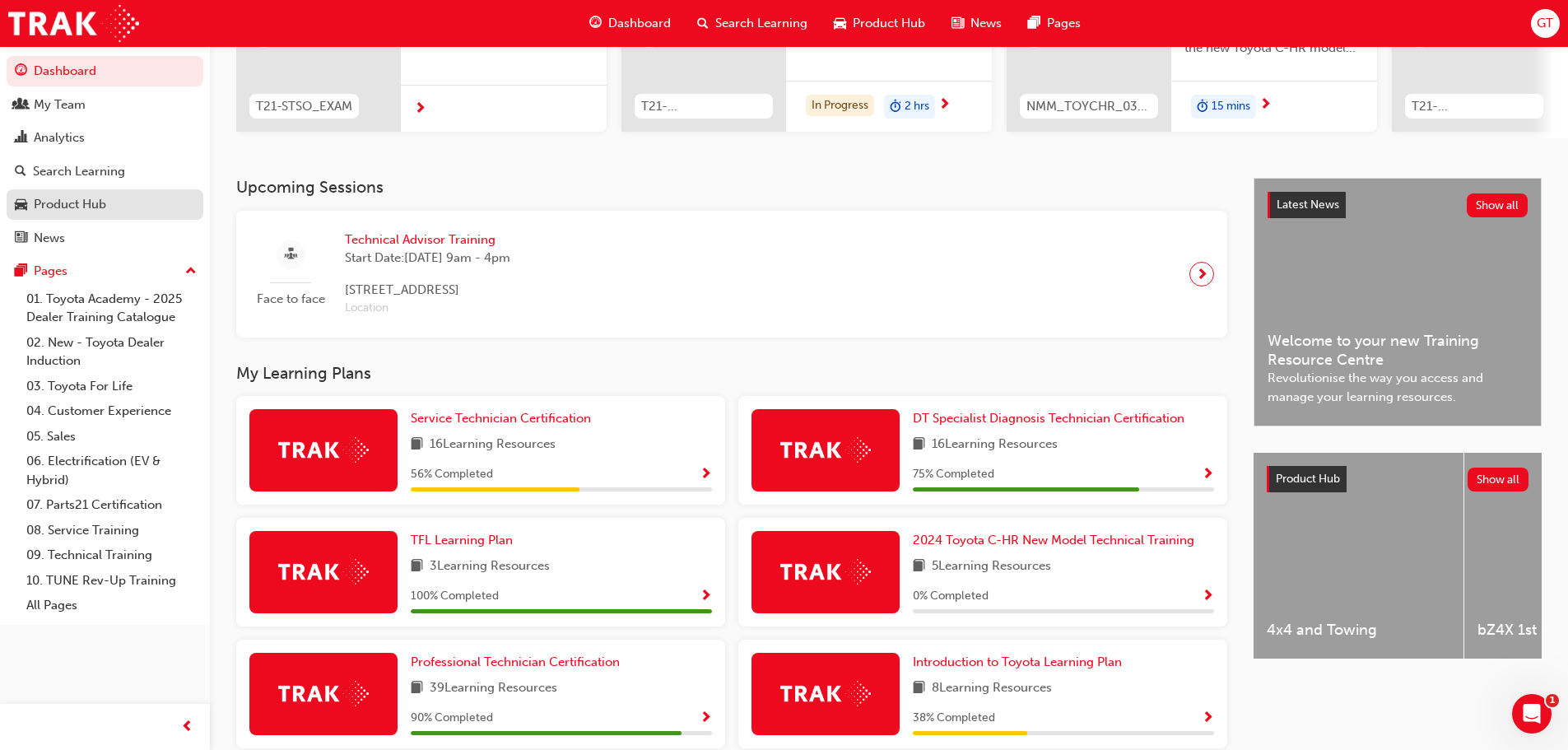
scroll to position [246, 0]
